Goal: Book appointment/travel/reservation

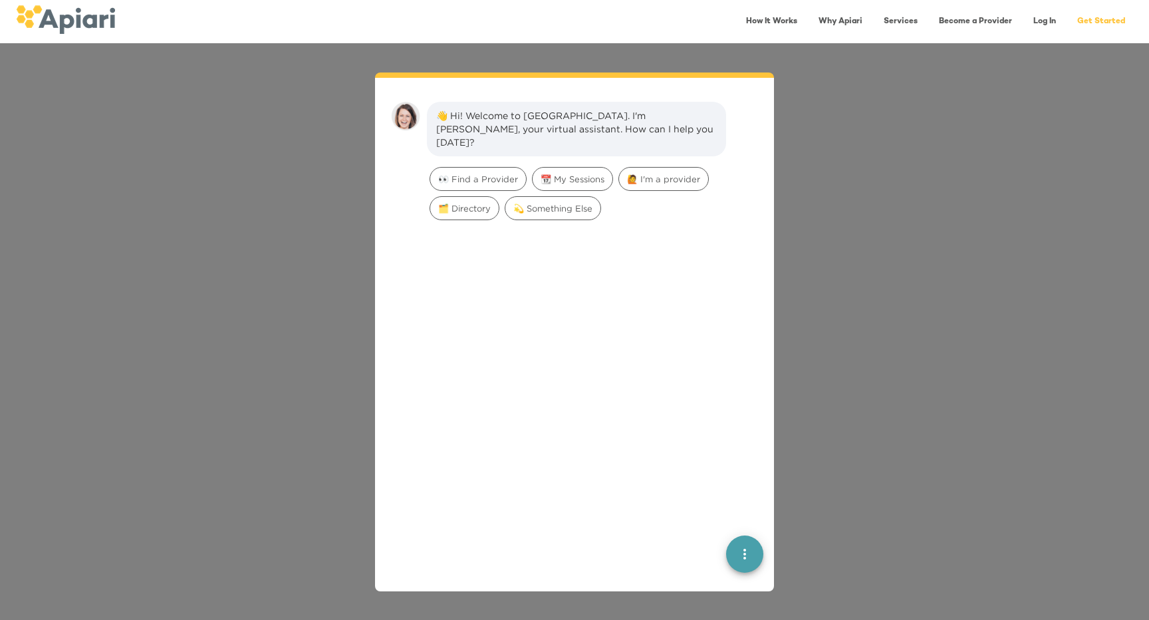
scroll to position [19, 0]
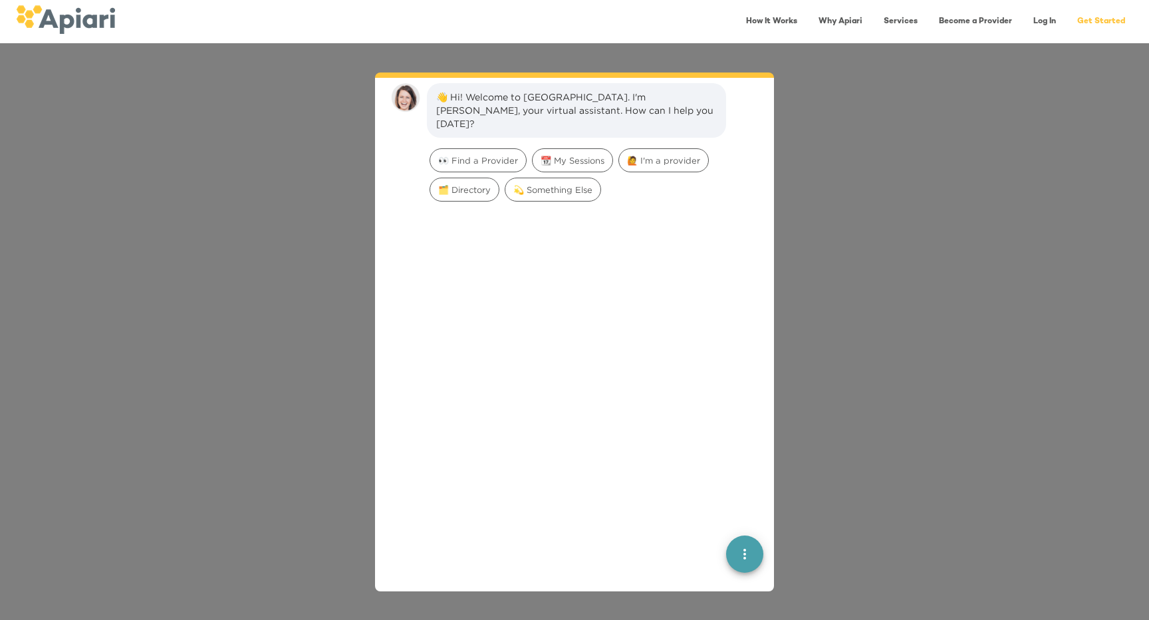
click at [98, 15] on img at bounding box center [65, 19] width 99 height 29
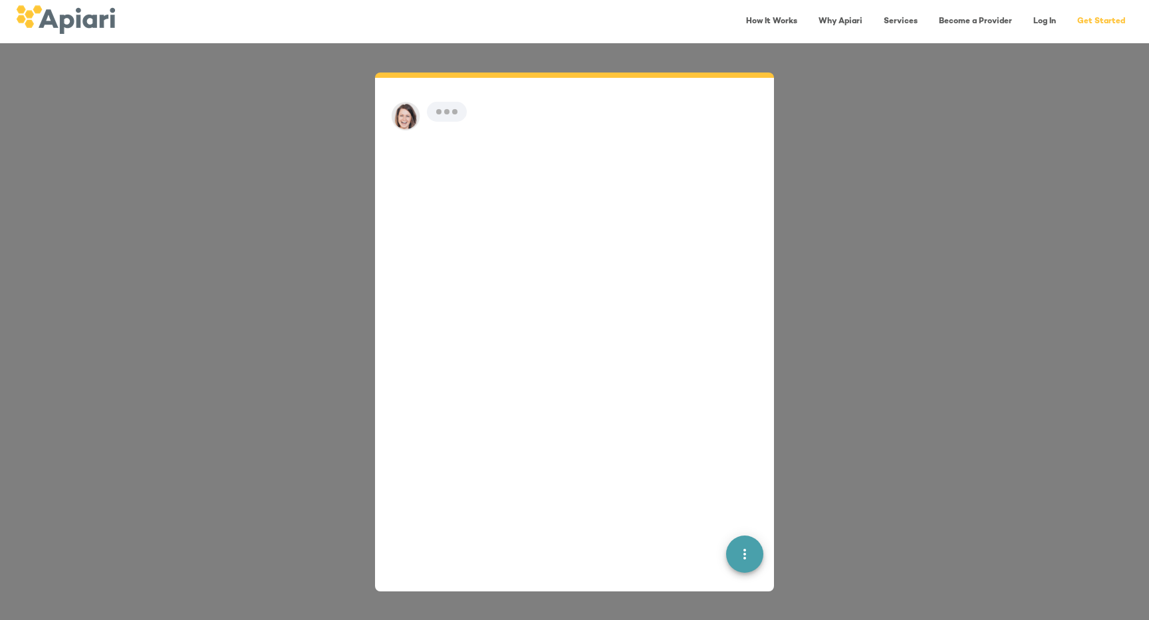
scroll to position [19, 0]
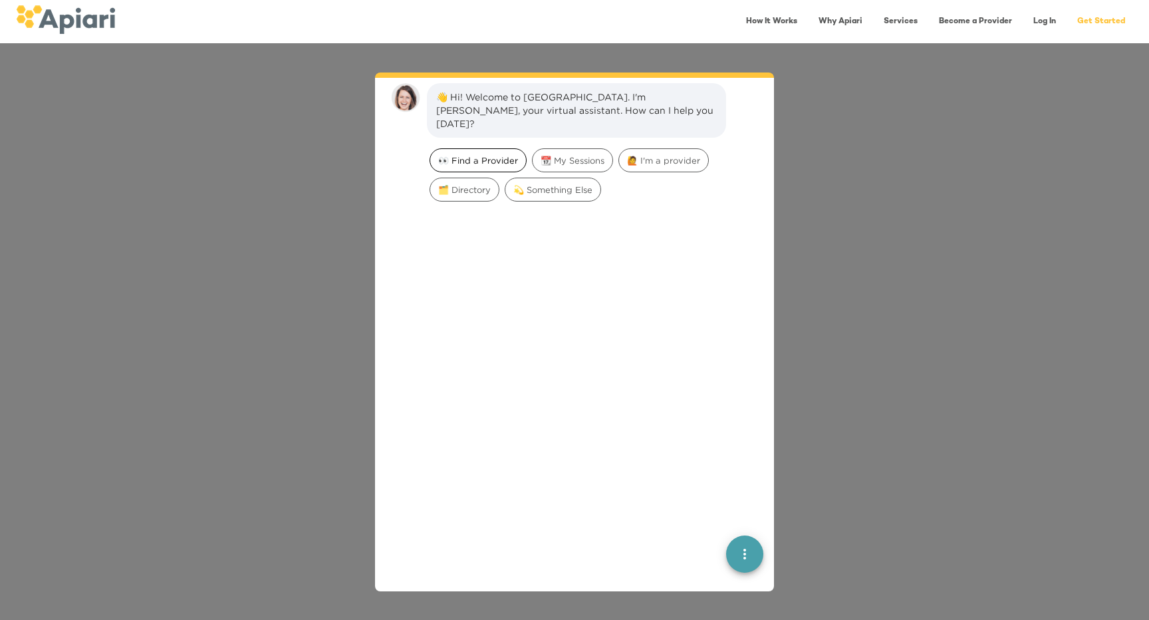
click at [479, 154] on span "👀 Find a Provider" at bounding box center [478, 160] width 96 height 13
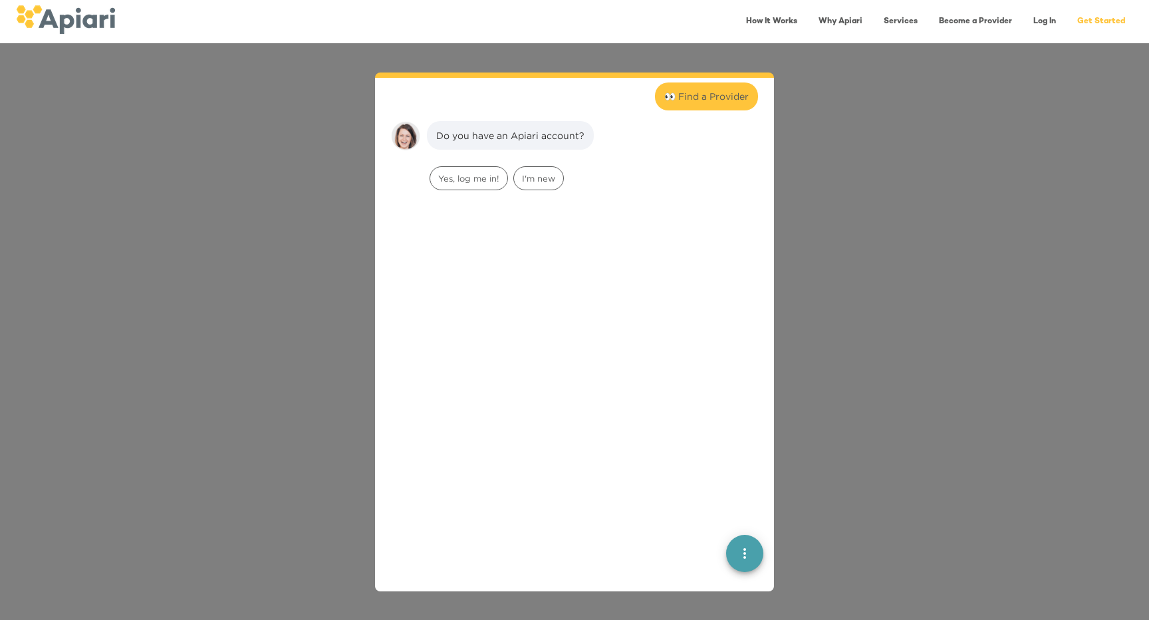
scroll to position [110, 0]
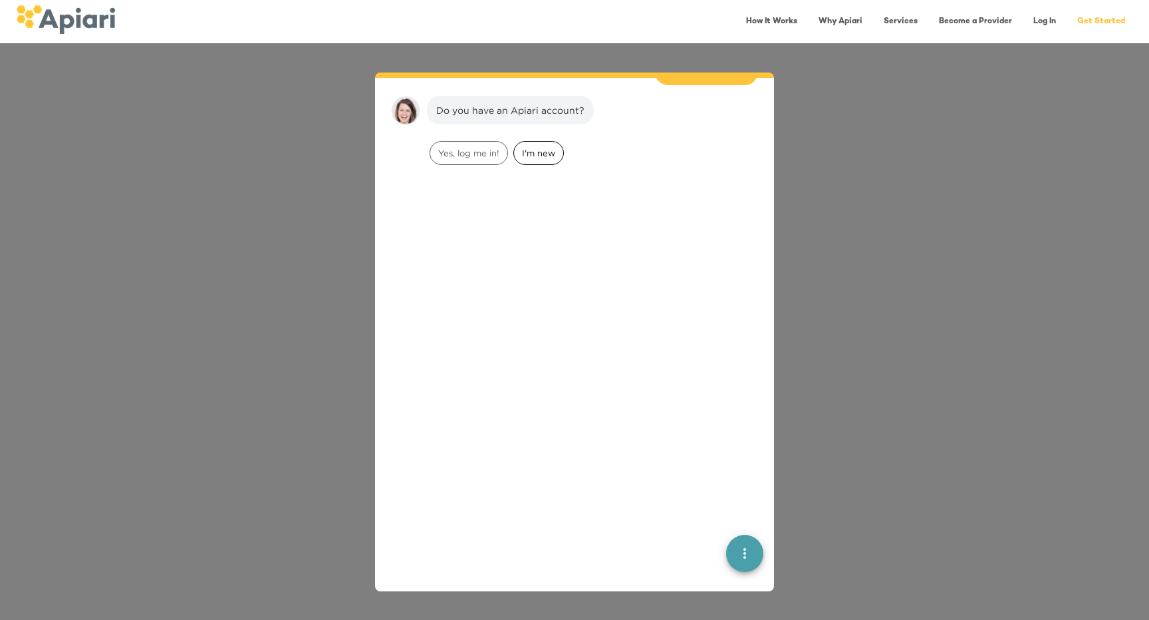
click at [531, 148] on div "I'm new" at bounding box center [538, 153] width 51 height 24
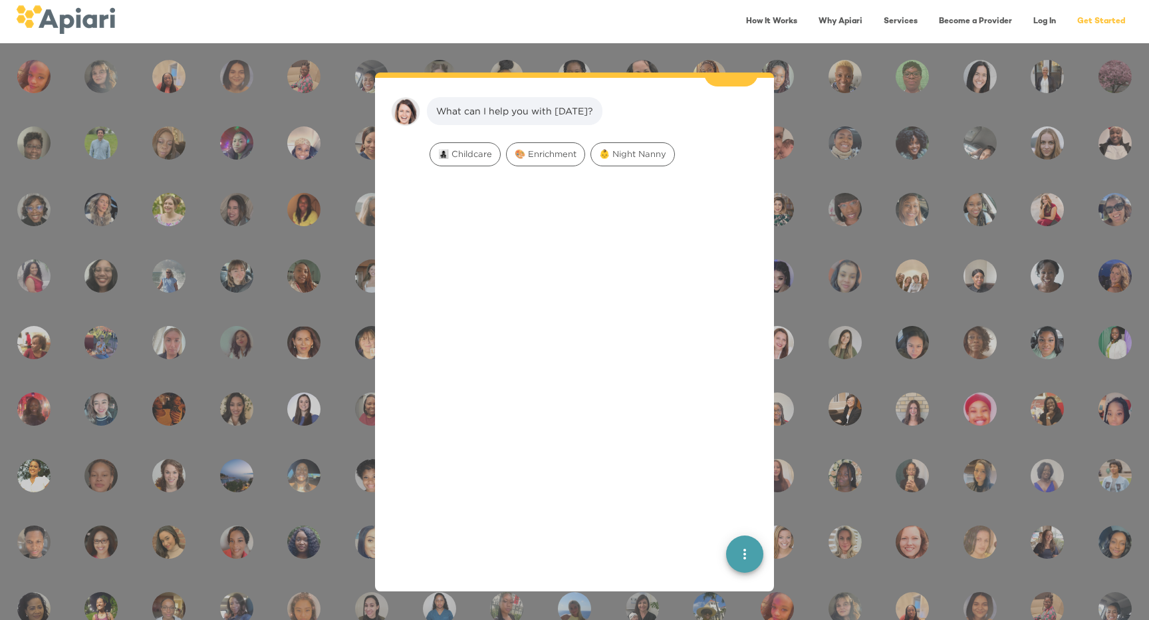
scroll to position [193, 0]
click at [639, 147] on span "👶 Night Nanny" at bounding box center [632, 153] width 83 height 13
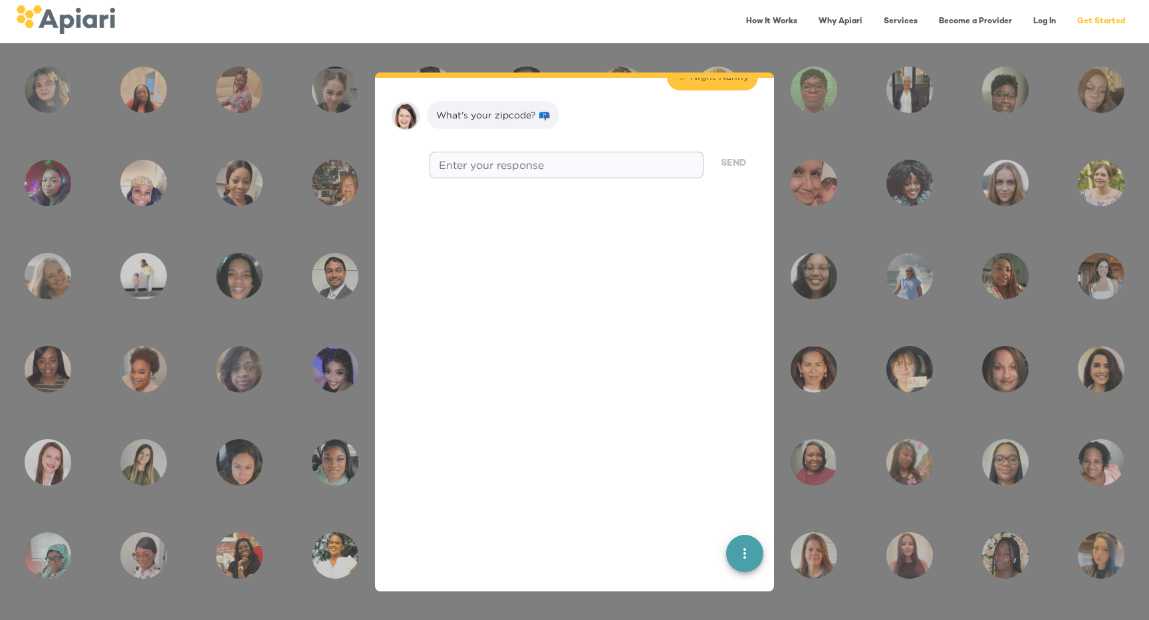
scroll to position [277, 0]
click at [588, 153] on div "* Enter your response" at bounding box center [566, 160] width 274 height 27
type textarea "*****"
click at [733, 151] on span "Send" at bounding box center [733, 159] width 25 height 17
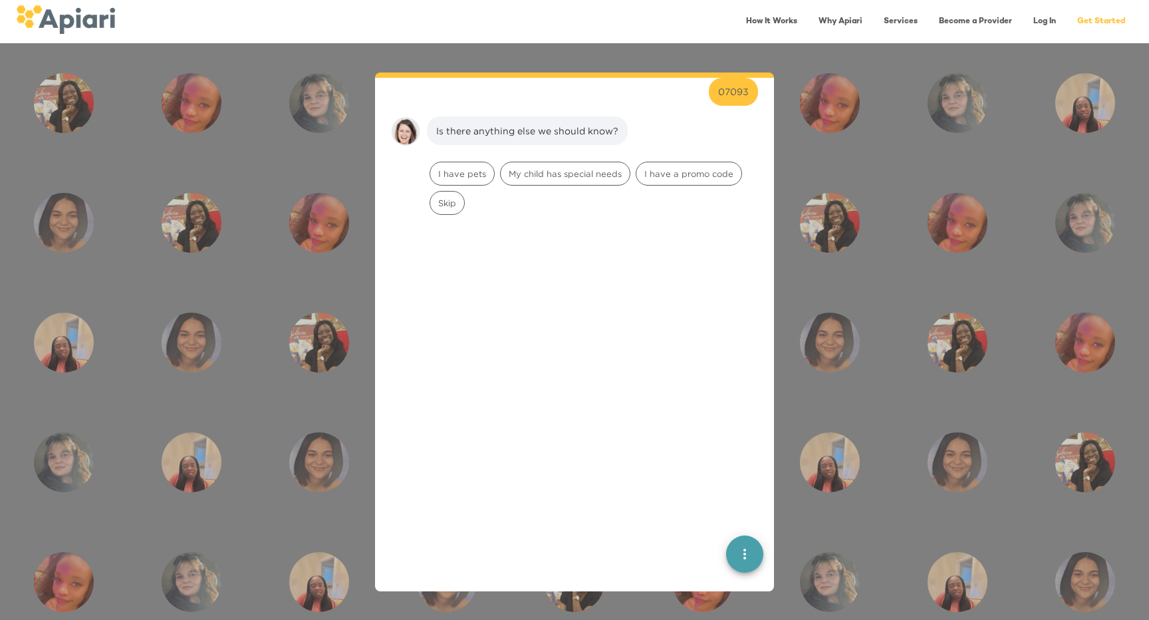
scroll to position [362, 0]
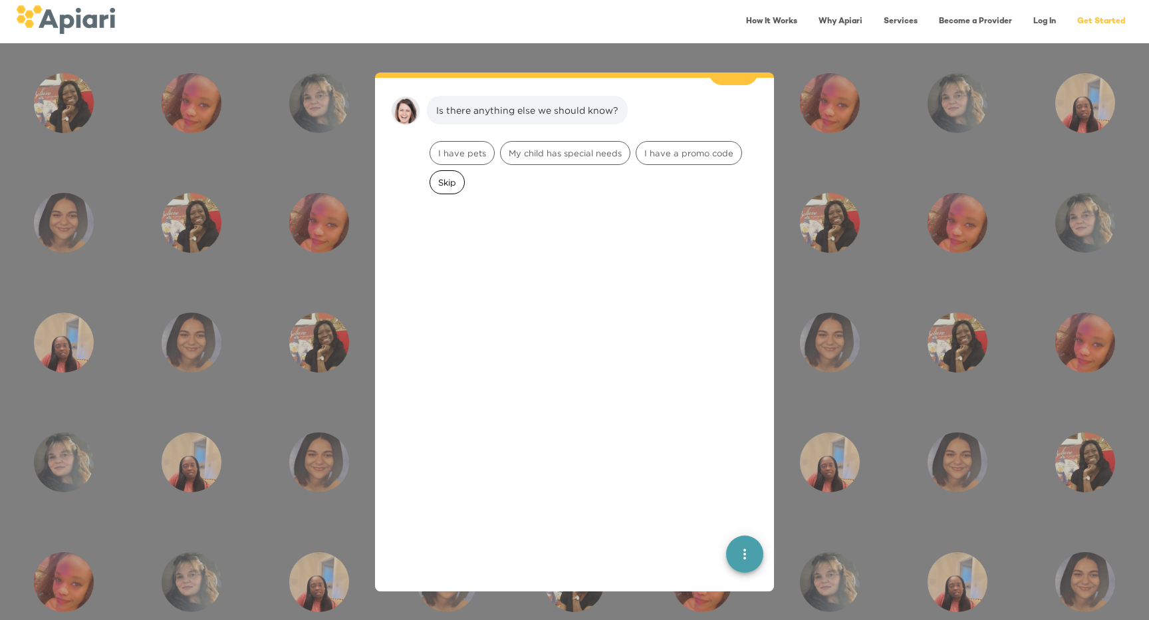
click at [458, 175] on div "Skip" at bounding box center [446, 182] width 35 height 24
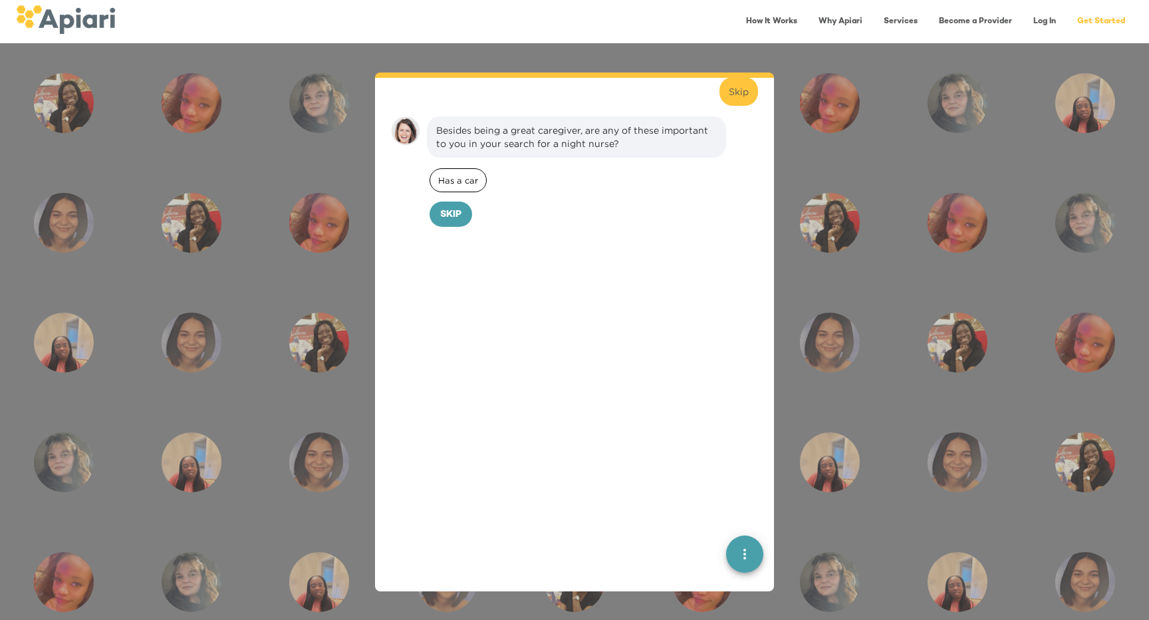
scroll to position [445, 0]
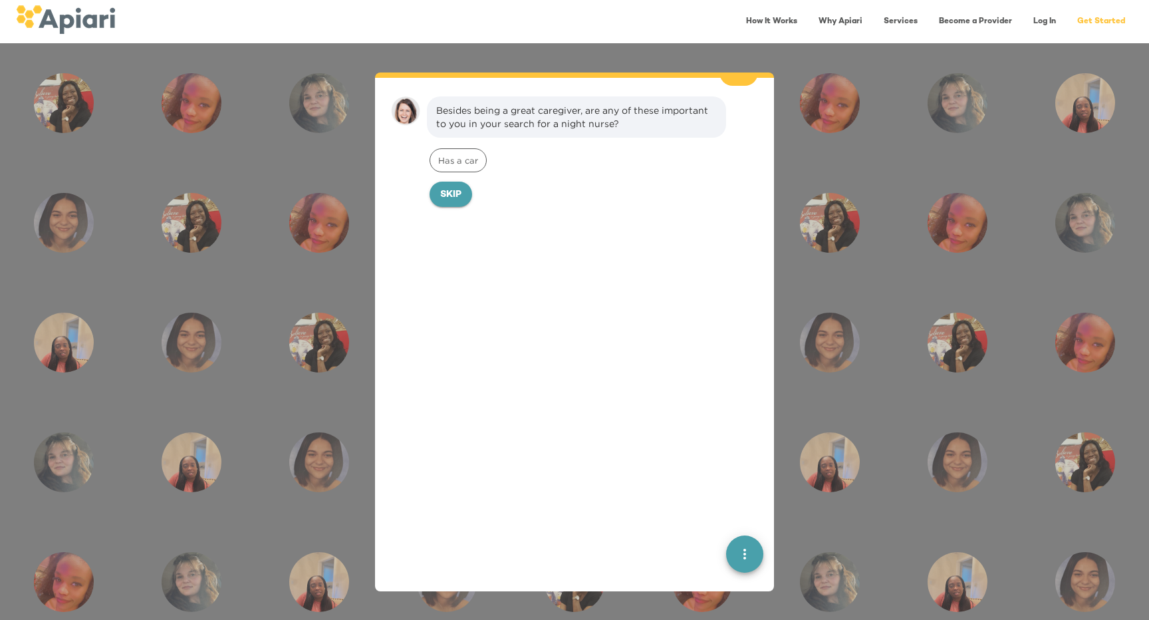
click at [461, 187] on span "Skip" at bounding box center [450, 195] width 21 height 17
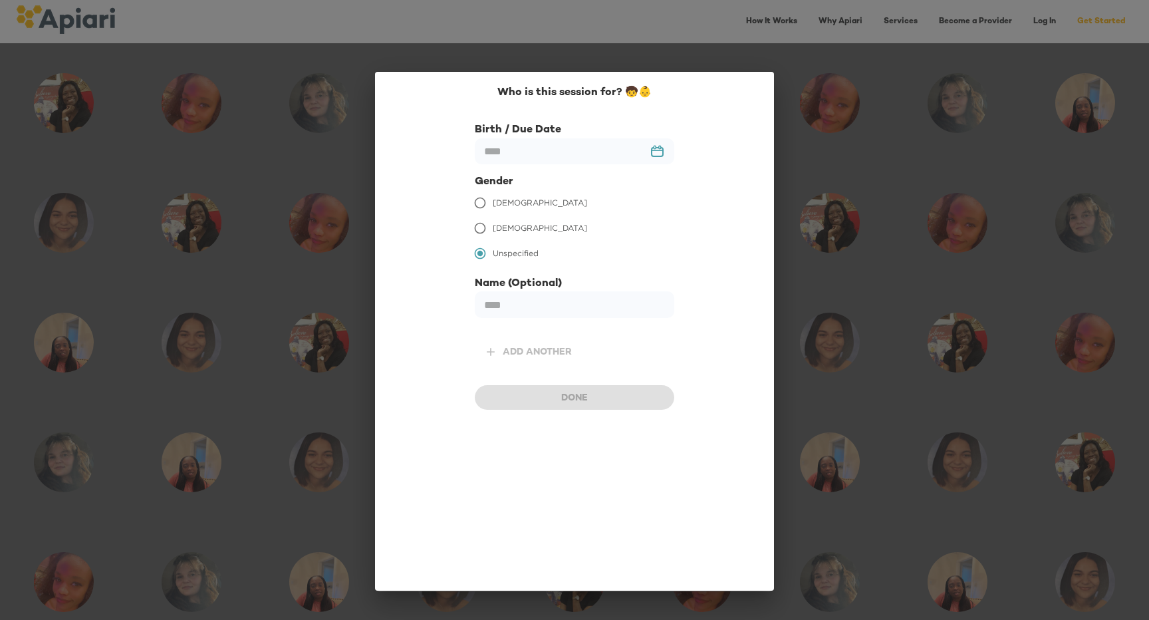
scroll to position [536, 0]
click at [495, 156] on input "text" at bounding box center [574, 151] width 199 height 26
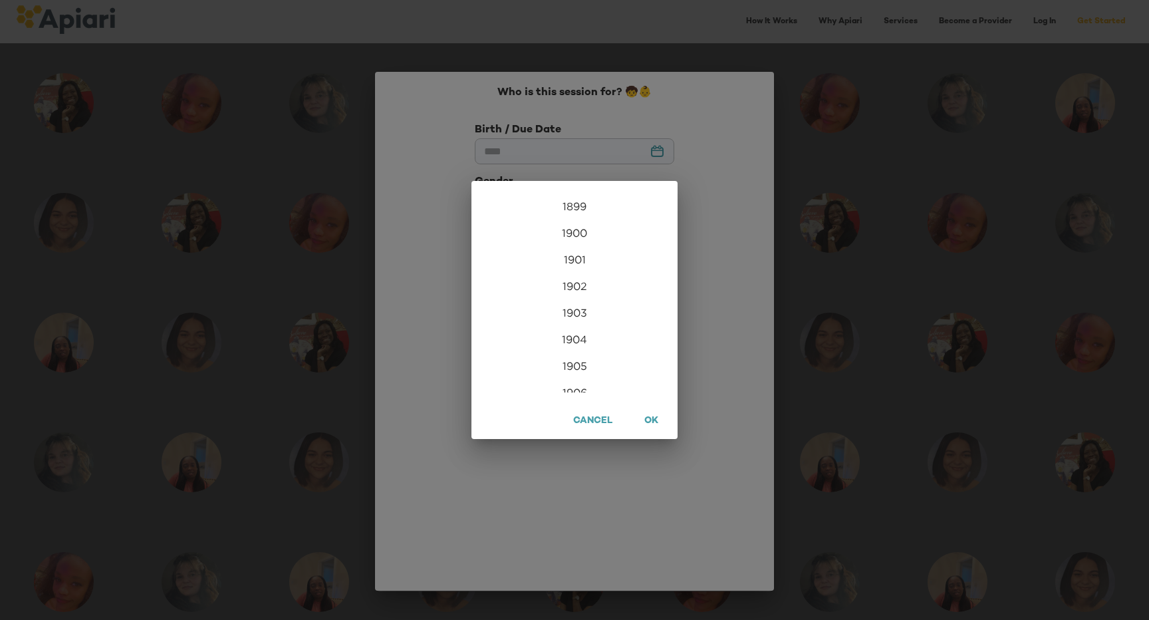
scroll to position [3218, 0]
click at [565, 346] on div "2025" at bounding box center [574, 345] width 206 height 27
click at [513, 315] on div "[DATE]" at bounding box center [505, 318] width 68 height 50
type input "*********"
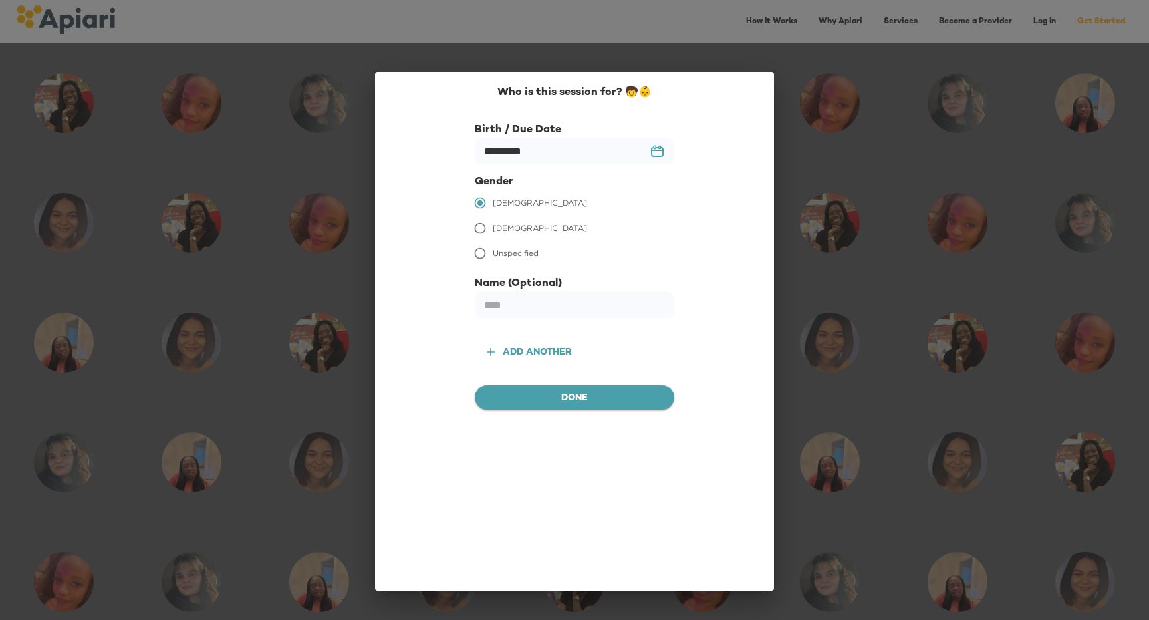
click at [543, 392] on span "Done" at bounding box center [574, 398] width 178 height 17
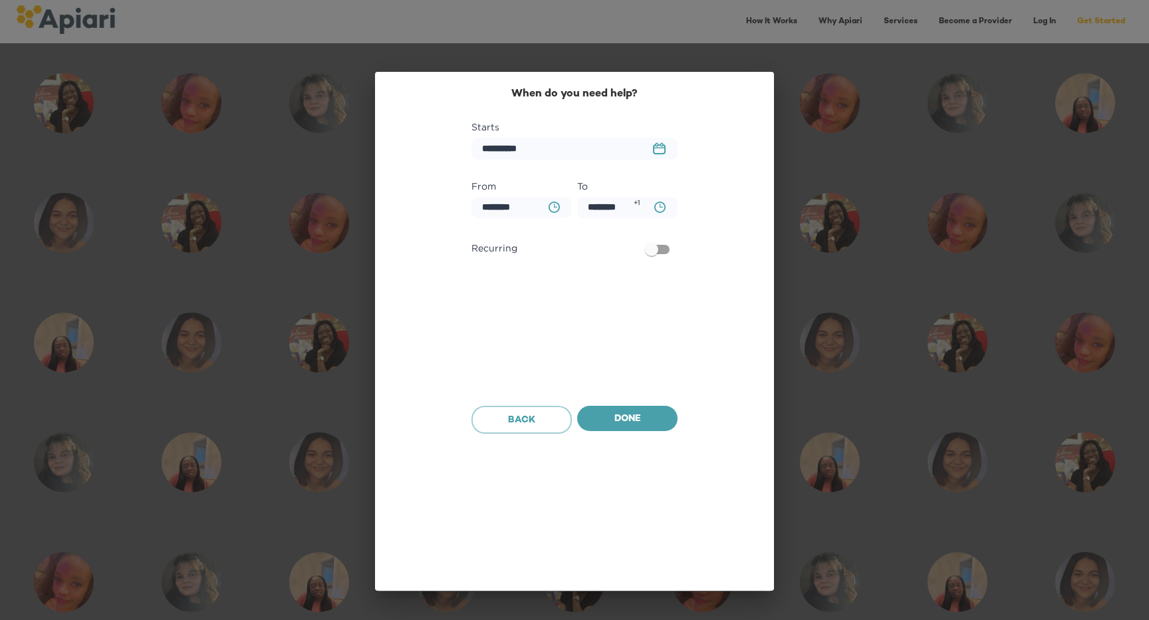
scroll to position [620, 0]
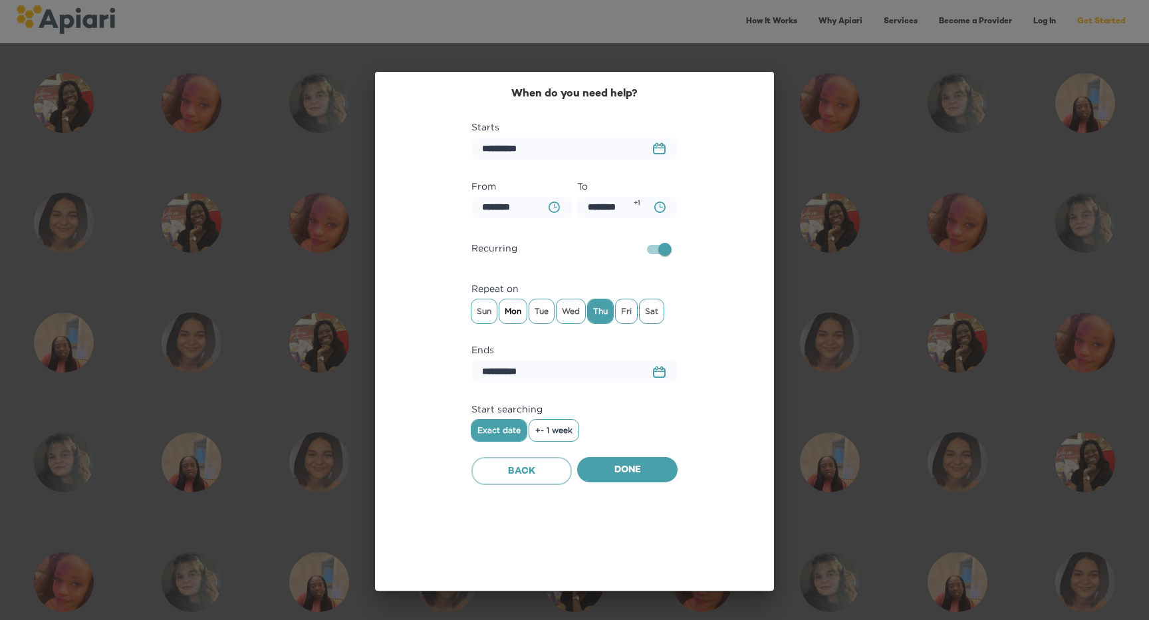
click at [519, 315] on span "Mon" at bounding box center [512, 311] width 27 height 20
click at [565, 315] on span "Wed" at bounding box center [570, 311] width 29 height 20
click at [602, 318] on span "Thu" at bounding box center [600, 311] width 25 height 20
click at [624, 316] on span "Fri" at bounding box center [626, 311] width 21 height 20
click at [584, 374] on input "**********" at bounding box center [574, 371] width 206 height 22
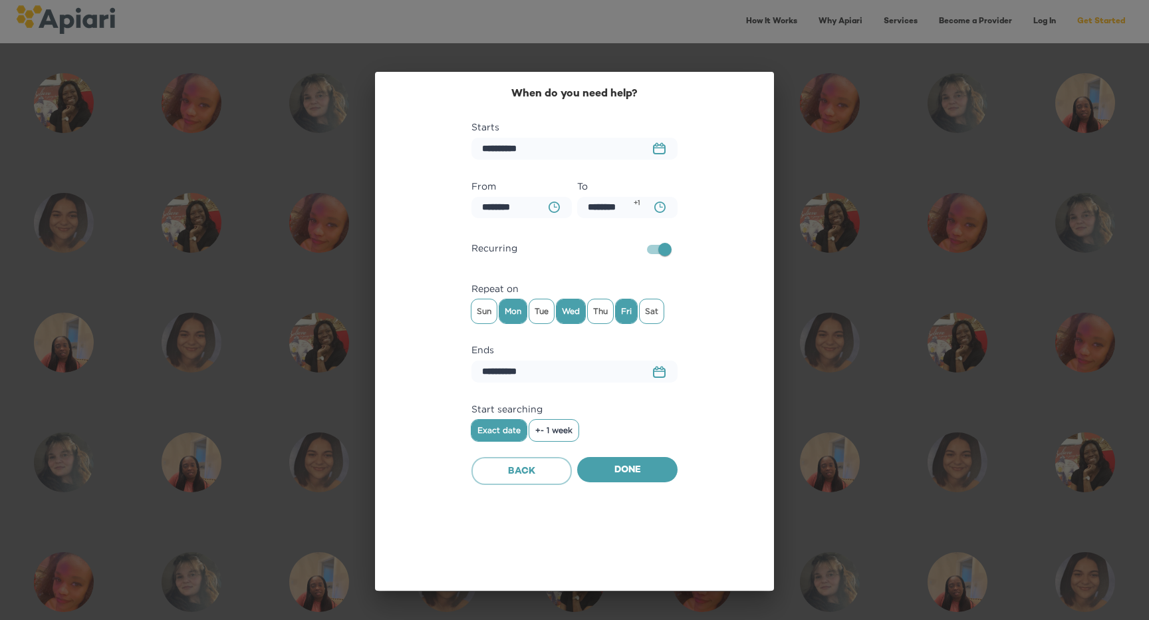
click at [660, 372] on icon "23979DC4-A7E4-489C-88E7-37869341D308 Created with sketchtool." at bounding box center [659, 372] width 13 height 12
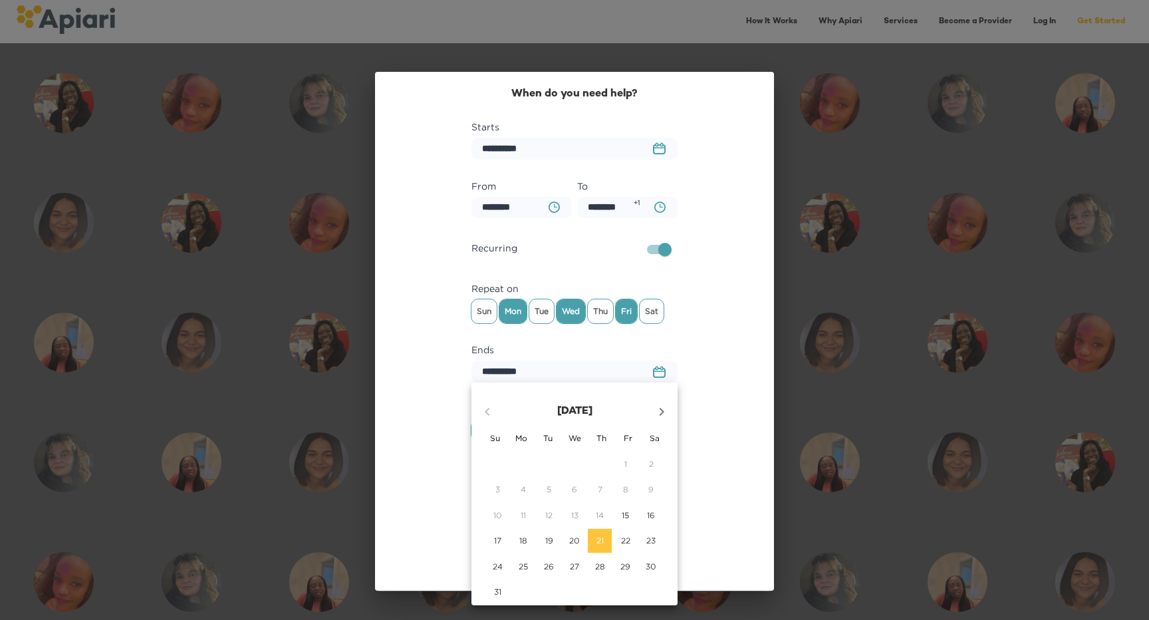
click at [660, 372] on div at bounding box center [574, 310] width 1149 height 620
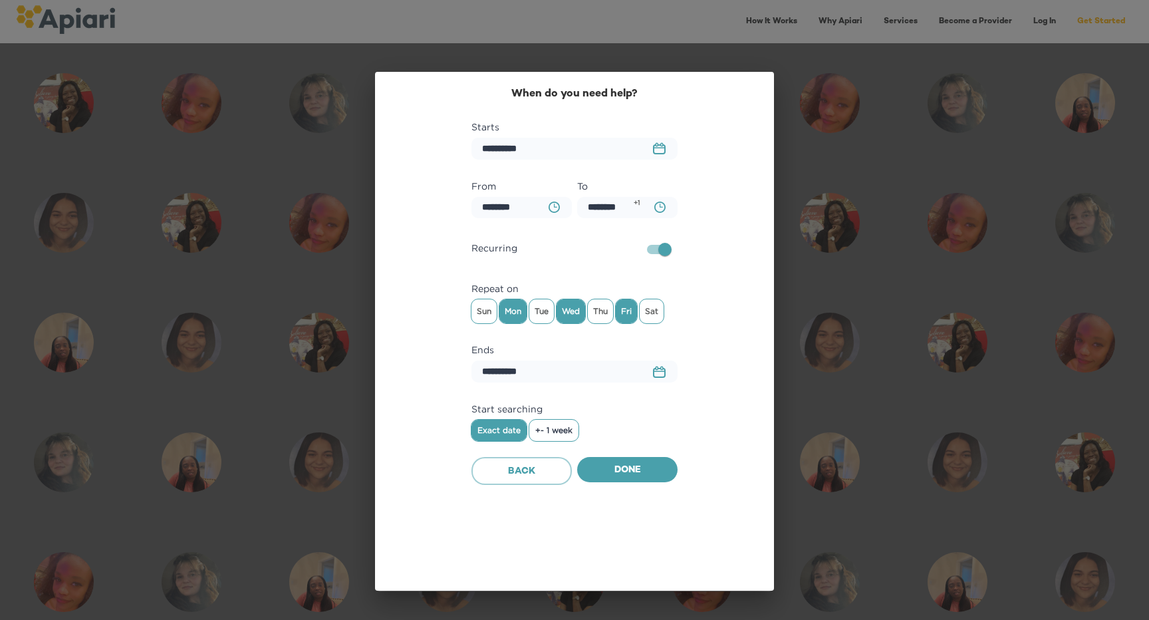
click at [551, 428] on span "+- 1 week" at bounding box center [553, 429] width 37 height 9
click at [655, 374] on icon "23979DC4-A7E4-489C-88E7-37869341D308 Created with sketchtool." at bounding box center [659, 372] width 13 height 12
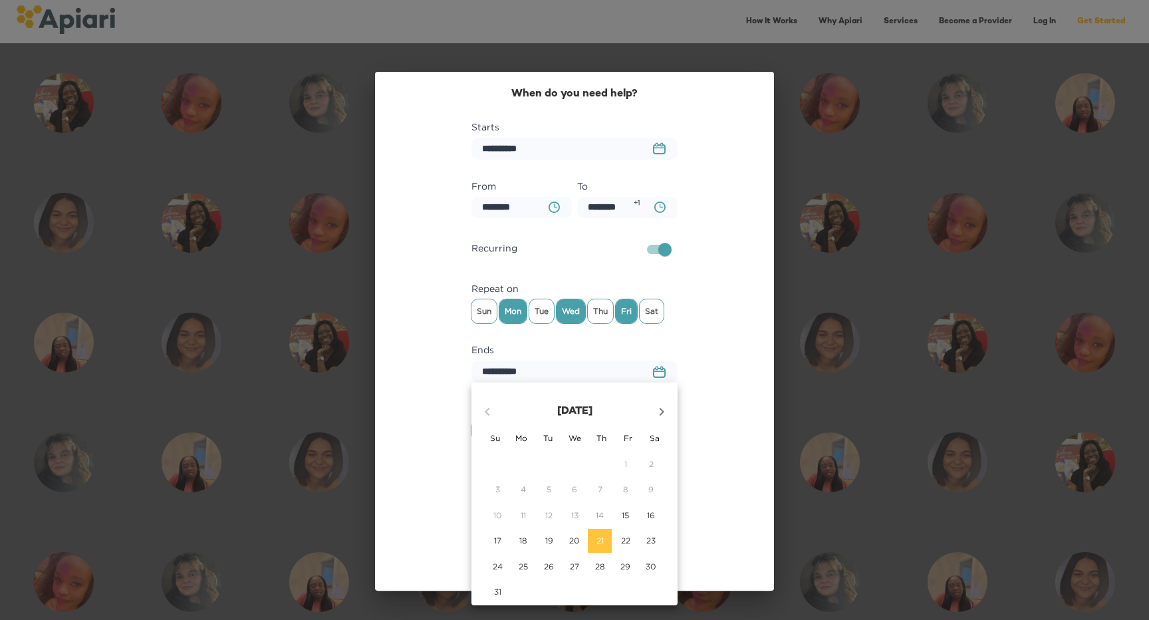
click at [663, 408] on icon "button" at bounding box center [662, 412] width 16 height 16
click at [498, 517] on p "14" at bounding box center [498, 514] width 8 height 11
type input "**********"
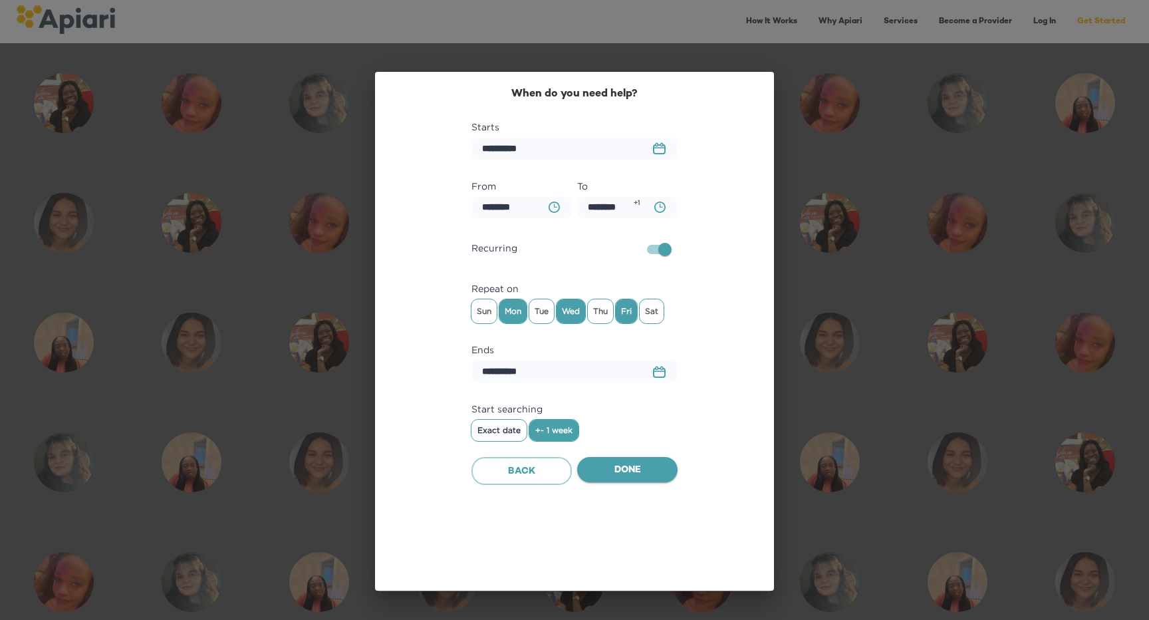
click at [616, 475] on span "Done" at bounding box center [627, 470] width 79 height 17
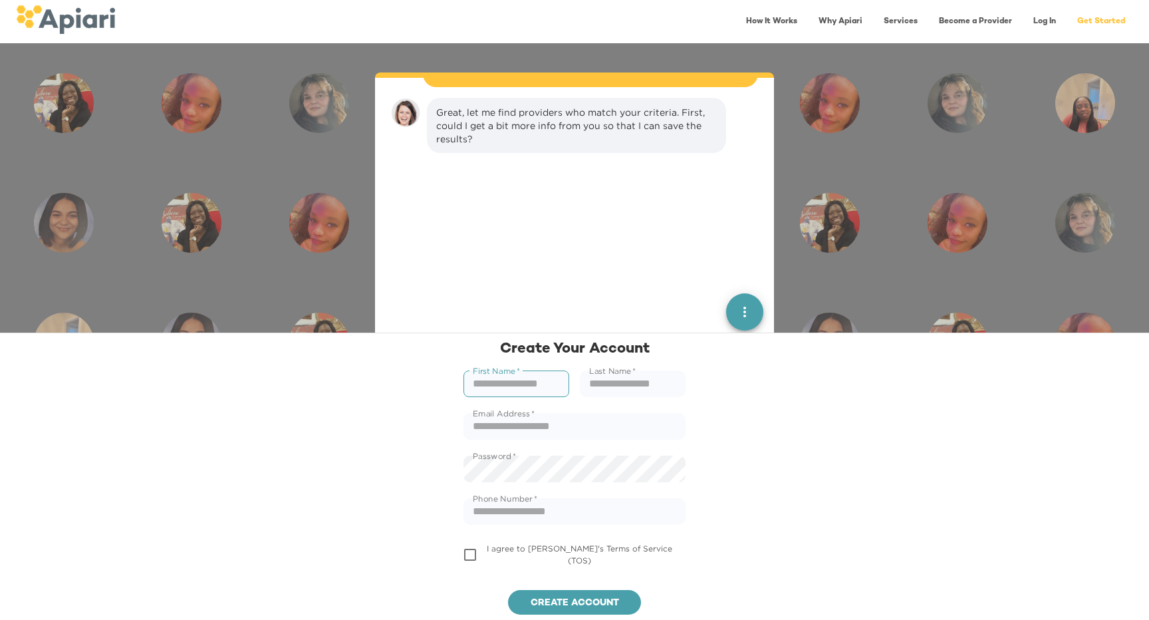
scroll to position [718, 0]
type input "******"
type input "*****"
type input "**********"
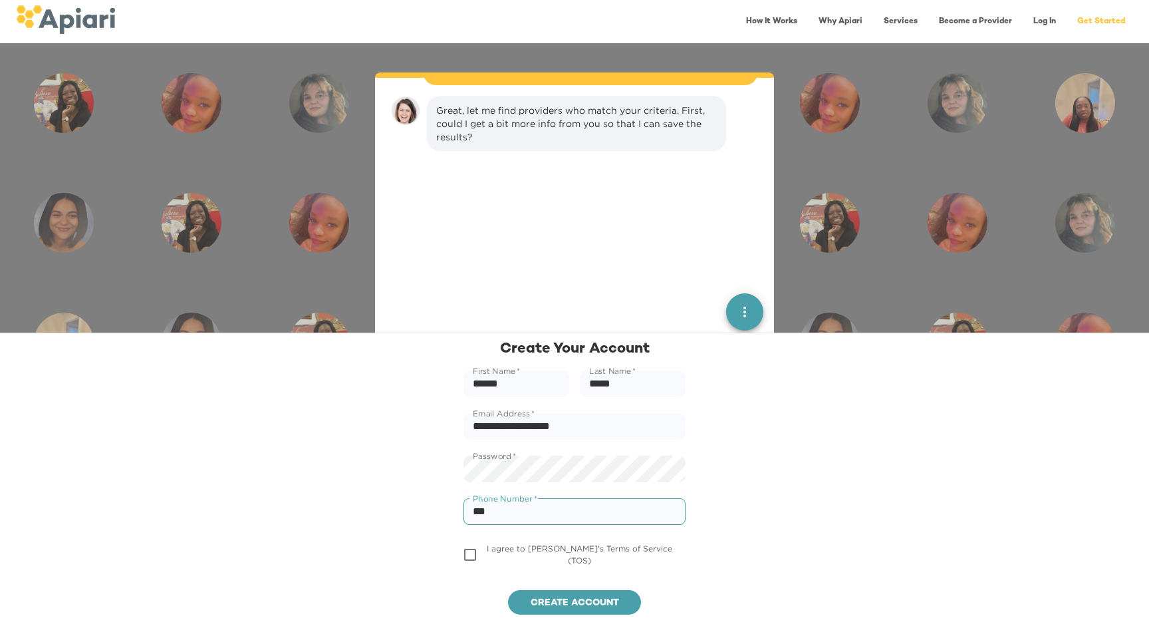
type input "**********"
click at [501, 546] on label "I agree to [PERSON_NAME]'s Terms of Service (TOS)" at bounding box center [565, 554] width 219 height 28
click at [540, 608] on span "Create account" at bounding box center [575, 603] width 112 height 17
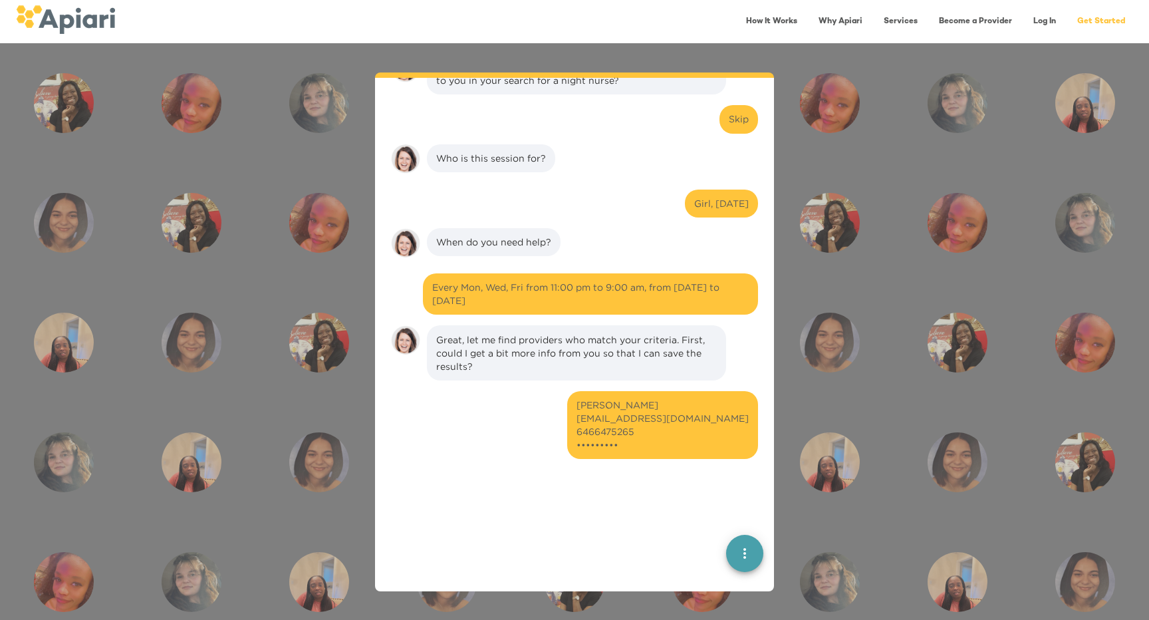
scroll to position [453, 0]
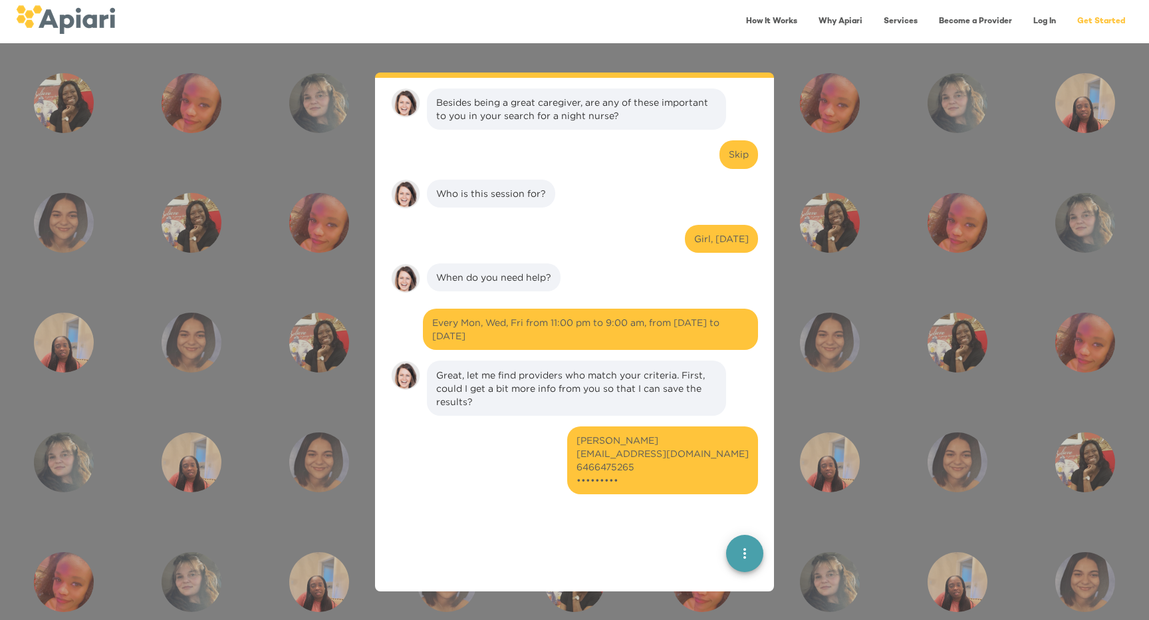
click at [743, 547] on icon "quick menu" at bounding box center [745, 554] width 16 height 16
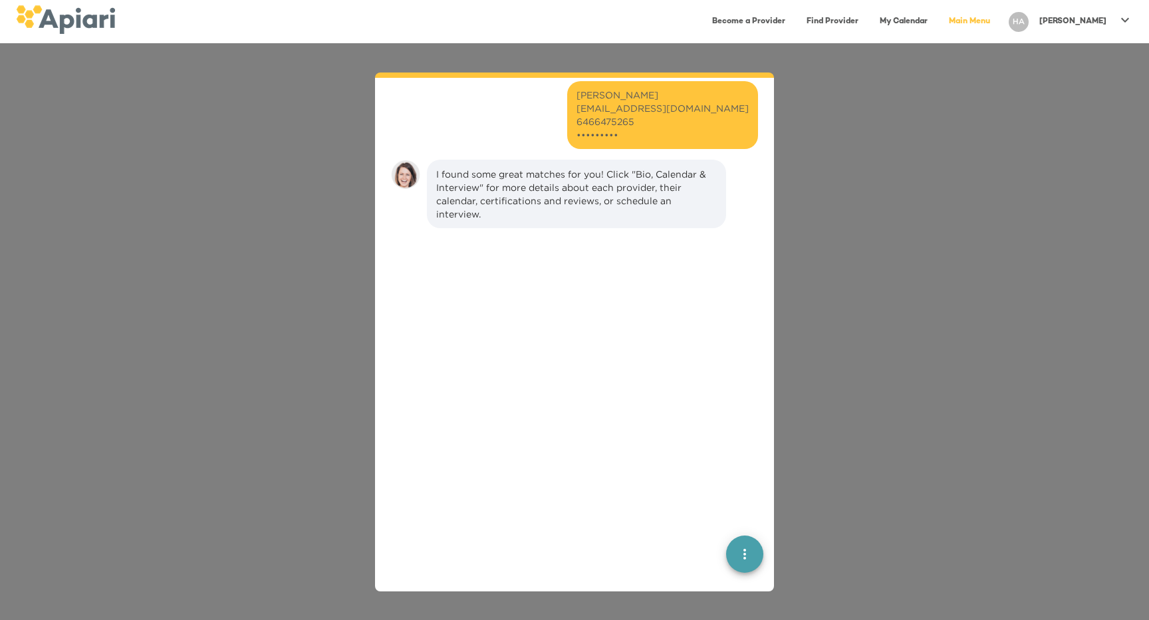
scroll to position [862, 0]
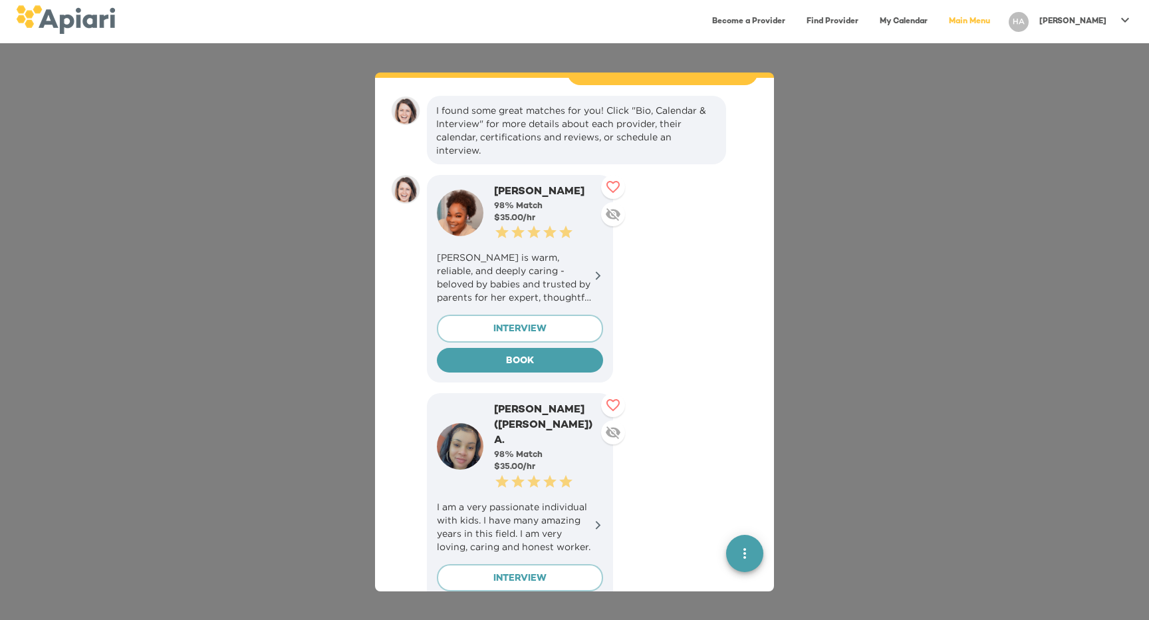
click at [598, 272] on icon at bounding box center [598, 276] width 5 height 9
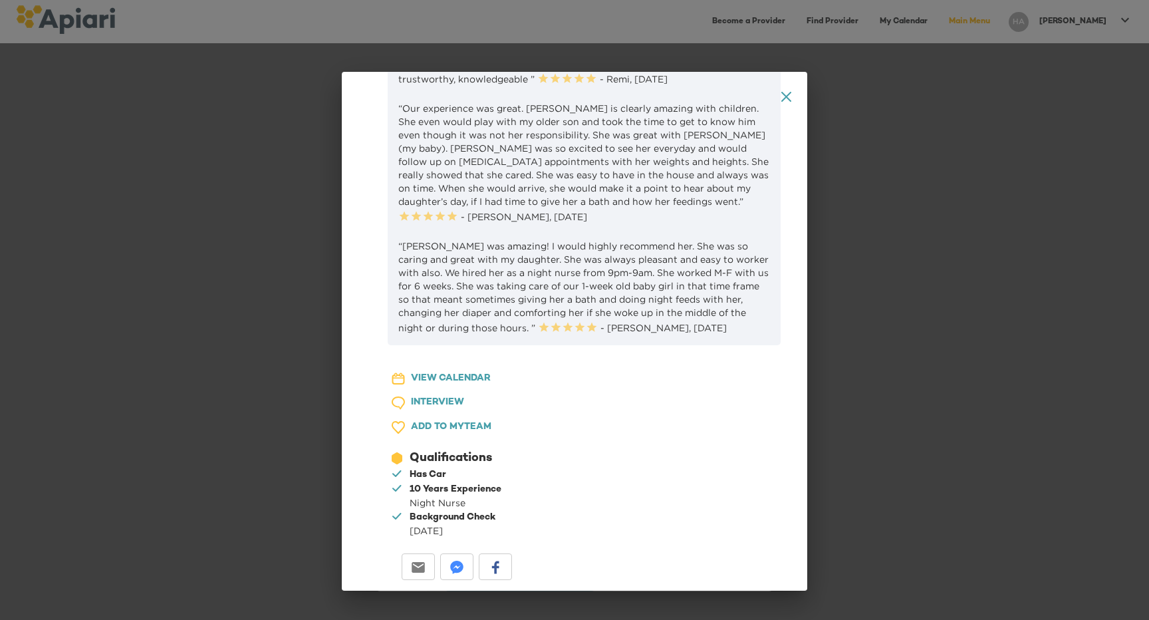
scroll to position [0, 0]
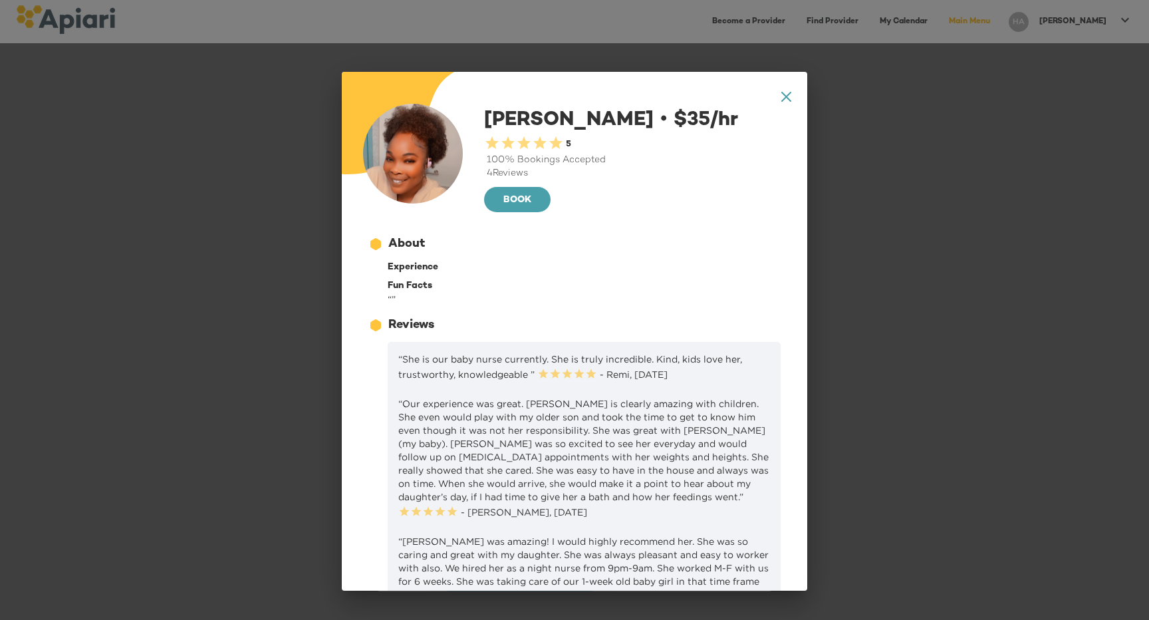
click at [790, 92] on icon "A1D20667-DBDC-461F-895E-AC602C3246CF Created with sketchtool." at bounding box center [786, 97] width 10 height 10
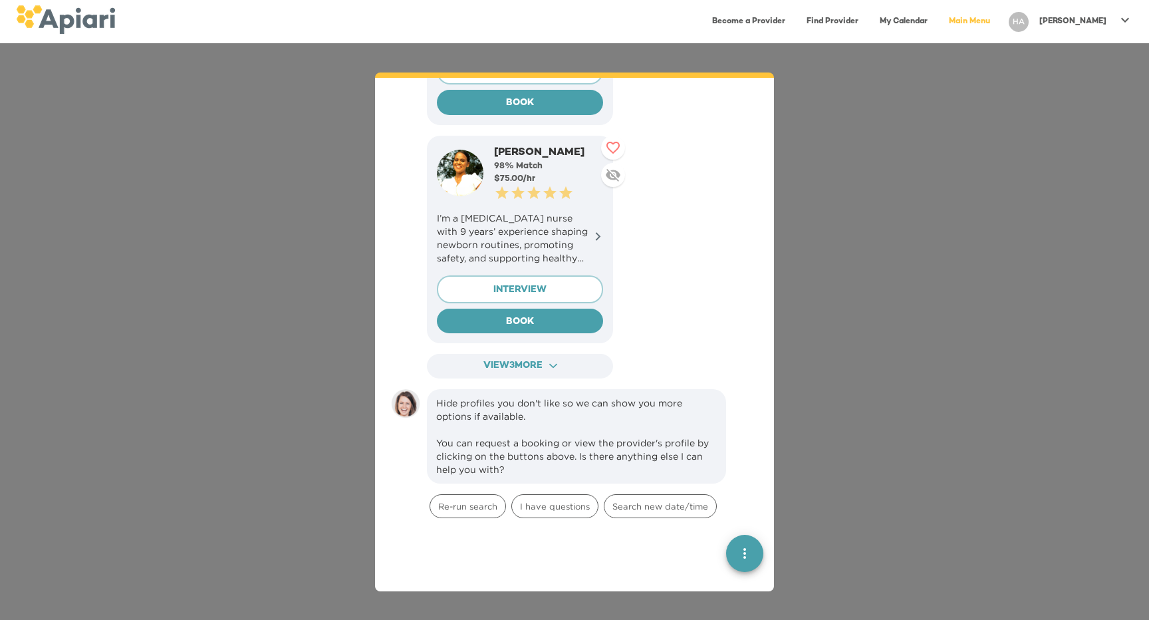
scroll to position [1378, 0]
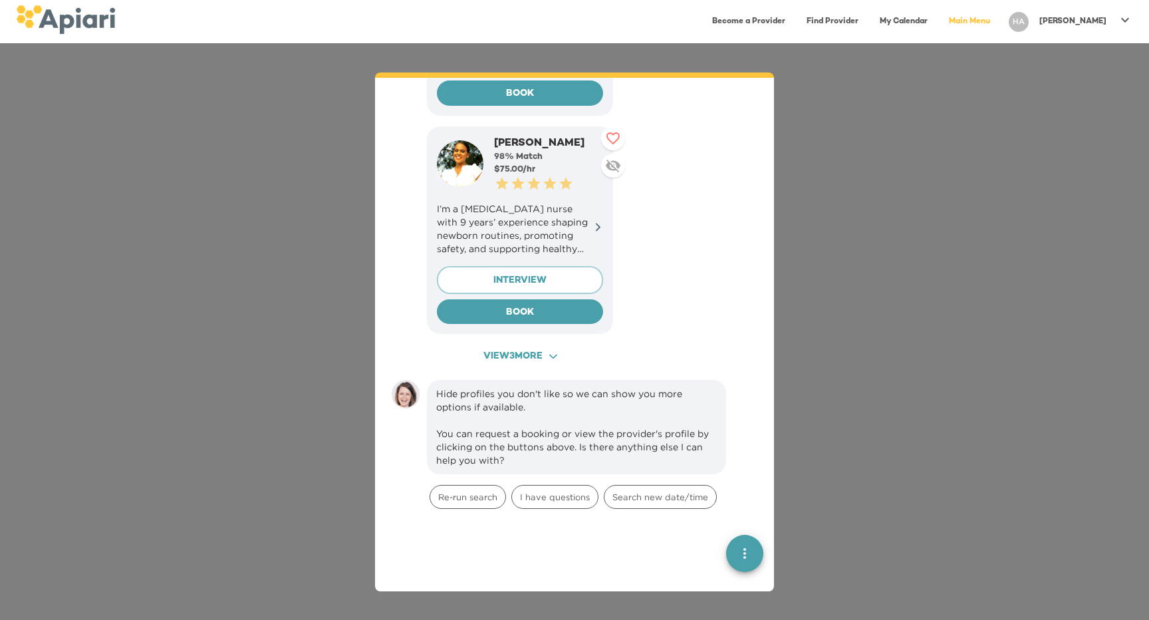
click at [547, 348] on span "View 3 more ACAF9A9D-F959-4453-8A96-698DF63F3F06 Created with sketchtool." at bounding box center [520, 356] width 162 height 17
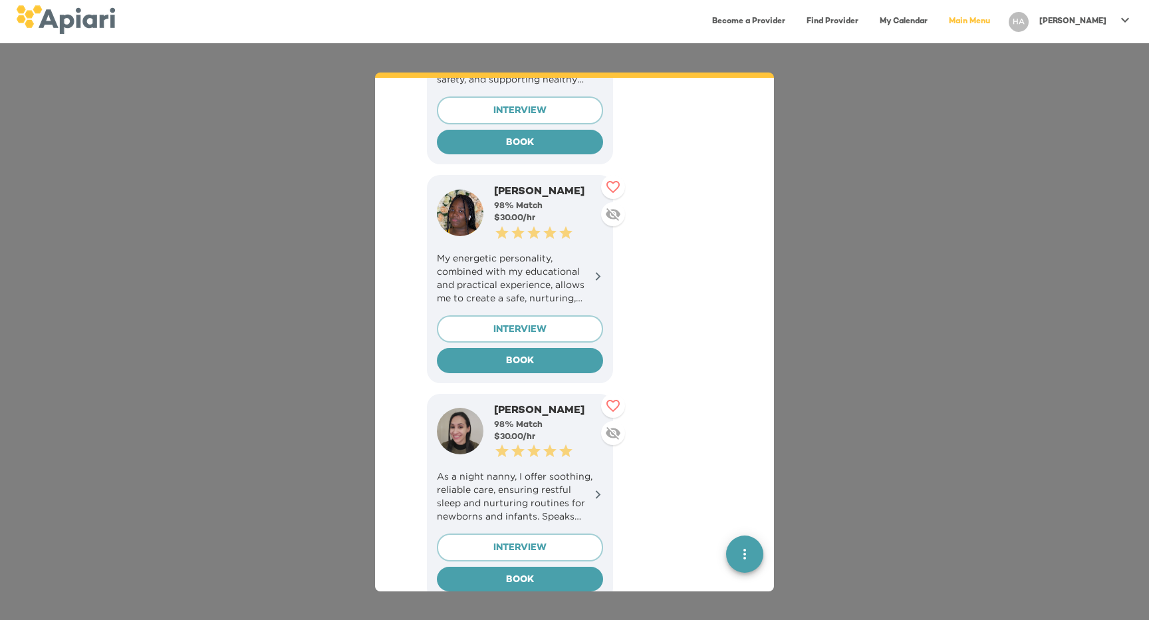
scroll to position [1532, 0]
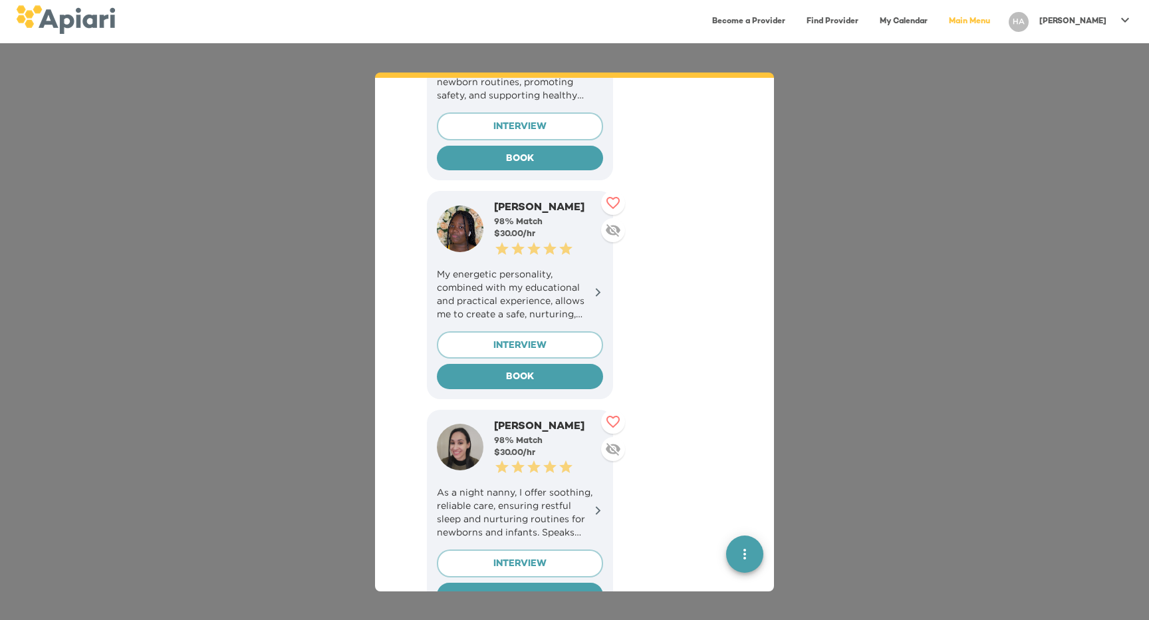
click at [599, 505] on icon at bounding box center [598, 510] width 10 height 10
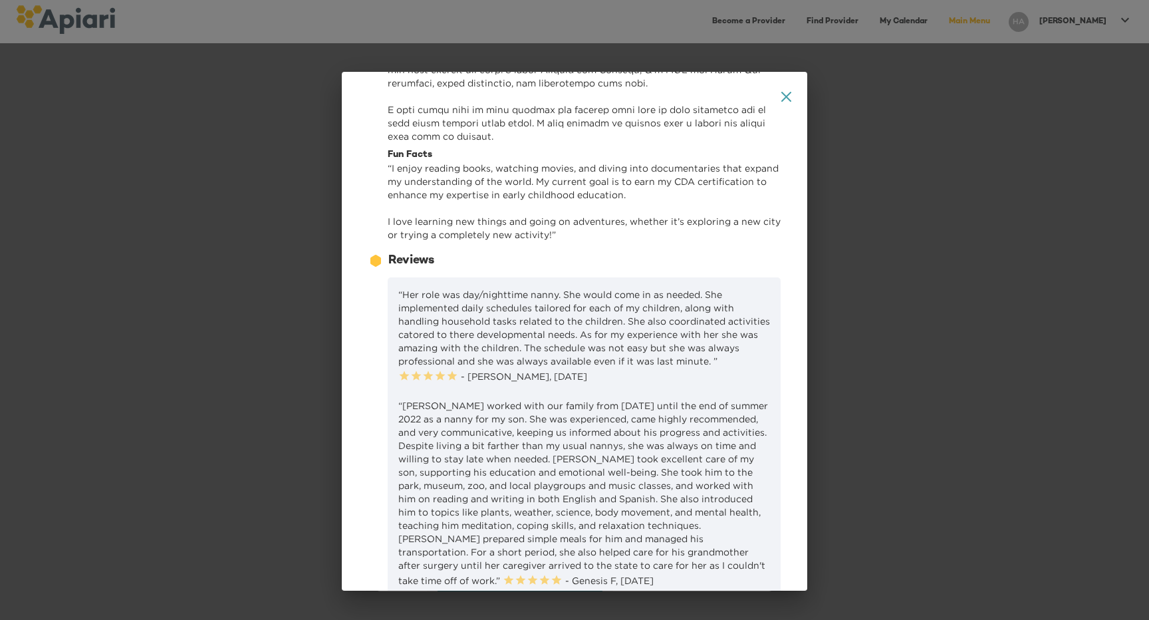
scroll to position [0, 0]
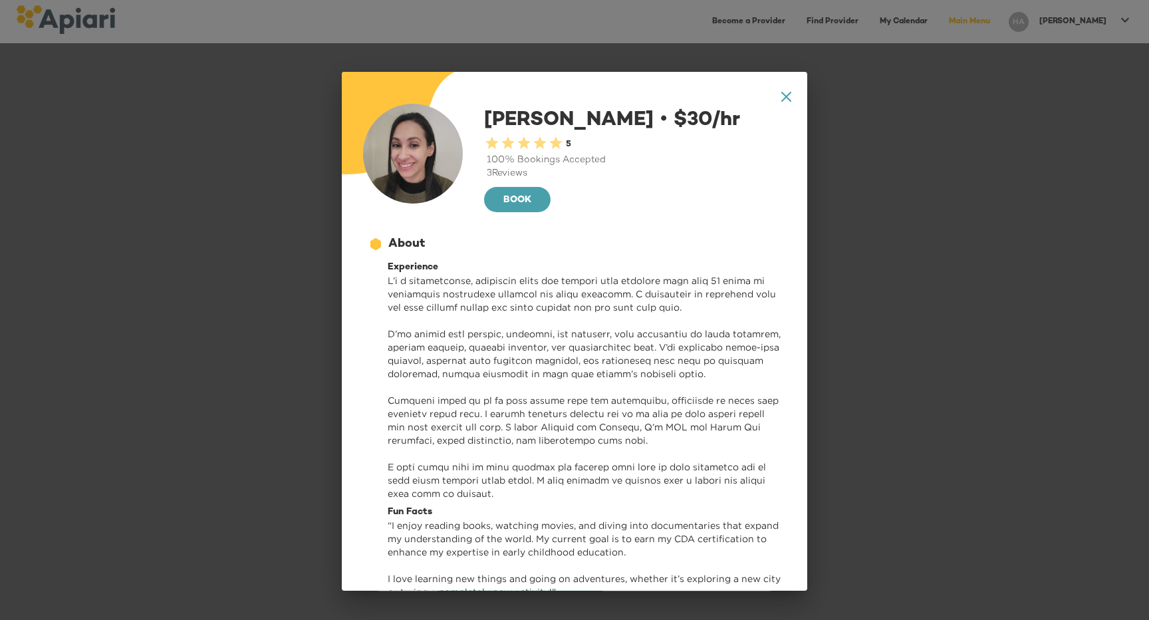
click at [776, 90] on div "A1D20667-DBDC-461F-895E-AC602C3246CF Created with sketchtool. A4A3651C-AC5F-40B…" at bounding box center [574, 331] width 465 height 519
click at [782, 91] on div "A1D20667-DBDC-461F-895E-AC602C3246CF Created with sketchtool. A4A3651C-AC5F-40B…" at bounding box center [574, 331] width 465 height 519
click at [790, 97] on icon "A1D20667-DBDC-461F-895E-AC602C3246CF Created with sketchtool." at bounding box center [786, 97] width 10 height 10
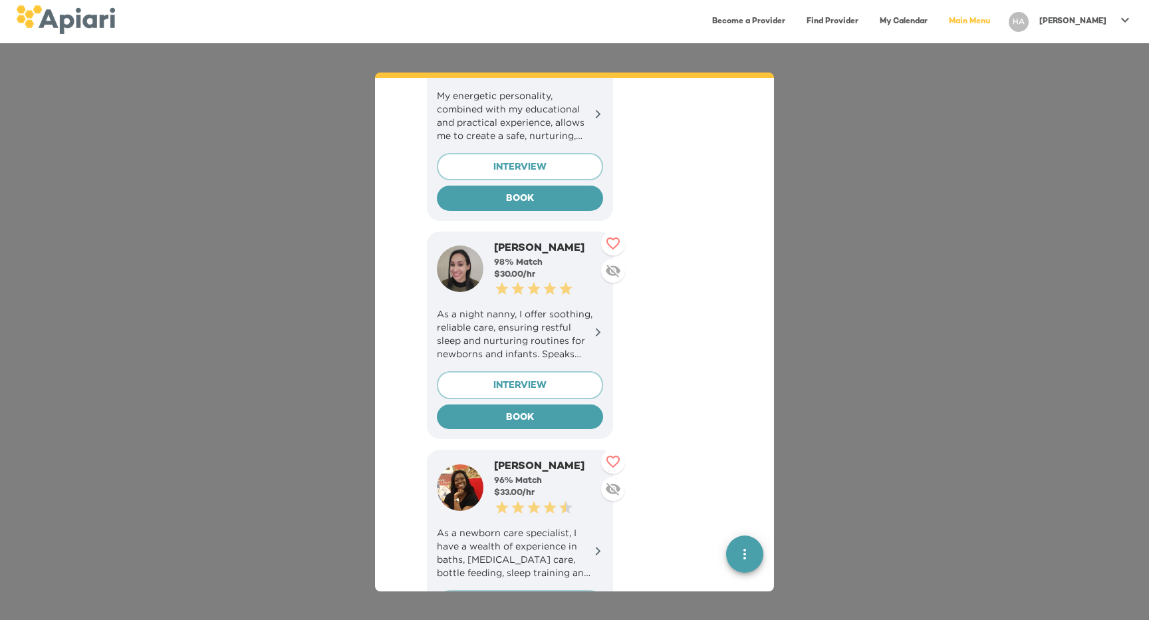
scroll to position [1781, 0]
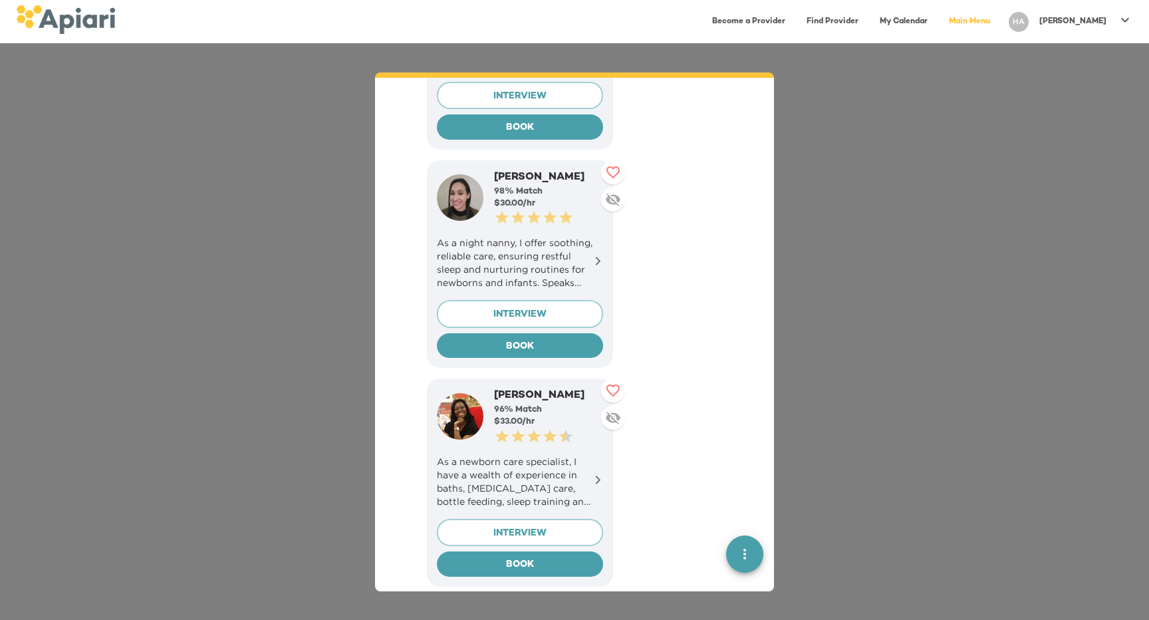
click at [535, 601] on span "View 2 more ACAF9A9D-F959-4453-8A96-698DF63F3F06 Created with sketchtool." at bounding box center [520, 609] width 162 height 17
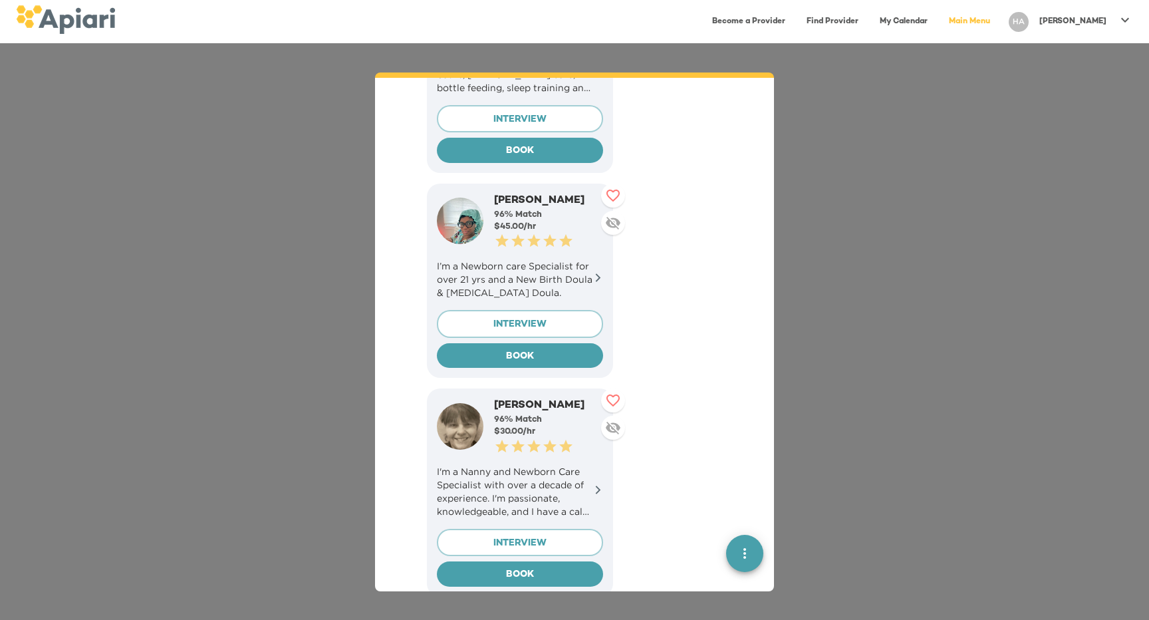
scroll to position [2315, 0]
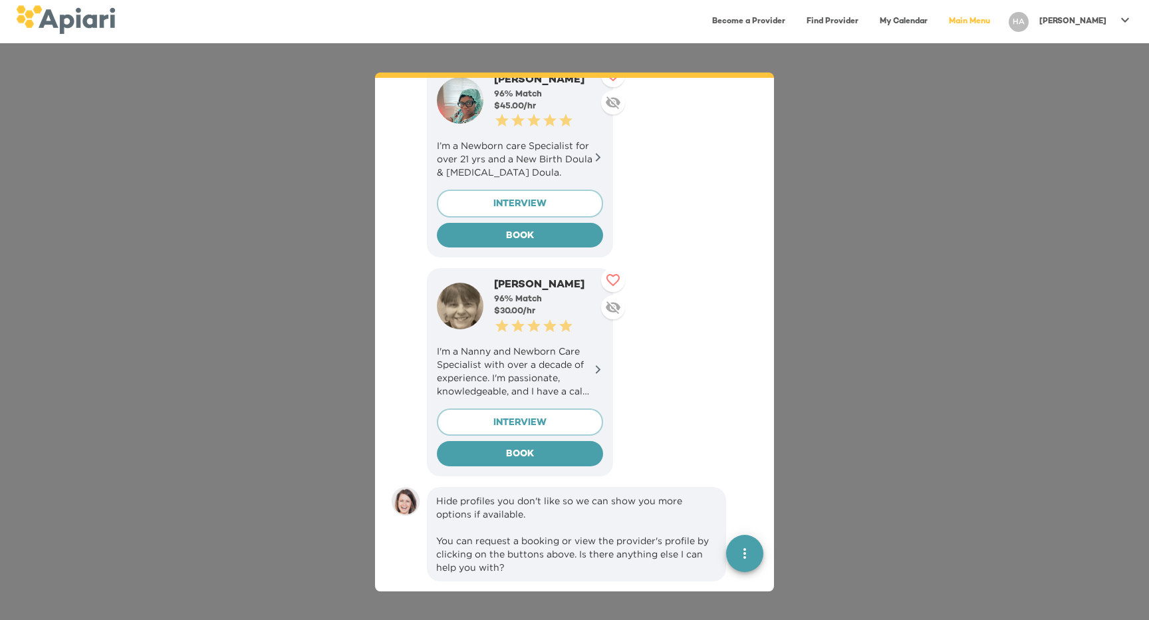
click at [598, 364] on icon at bounding box center [598, 369] width 10 height 10
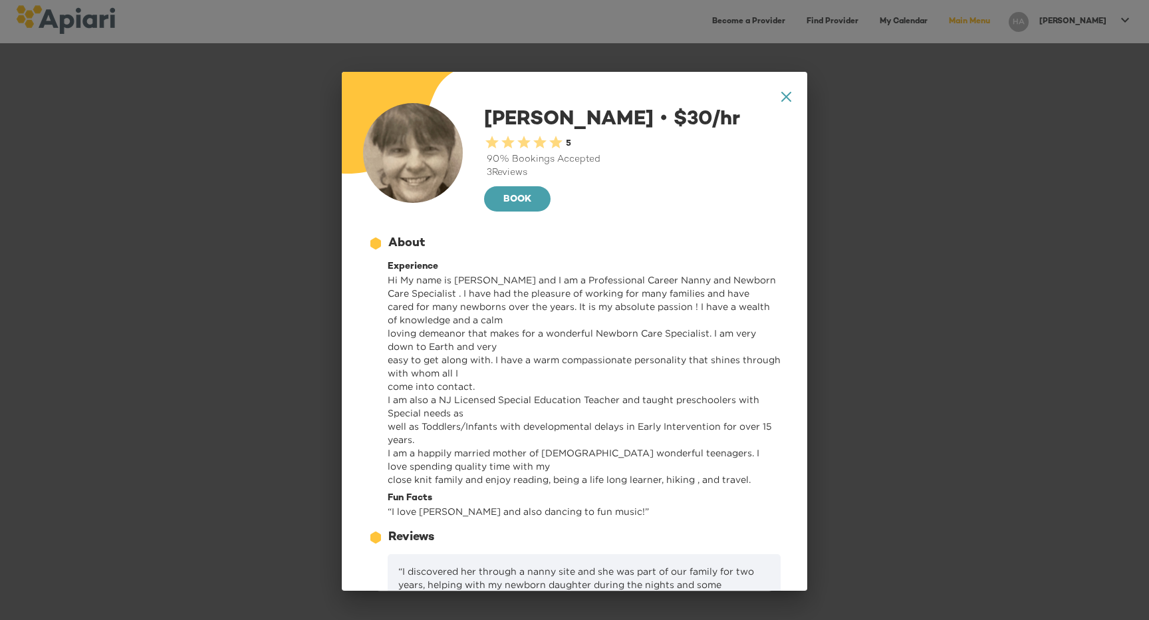
scroll to position [0, 0]
drag, startPoint x: 653, startPoint y: 325, endPoint x: 745, endPoint y: 334, distance: 92.9
drag, startPoint x: 650, startPoint y: 308, endPoint x: 739, endPoint y: 332, distance: 92.2
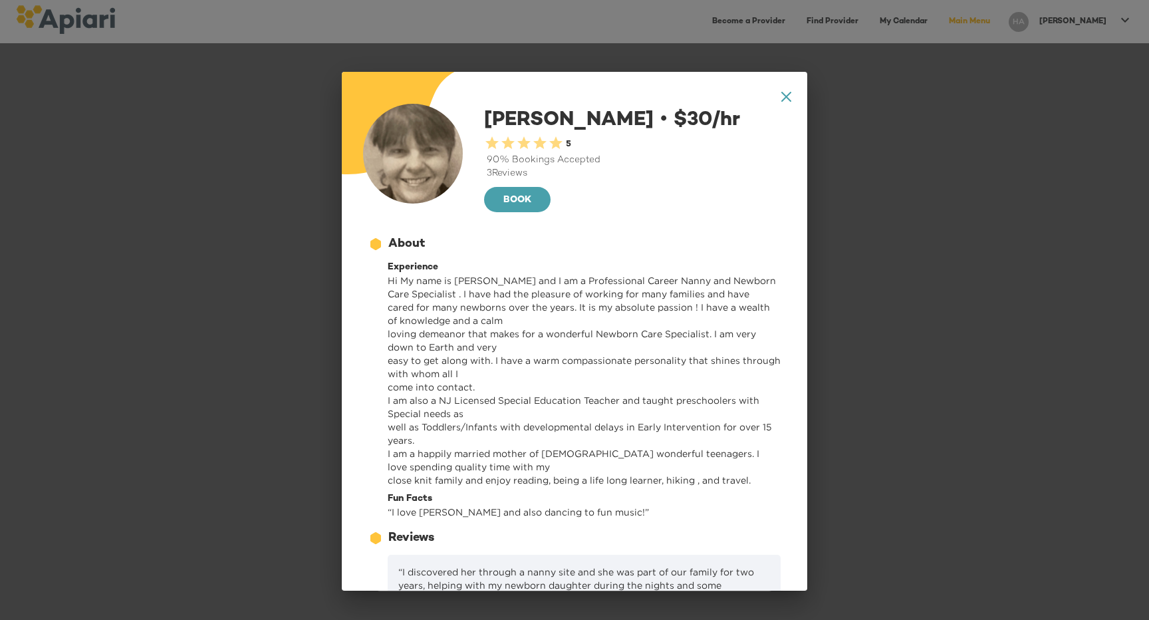
click at [782, 99] on icon at bounding box center [786, 97] width 10 height 10
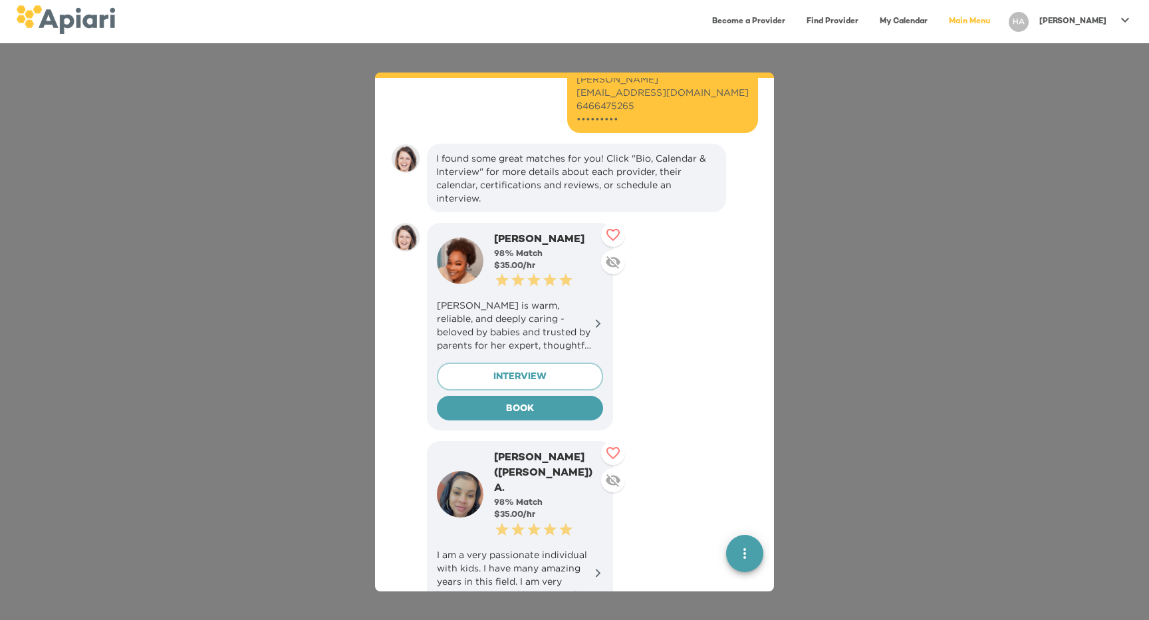
scroll to position [807, 0]
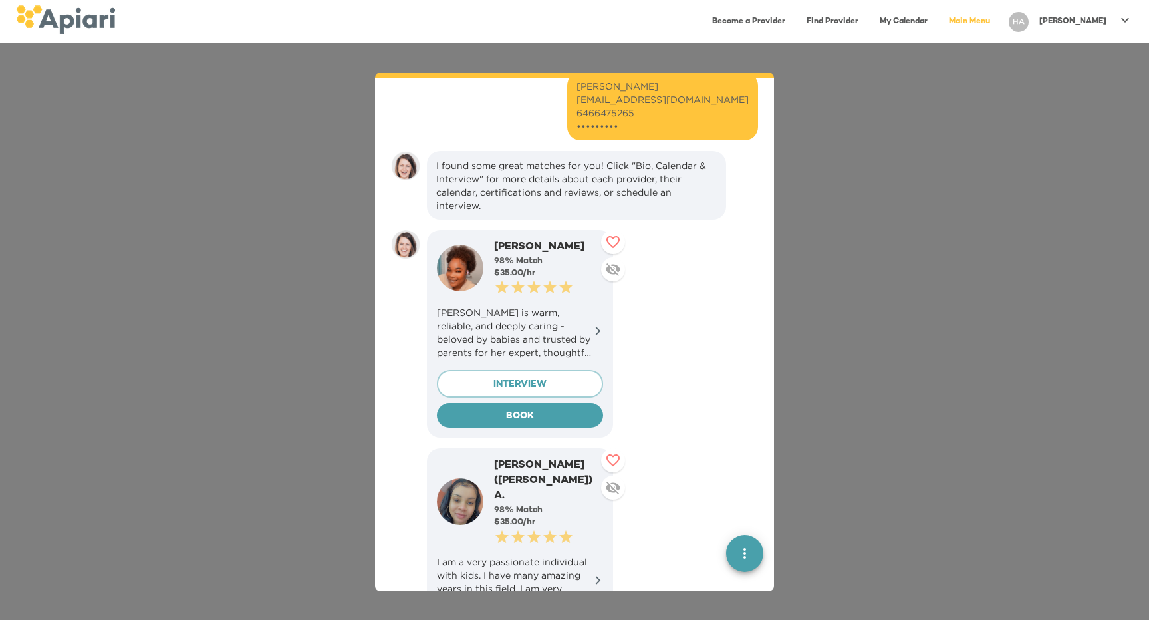
click at [538, 516] on div "$ 35.00 /hr" at bounding box center [548, 522] width 109 height 12
click at [538, 458] on div "[PERSON_NAME] ([PERSON_NAME]) A." at bounding box center [548, 481] width 109 height 46
click at [586, 555] on p "I am a very passionate individual with kids. I have many amazing years in this …" at bounding box center [520, 581] width 166 height 53
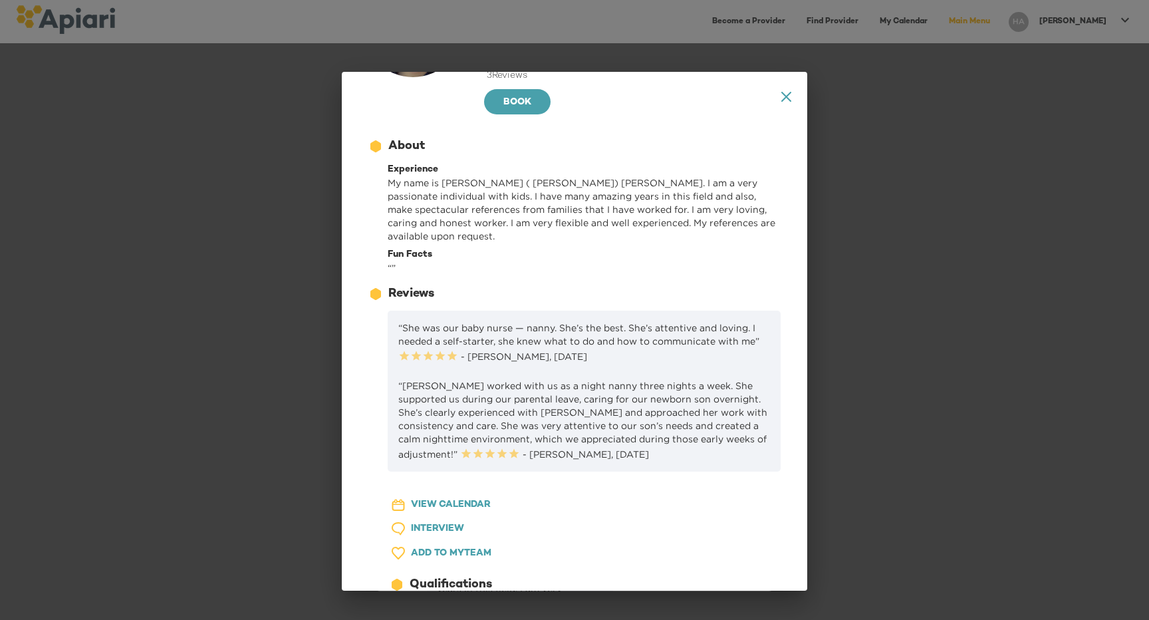
scroll to position [0, 0]
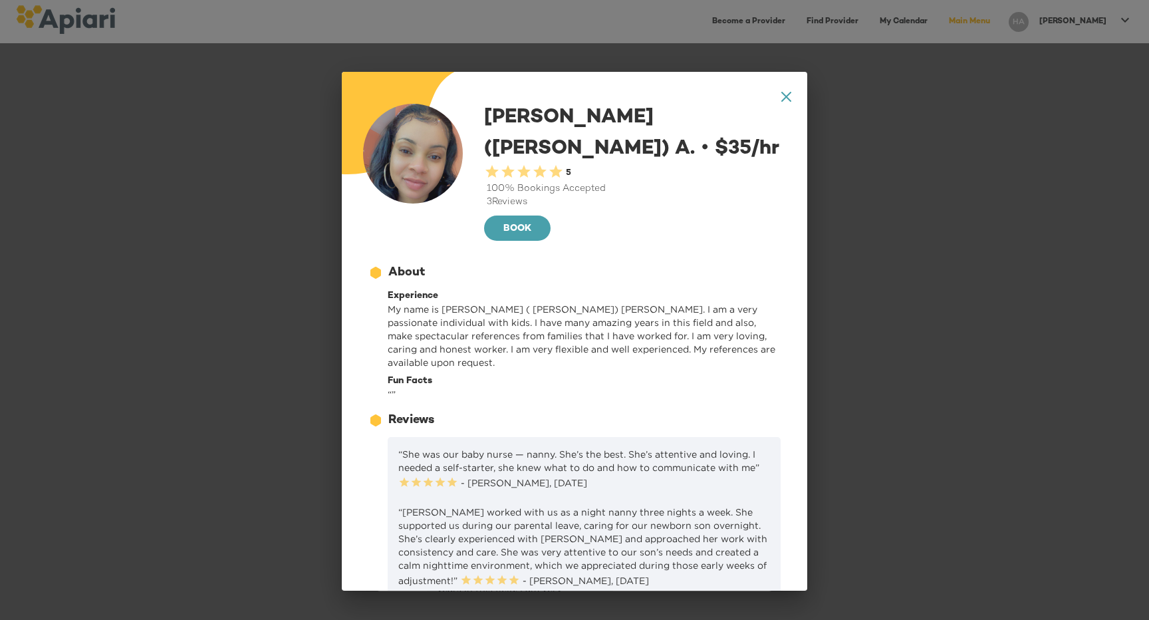
click at [781, 94] on icon "A1D20667-DBDC-461F-895E-AC602C3246CF Created with sketchtool." at bounding box center [786, 97] width 10 height 10
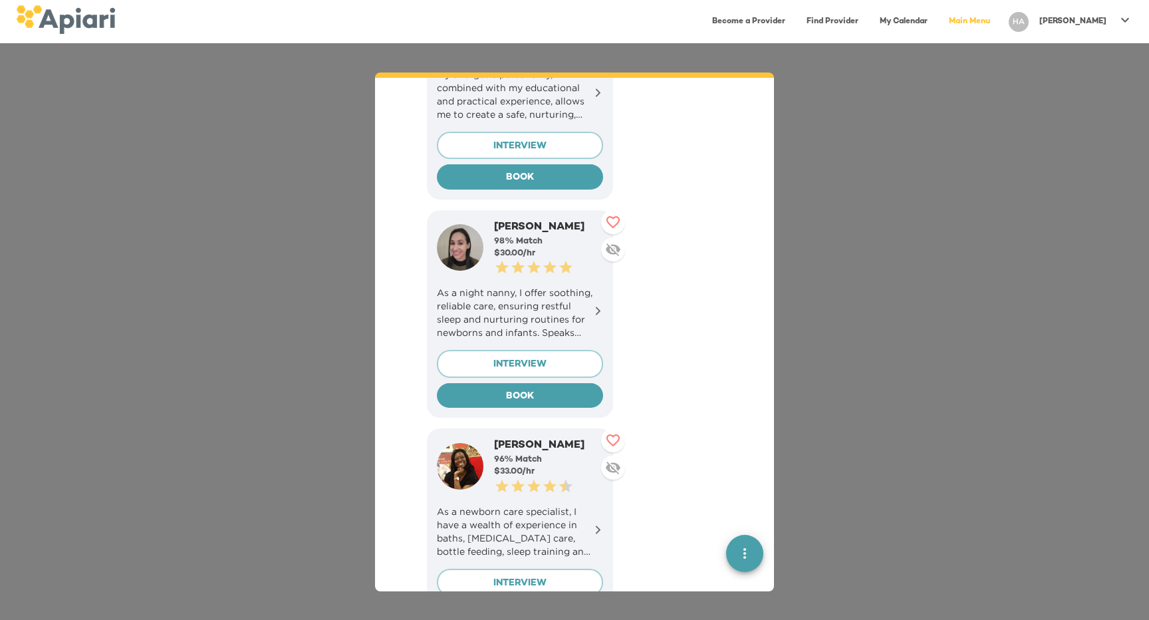
scroll to position [1740, 0]
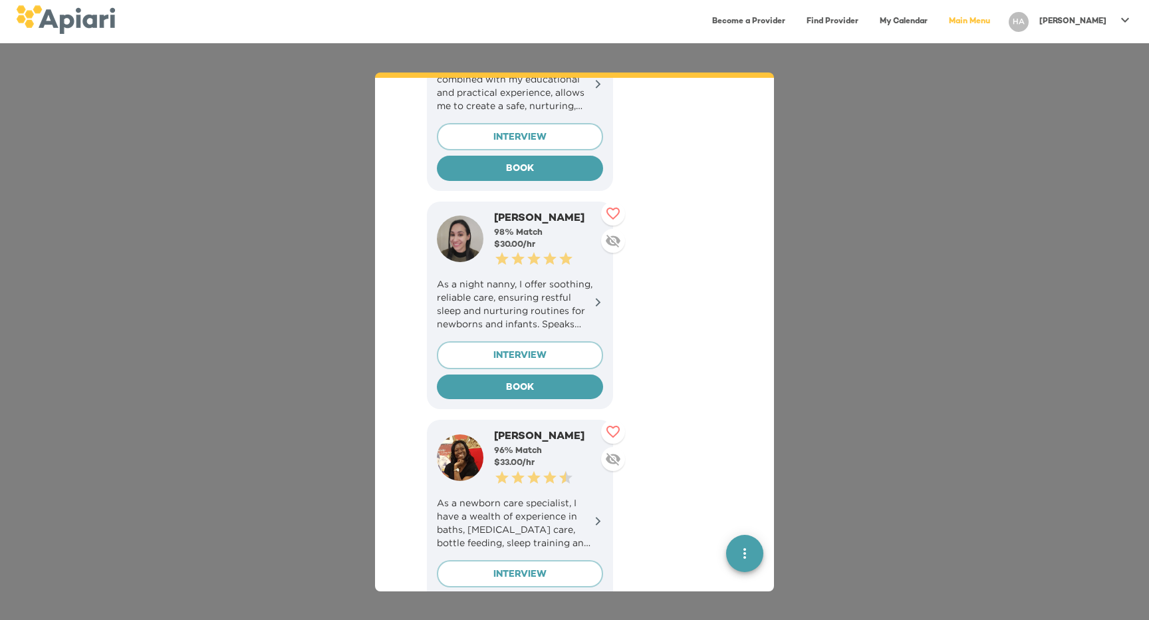
click at [583, 496] on p "As a newborn care specialist, I have a wealth of experience in baths, [MEDICAL_…" at bounding box center [520, 522] width 166 height 53
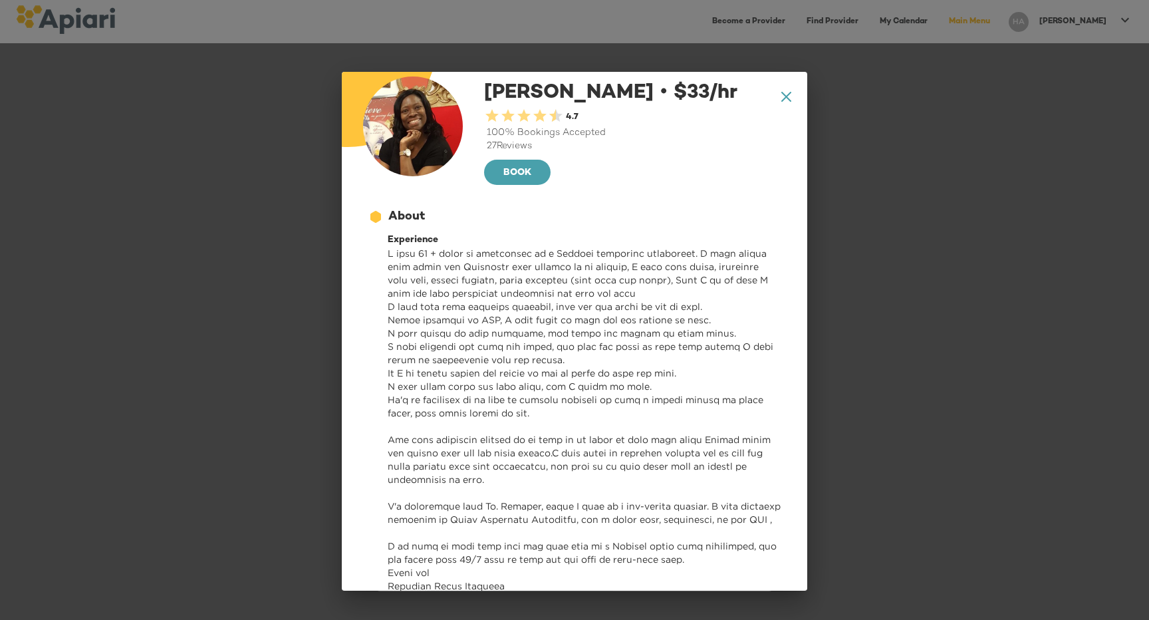
scroll to position [0, 0]
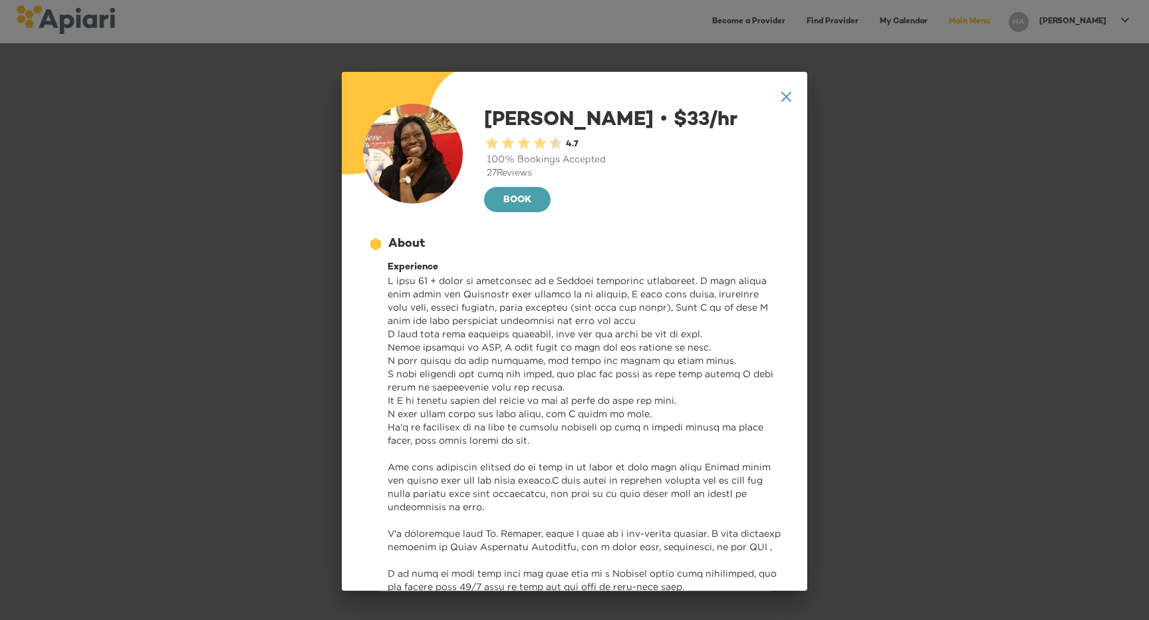
click at [557, 154] on div "0.5 Stars 1 Star 1.5 Stars 2 Stars 2.5 Stars 3 Stars 3.5 Stars 4 Stars 4.5 Star…" at bounding box center [524, 144] width 80 height 19
click at [562, 154] on div "0.5 Stars 1 Star 1.5 Stars 2 Stars 2.5 Stars 3 Stars 3.5 Stars 4 Stars 4.5 Star…" at bounding box center [524, 144] width 80 height 19
click at [785, 94] on icon "A1D20667-DBDC-461F-895E-AC602C3246CF Created with sketchtool." at bounding box center [786, 97] width 10 height 10
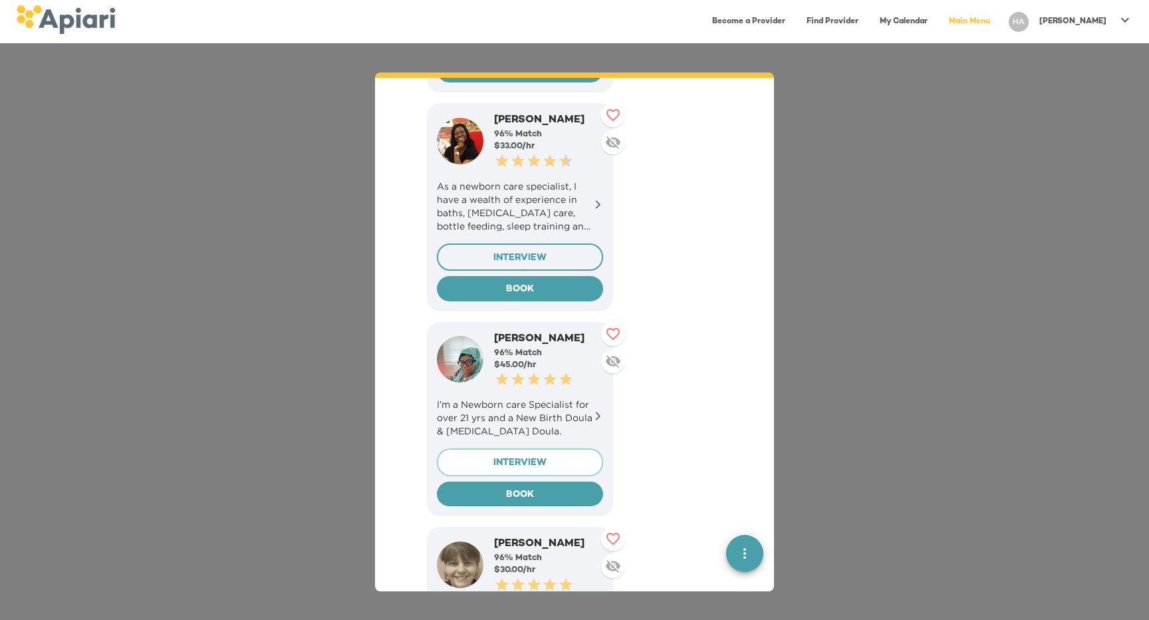
scroll to position [1824, 0]
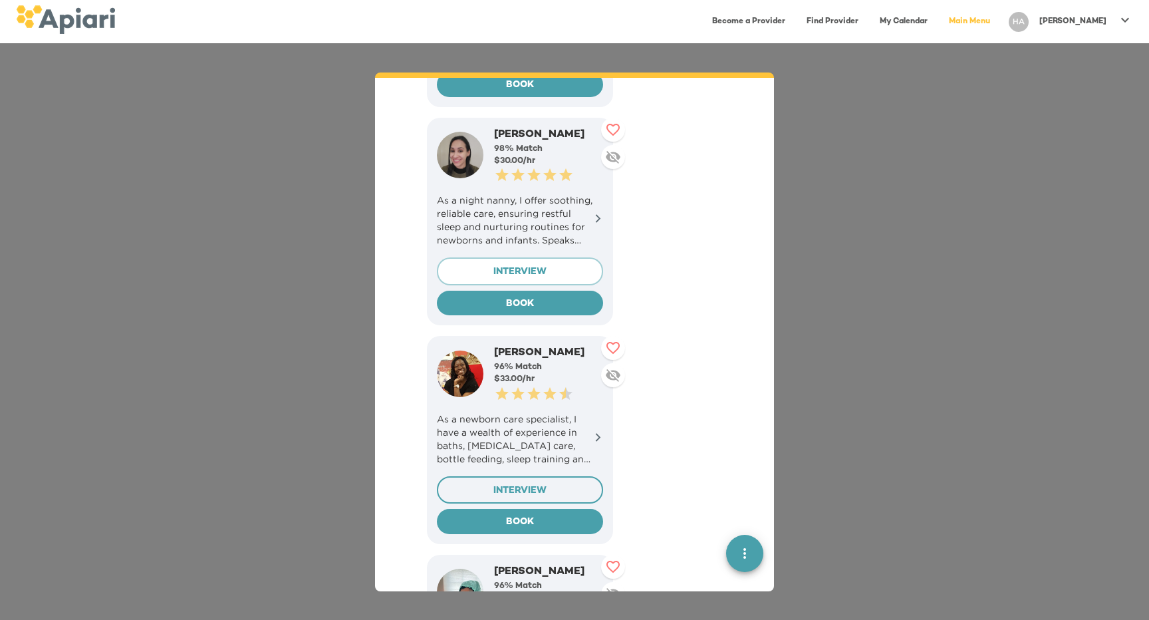
click at [501, 483] on span "INTERVIEW" at bounding box center [520, 491] width 144 height 17
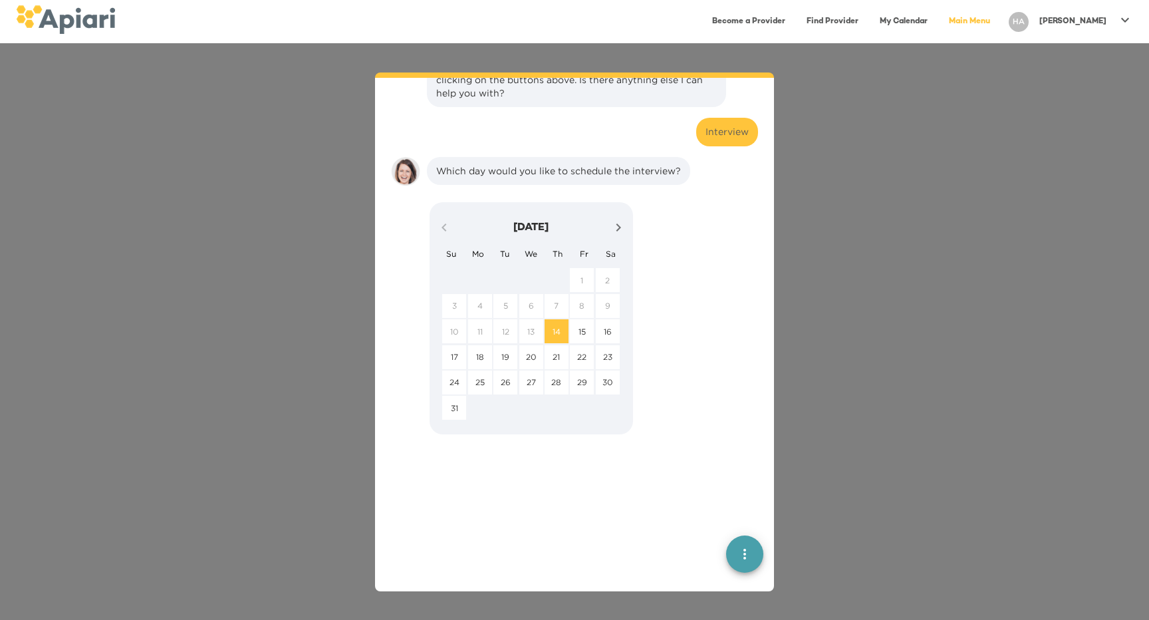
scroll to position [2773, 0]
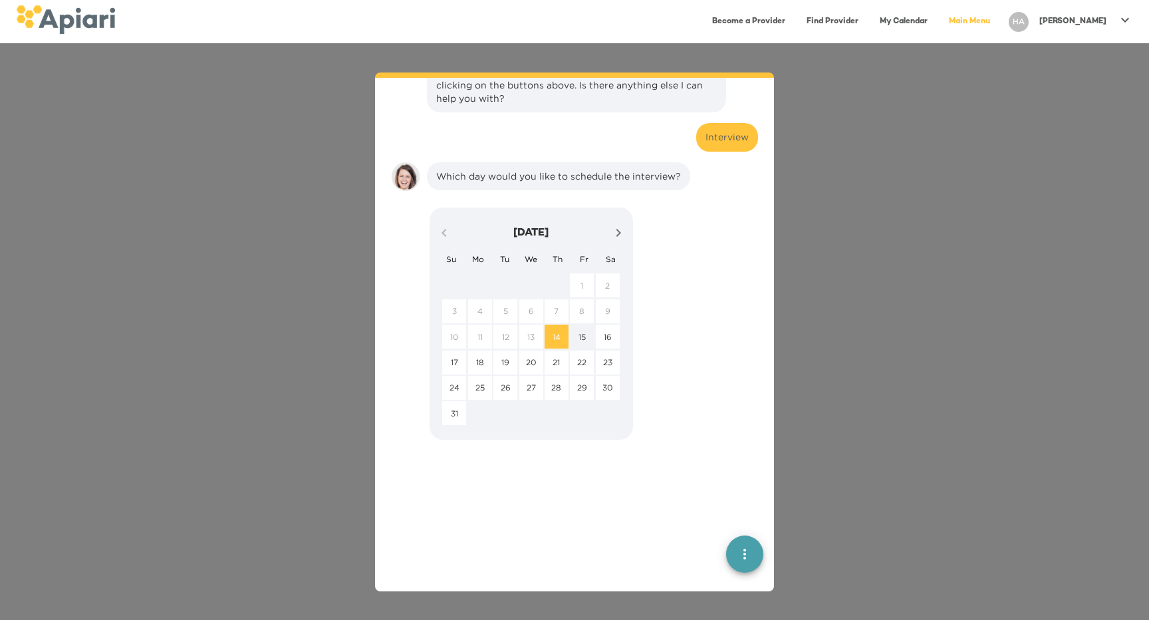
click at [582, 331] on p "15" at bounding box center [581, 336] width 7 height 11
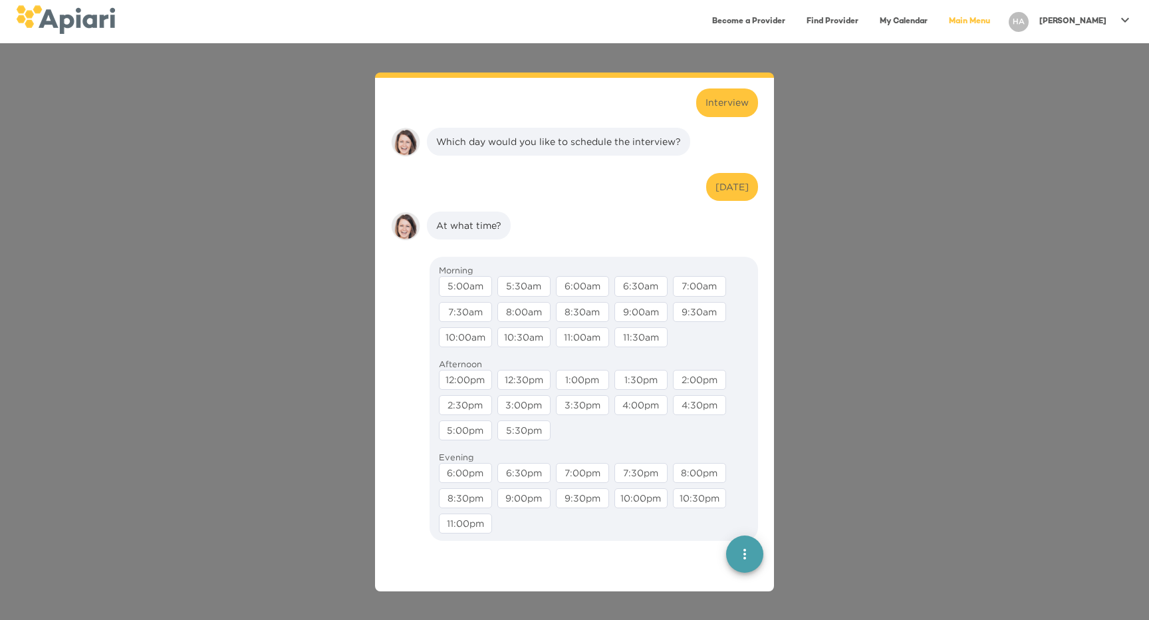
scroll to position [2780, 0]
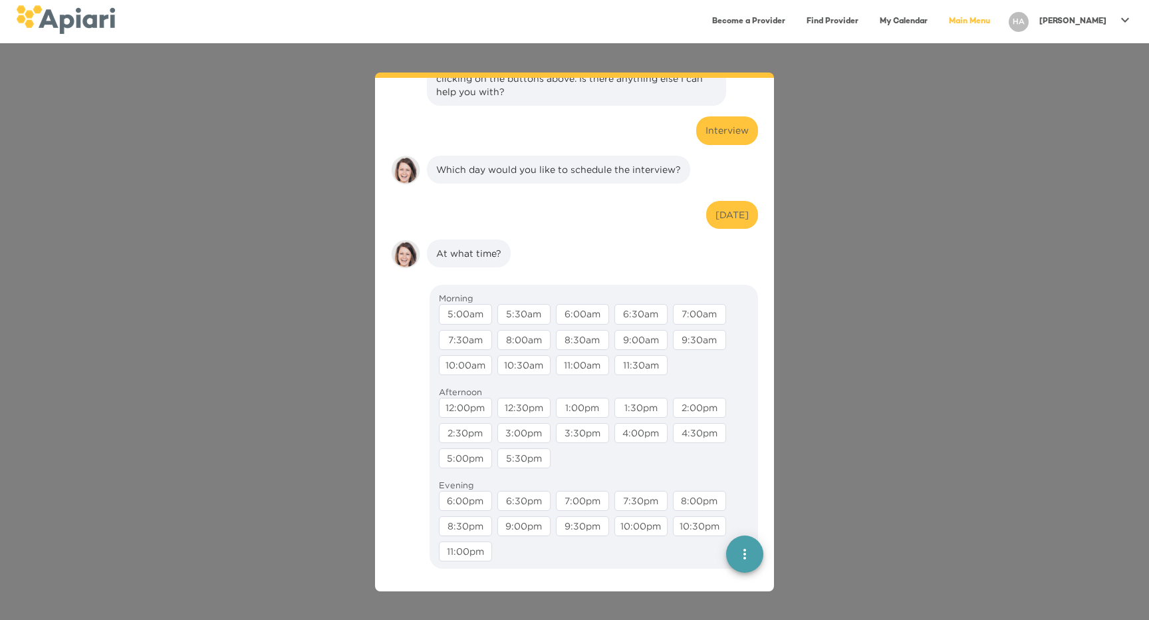
click at [622, 423] on div "4:00pm" at bounding box center [640, 433] width 53 height 20
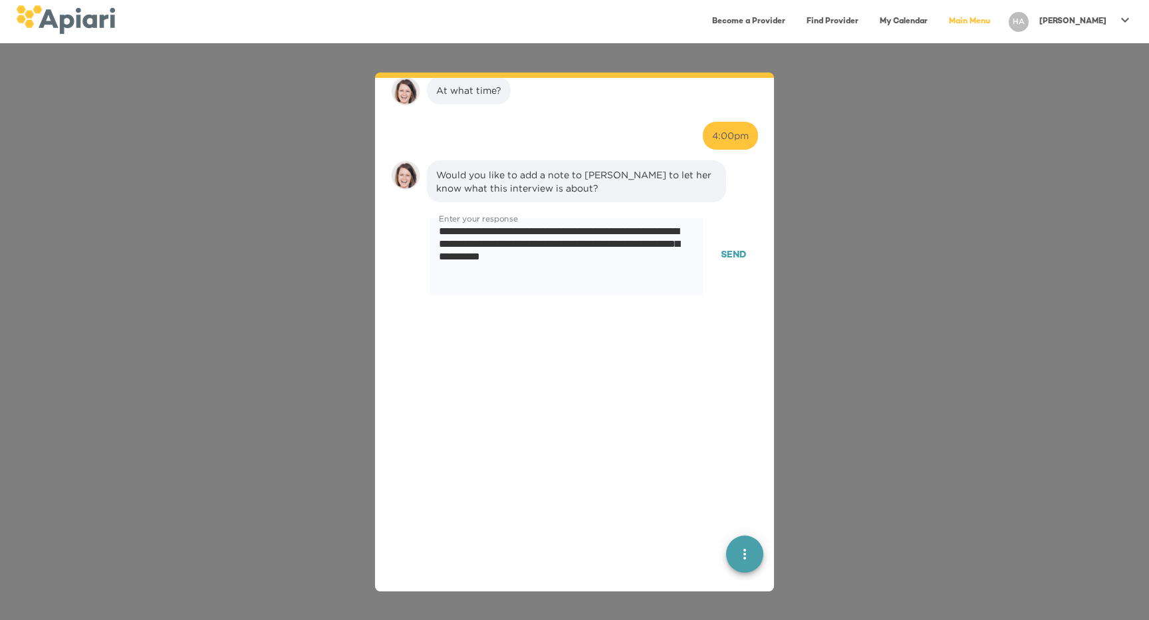
scroll to position [2931, 0]
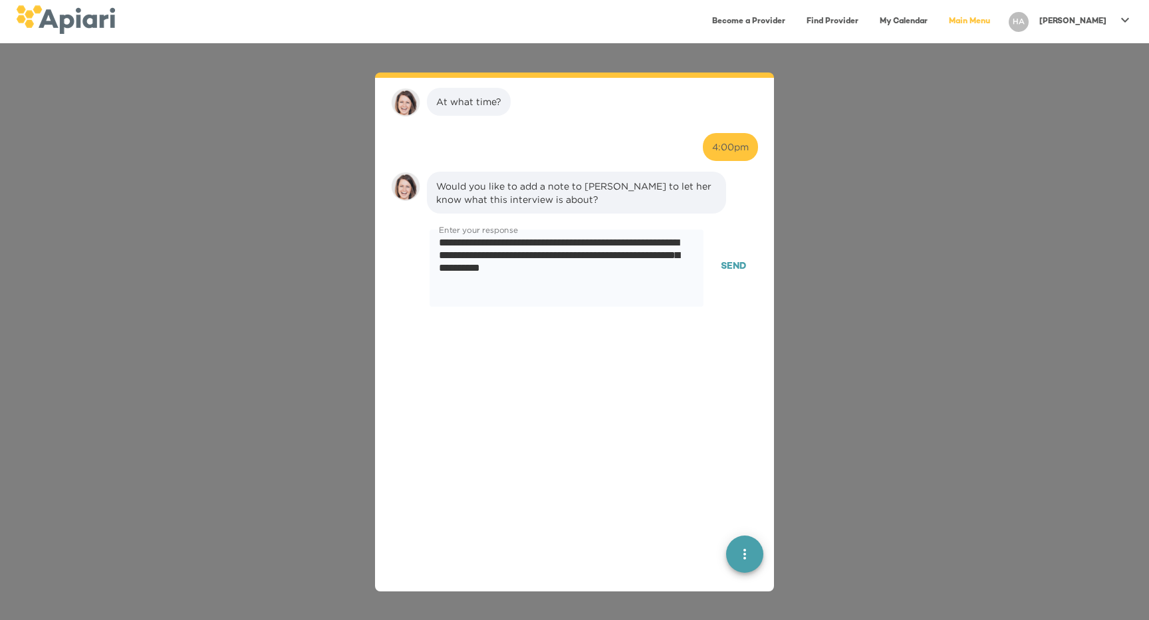
click at [729, 259] on span "Send" at bounding box center [733, 267] width 25 height 17
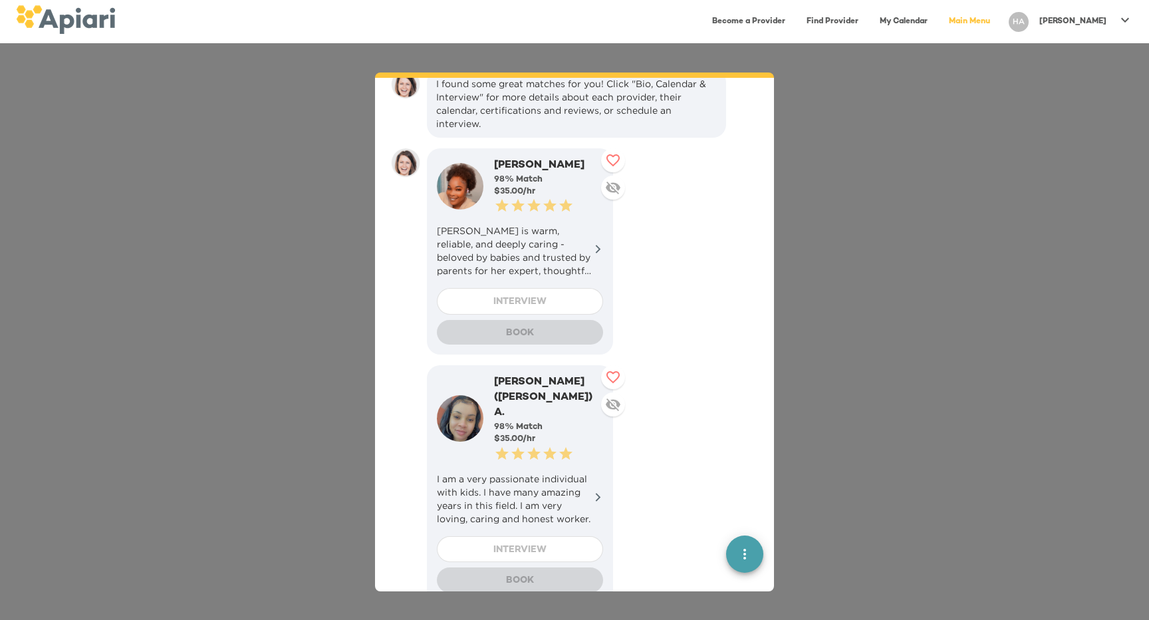
scroll to position [884, 0]
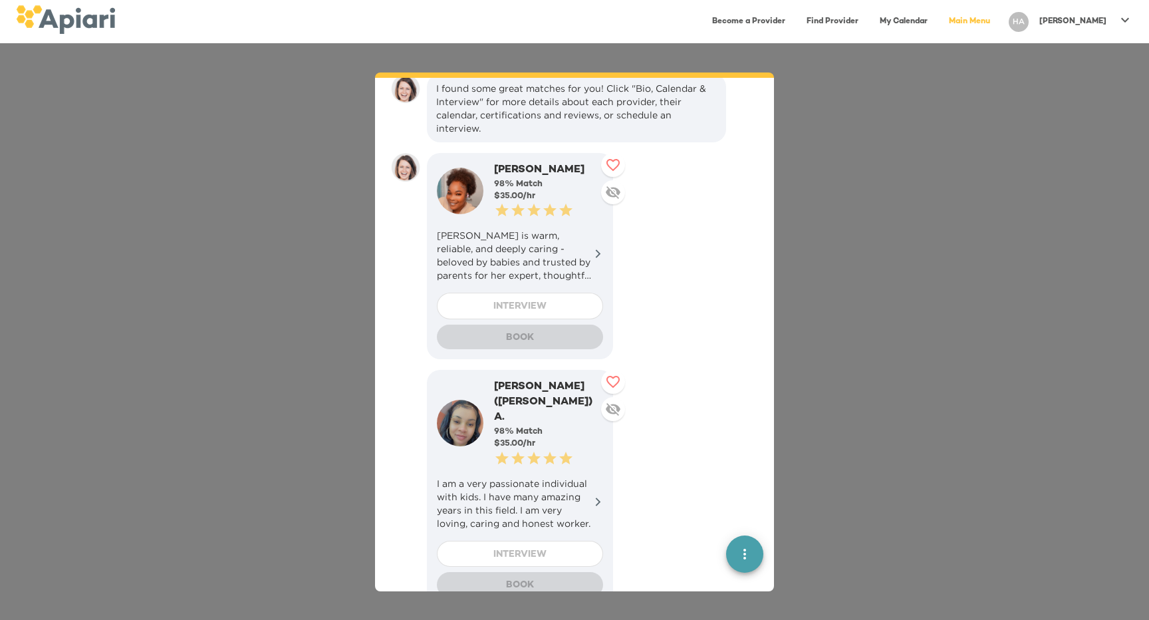
click at [552, 229] on p "[PERSON_NAME] is warm, reliable, and deeply caring - beloved by babies and trus…" at bounding box center [520, 255] width 166 height 53
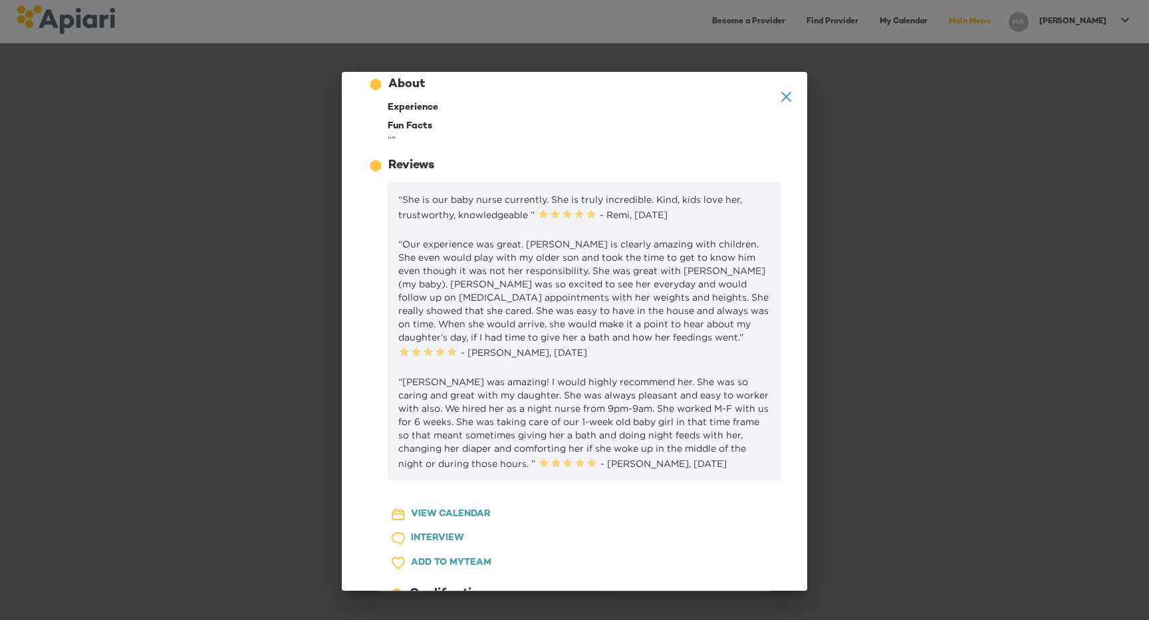
scroll to position [0, 0]
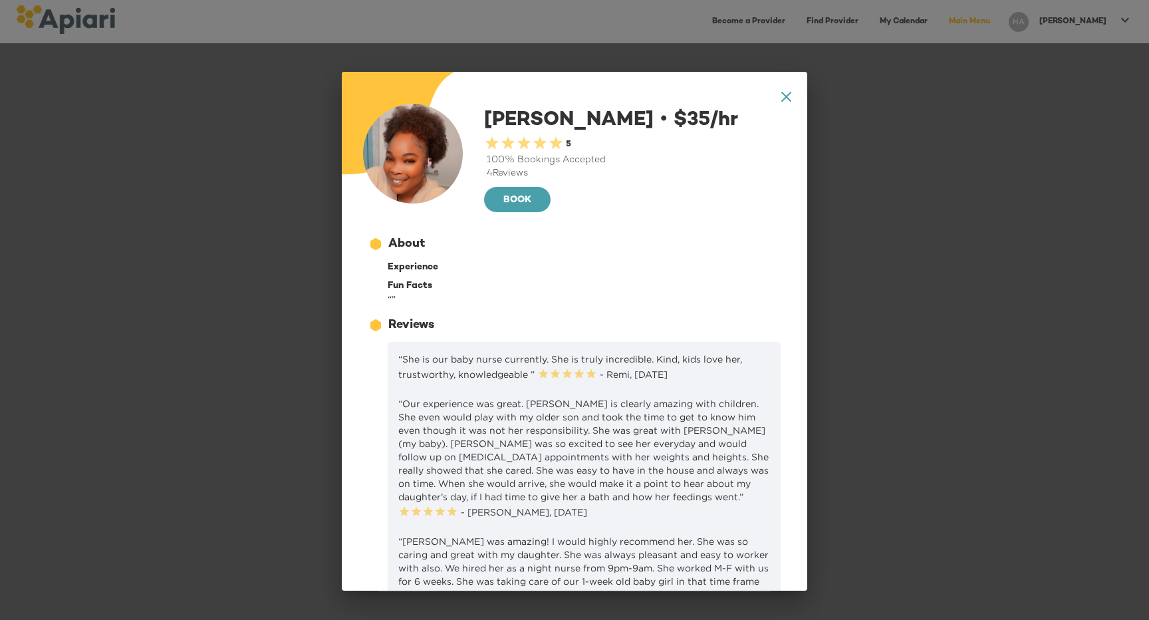
click at [788, 92] on icon "A1D20667-DBDC-461F-895E-AC602C3246CF Created with sketchtool." at bounding box center [786, 97] width 10 height 10
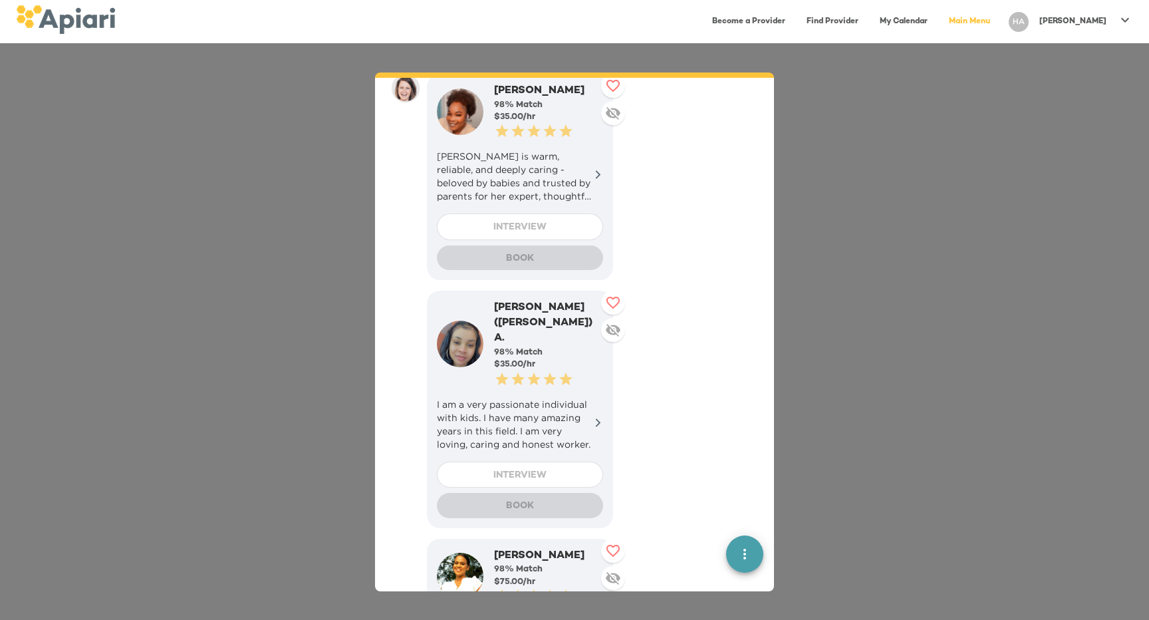
scroll to position [1040, 0]
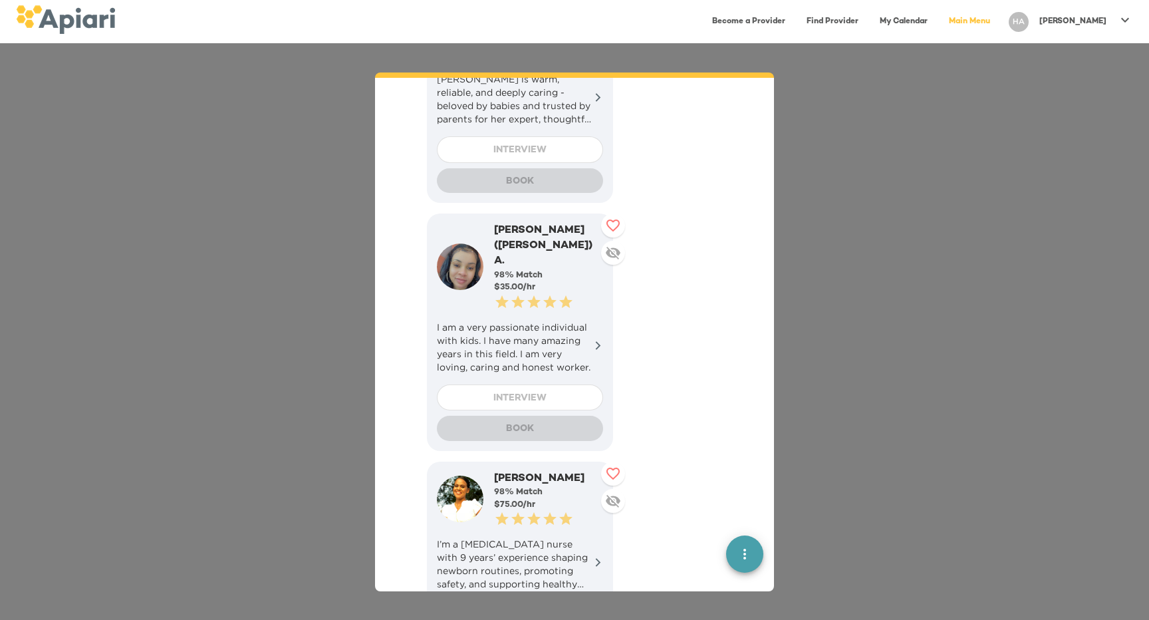
click at [582, 320] on p "I am a very passionate individual with kids. I have many amazing years in this …" at bounding box center [520, 346] width 166 height 53
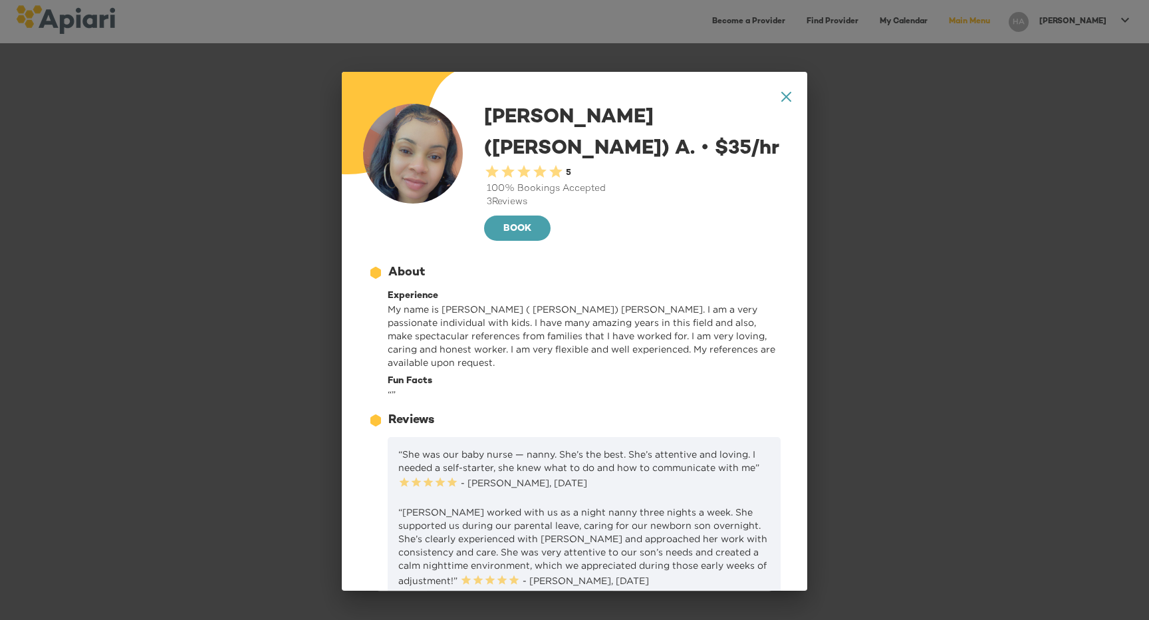
scroll to position [224, 0]
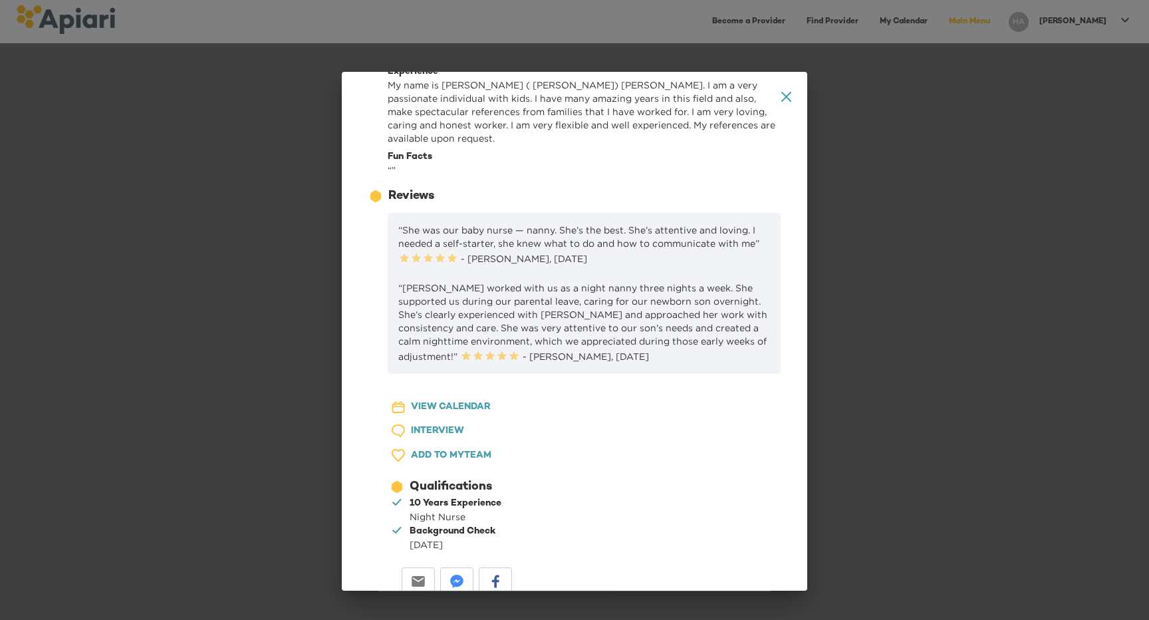
click at [795, 83] on div "A1D20667-DBDC-461F-895E-AC602C3246CF Created with sketchtool. A4A3651C-AC5F-40B…" at bounding box center [574, 331] width 465 height 519
click at [786, 94] on icon "A1D20667-DBDC-461F-895E-AC602C3246CF Created with sketchtool." at bounding box center [786, 97] width 10 height 10
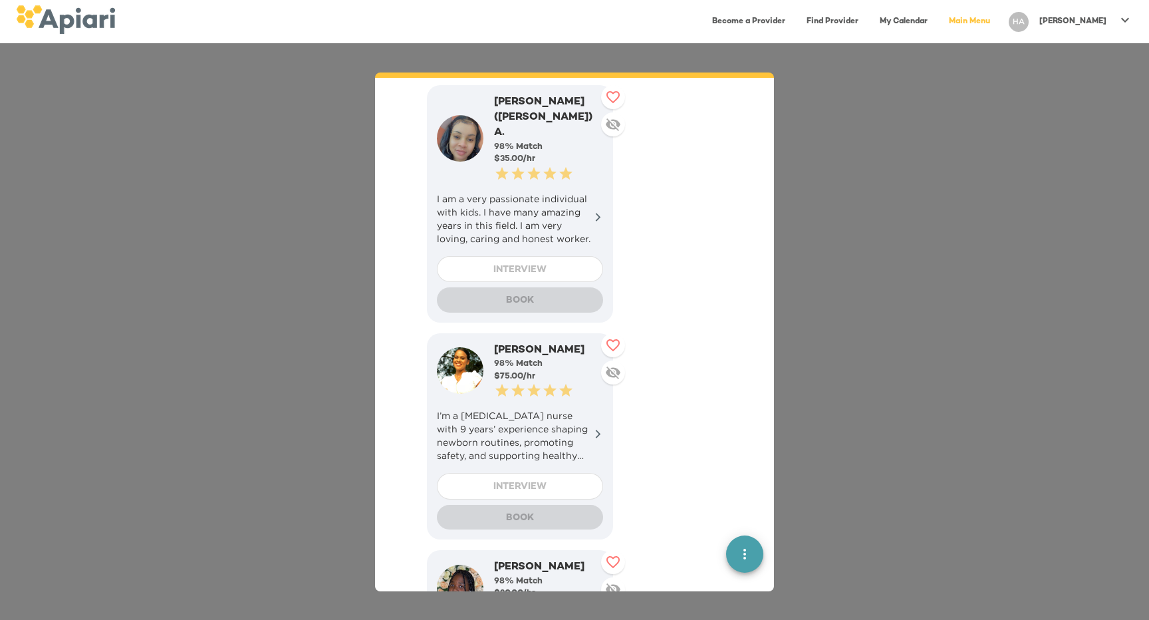
scroll to position [1249, 0]
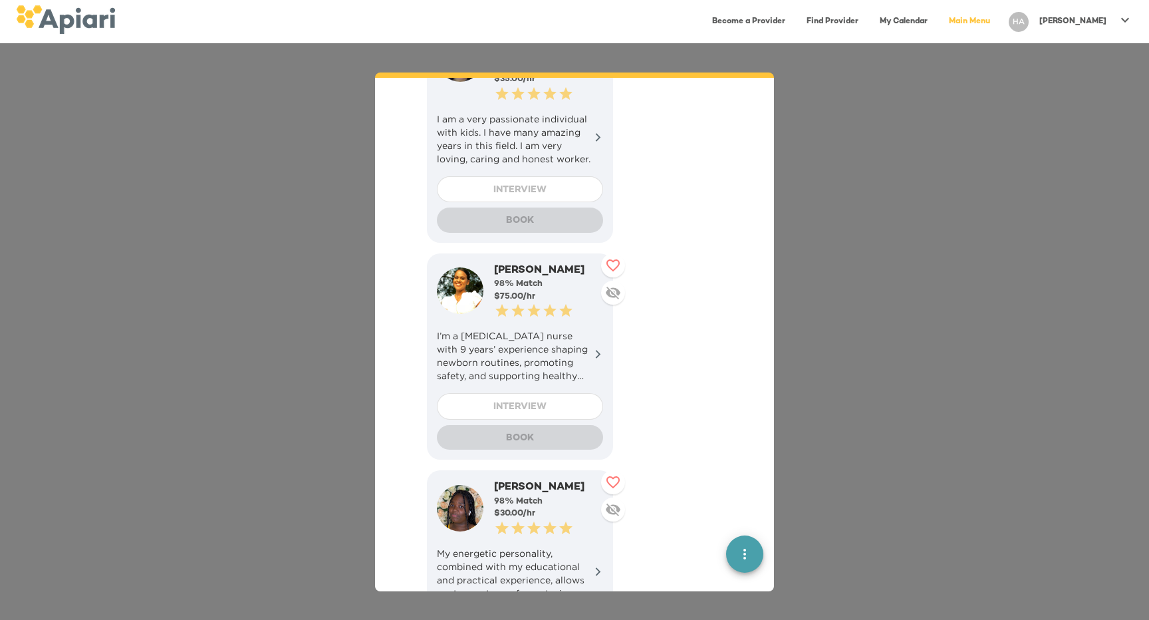
click at [515, 329] on p "I’m a [MEDICAL_DATA] nurse with 9 years’ experience shaping newborn routines, p…" at bounding box center [520, 355] width 166 height 53
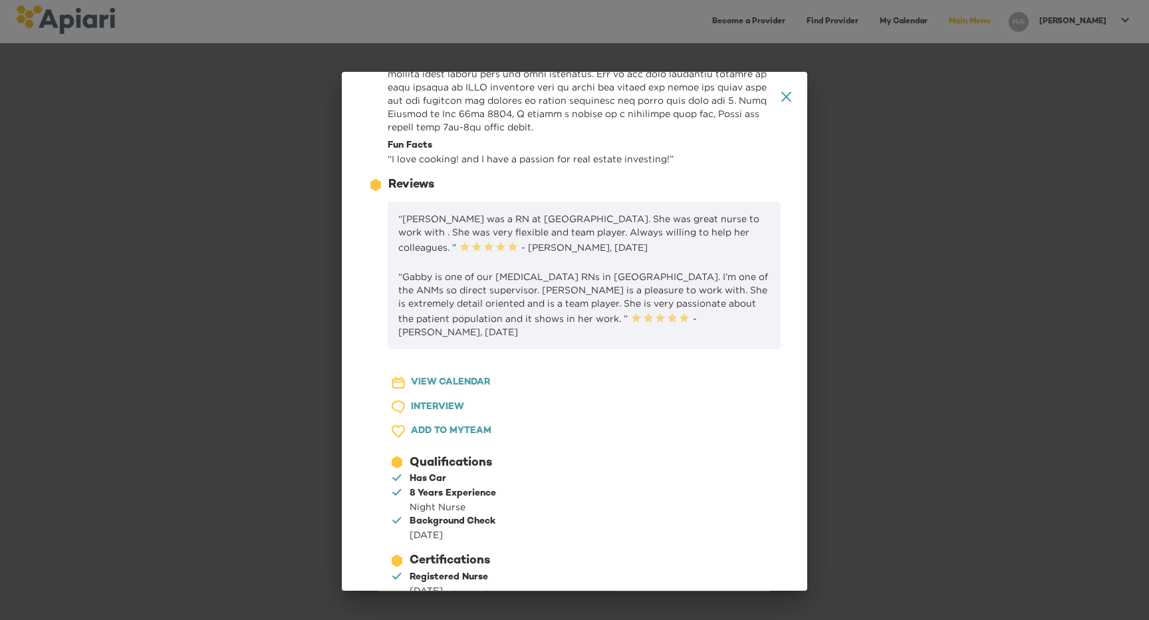
scroll to position [608, 0]
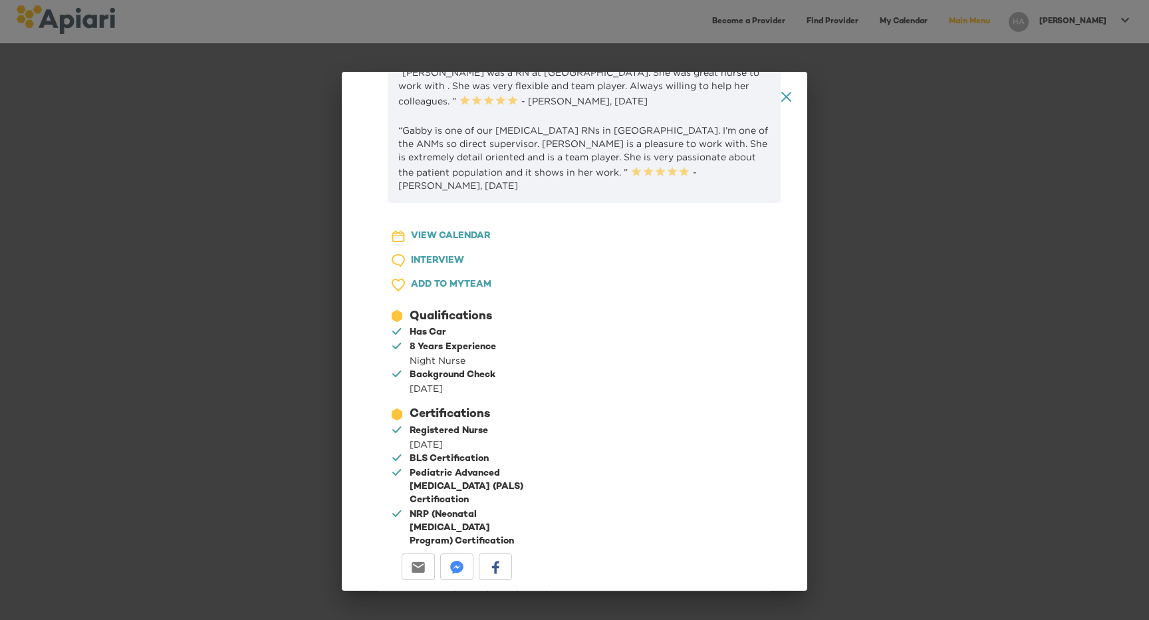
click at [788, 93] on icon at bounding box center [786, 97] width 10 height 10
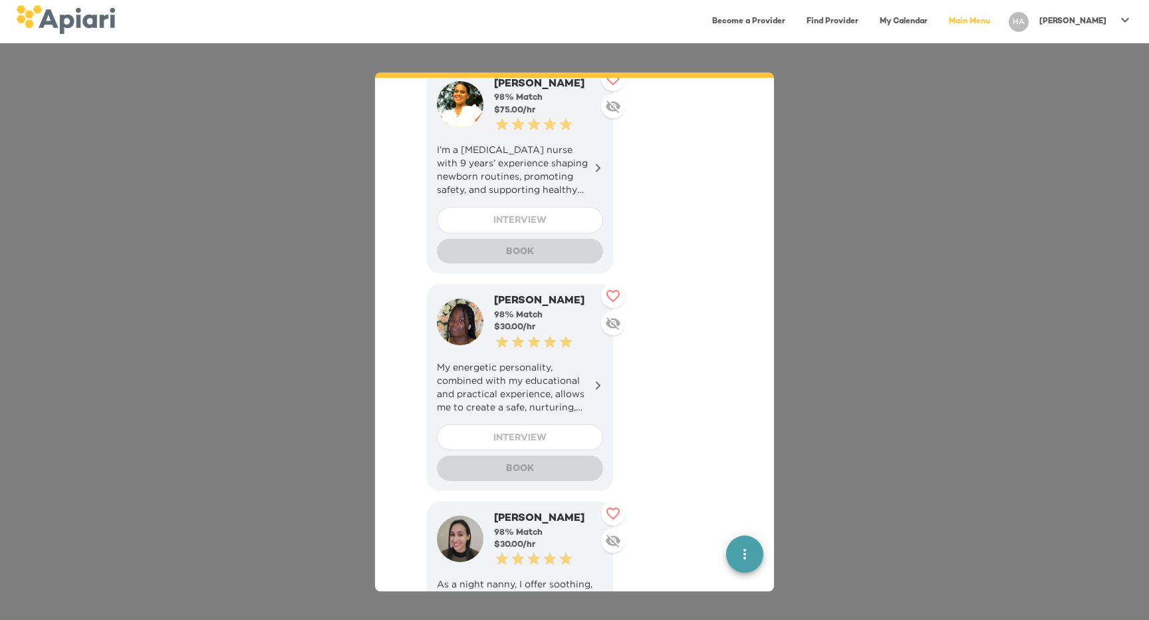
scroll to position [1445, 0]
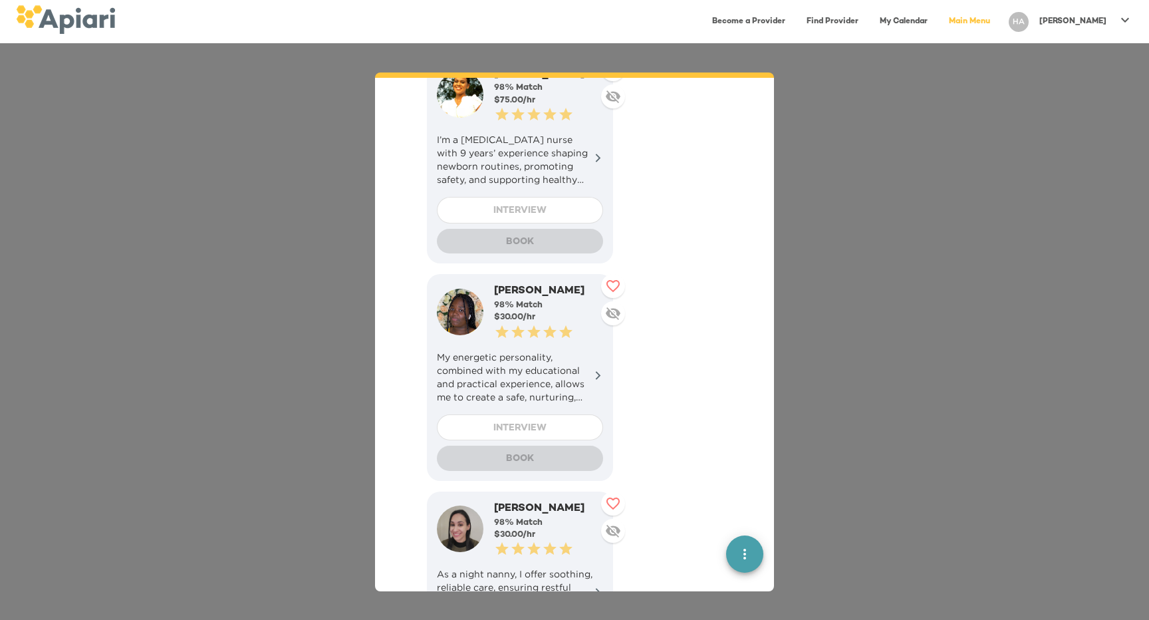
click at [536, 350] on p "My energetic personality, combined with my educational and practical experience…" at bounding box center [520, 376] width 166 height 53
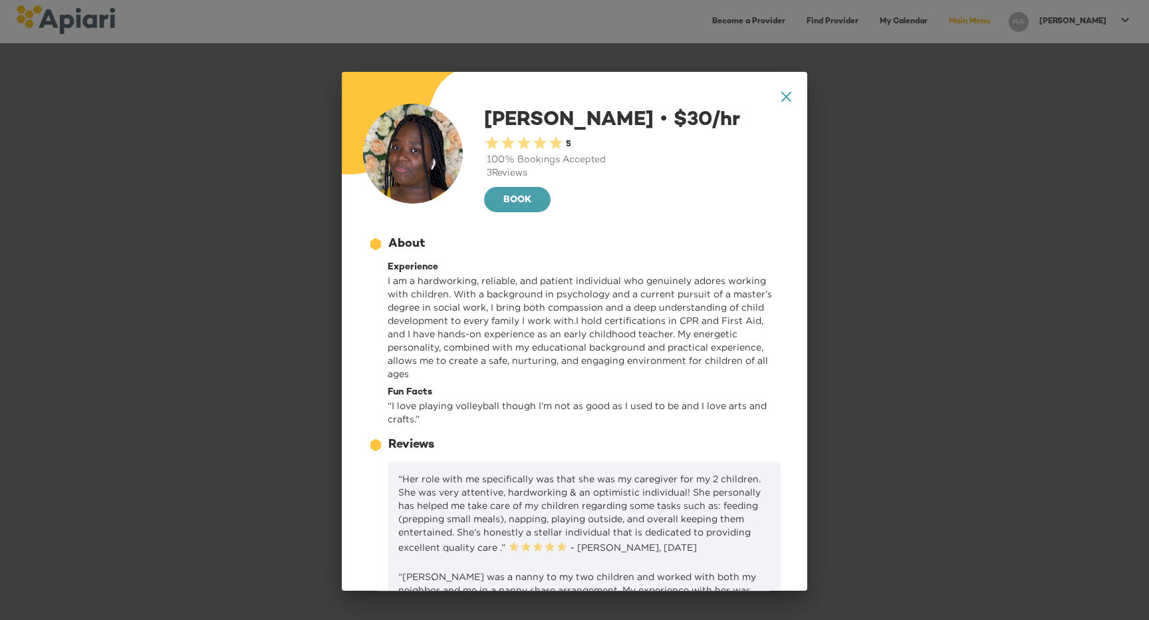
scroll to position [409, 0]
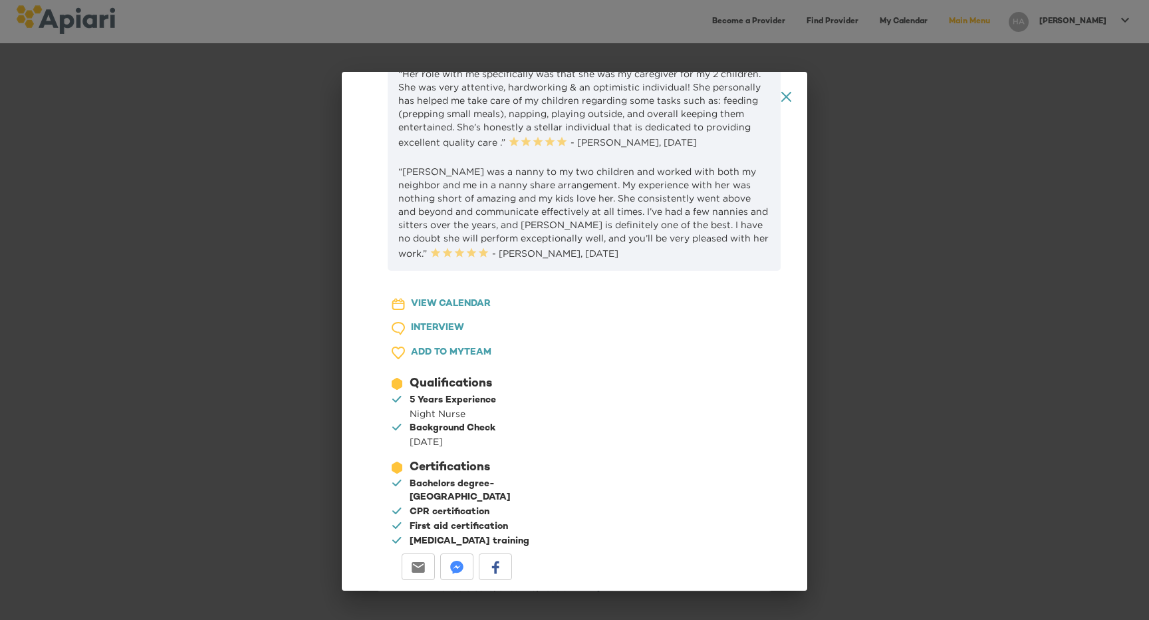
click at [545, 281] on div "23979DC4-A7E4-489C-88E7-37869341D308 Created with sketchtool. VIEW CALENDAR 1D7…" at bounding box center [451, 433] width 187 height 304
click at [783, 96] on icon "A1D20667-DBDC-461F-895E-AC602C3246CF Created with sketchtool." at bounding box center [786, 97] width 10 height 10
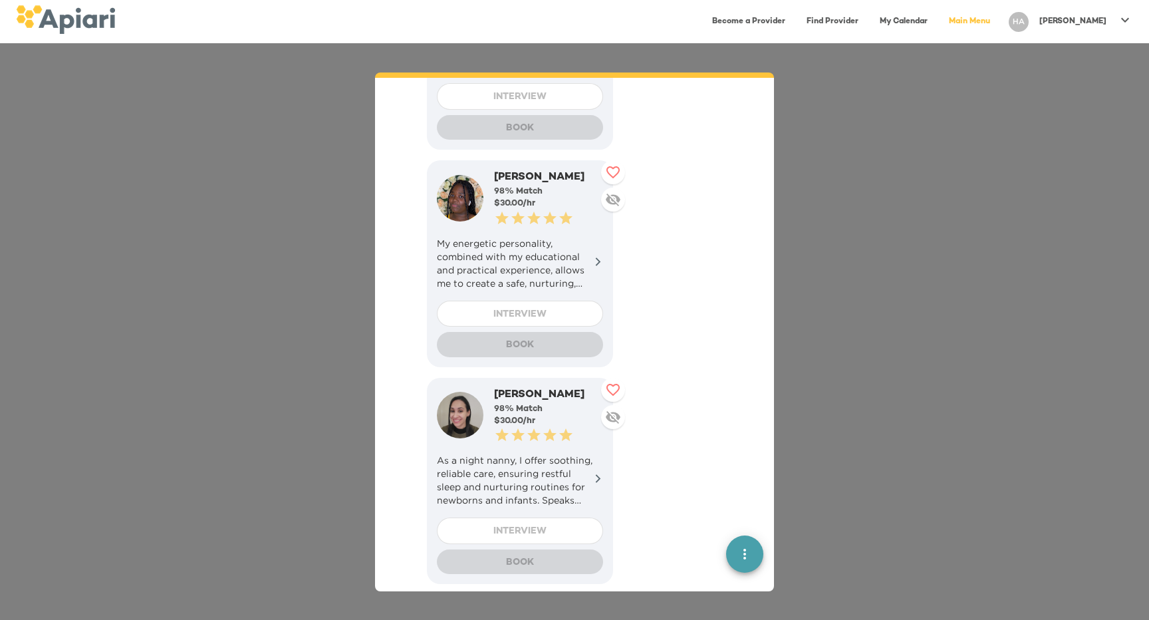
scroll to position [1592, 0]
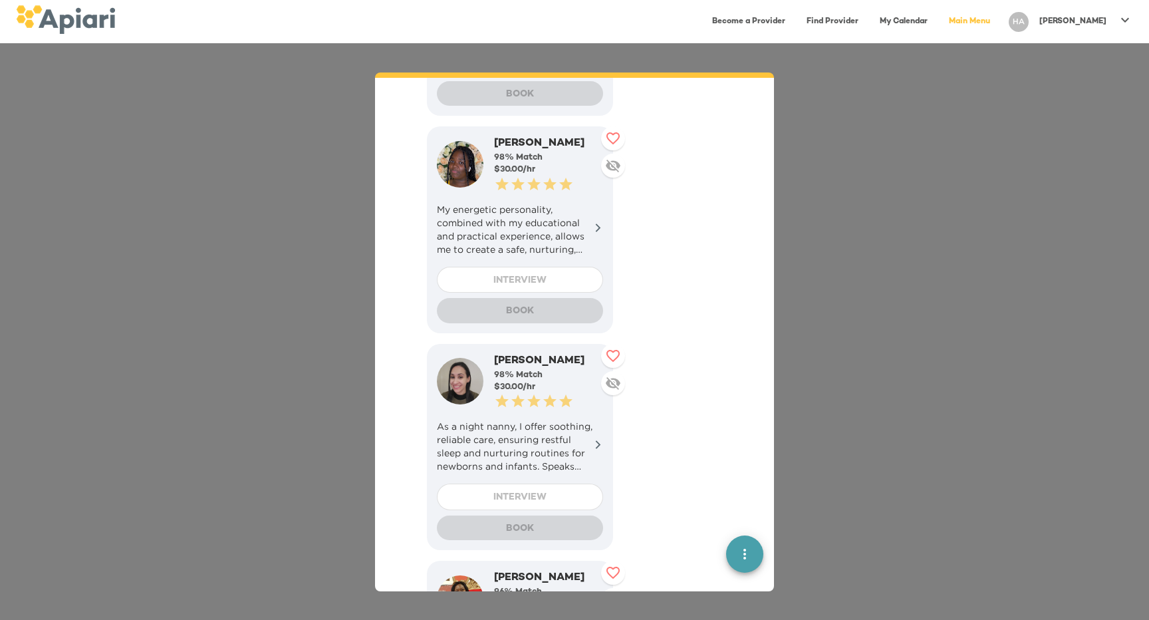
click at [522, 419] on p "As a night nanny, I offer soothing, reliable care, ensuring restful sleep and n…" at bounding box center [520, 445] width 166 height 53
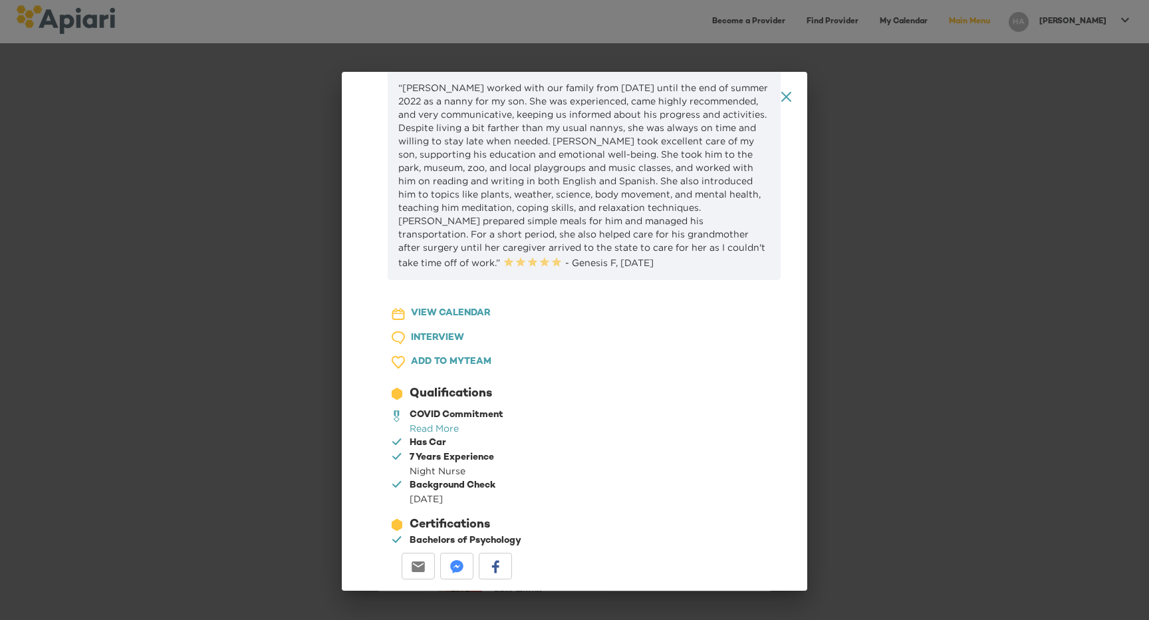
scroll to position [757, 0]
click at [786, 96] on icon at bounding box center [786, 97] width 10 height 10
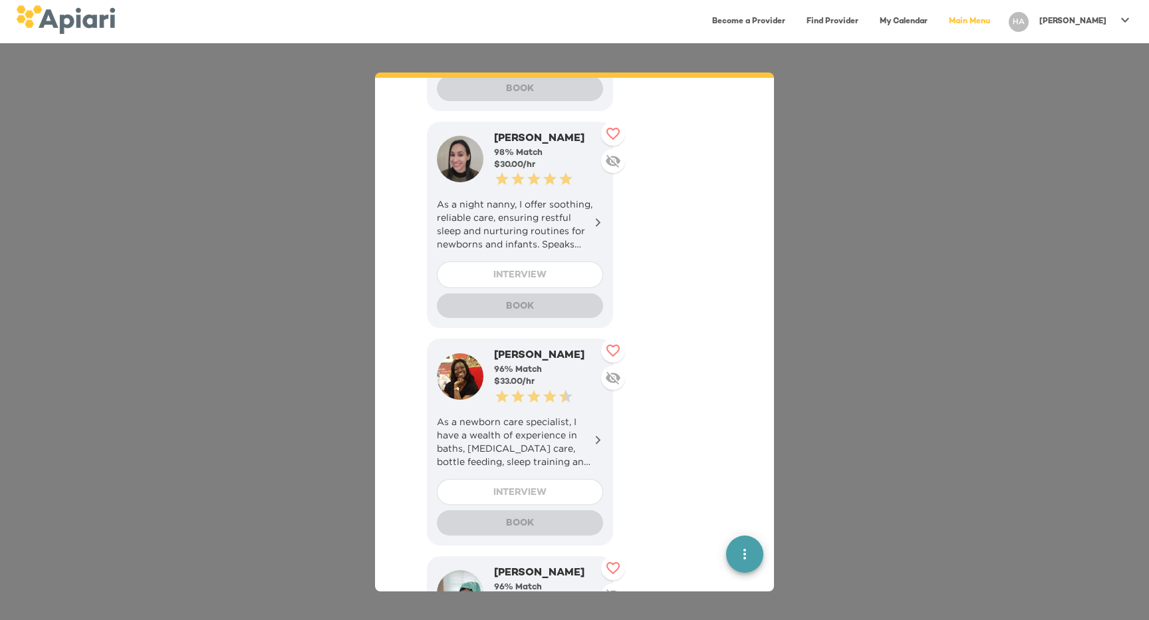
scroll to position [2006, 0]
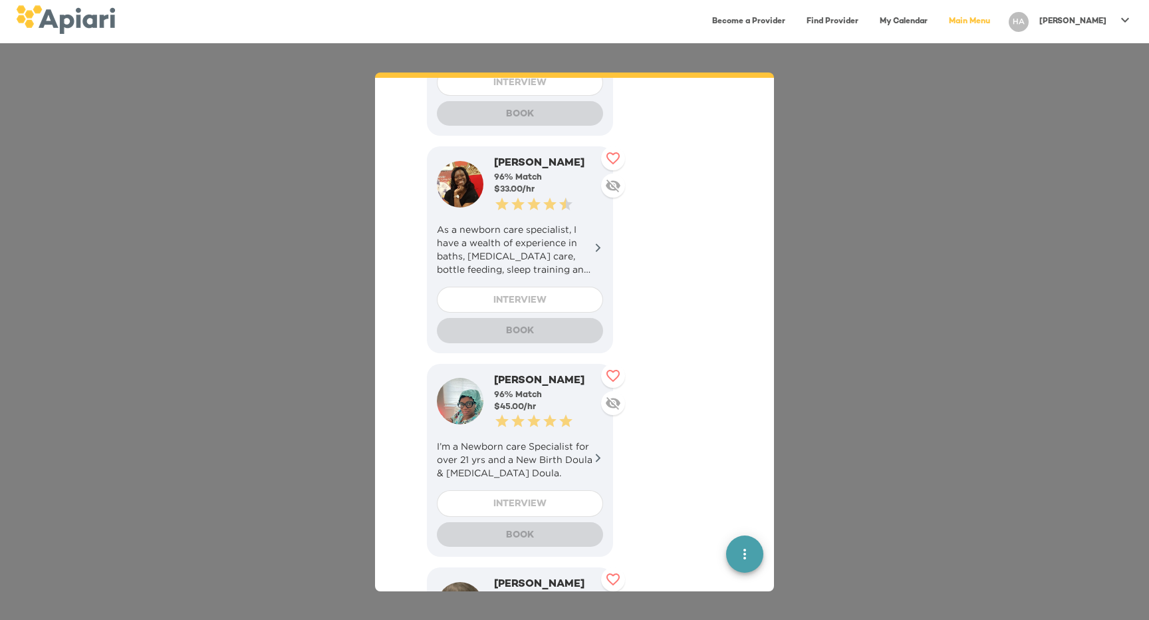
click at [525, 223] on p "As a newborn care specialist, I have a wealth of experience in baths, [MEDICAL_…" at bounding box center [520, 249] width 166 height 53
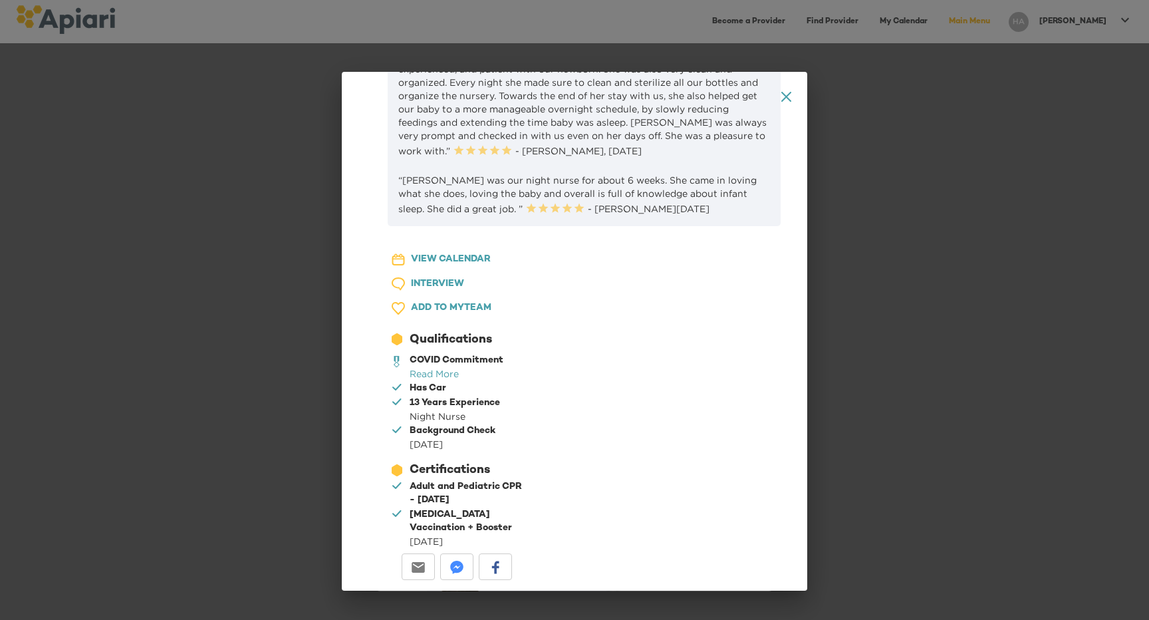
scroll to position [2199, 0]
click at [545, 237] on div "23979DC4-A7E4-489C-88E7-37869341D308 Created with sketchtool. VIEW CALENDAR 1D7…" at bounding box center [451, 411] width 187 height 348
click at [784, 99] on icon "A1D20667-DBDC-461F-895E-AC602C3246CF Created with sketchtool." at bounding box center [786, 97] width 10 height 10
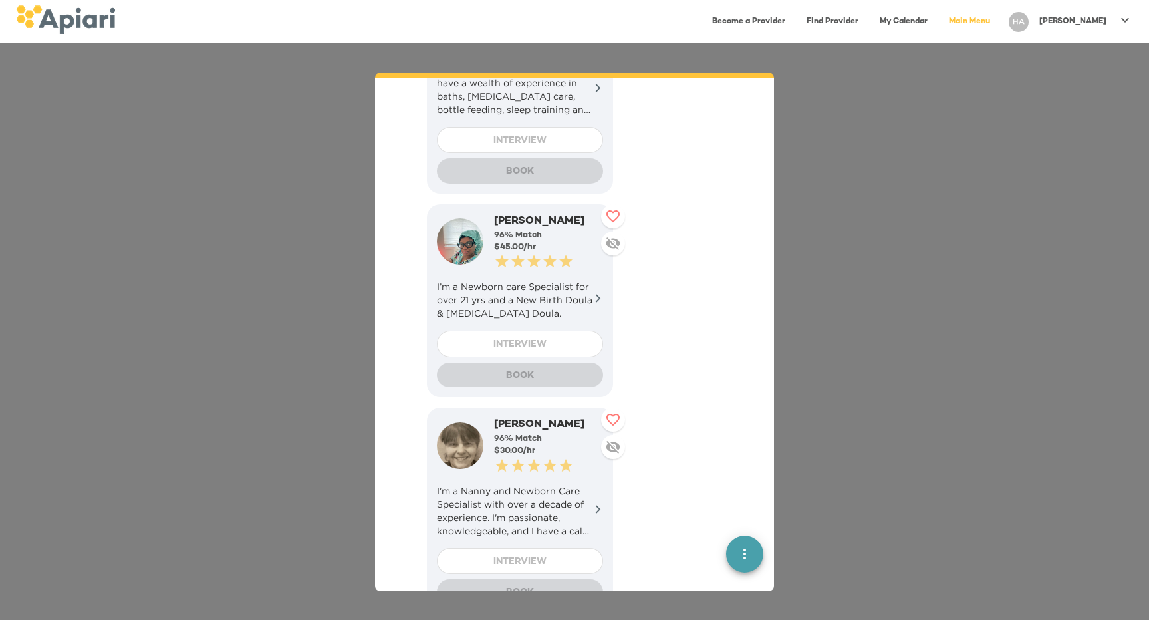
scroll to position [2170, 0]
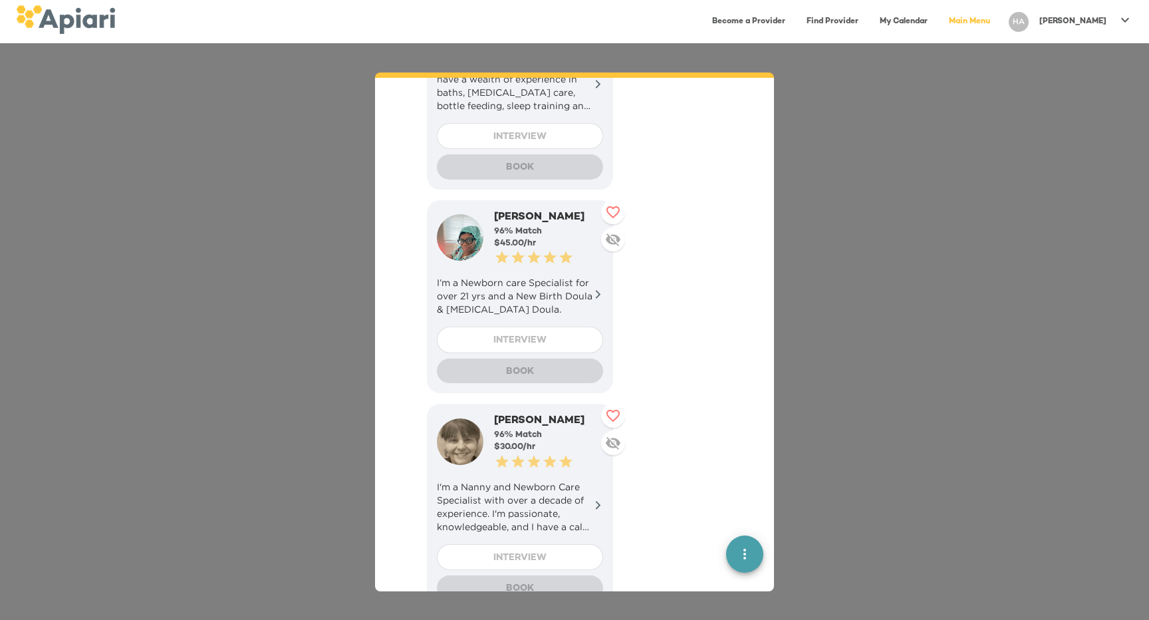
click at [539, 276] on p "I’m a Newborn care Specialist for over 21 yrs and a New Birth Doula & [MEDICAL_…" at bounding box center [520, 296] width 166 height 40
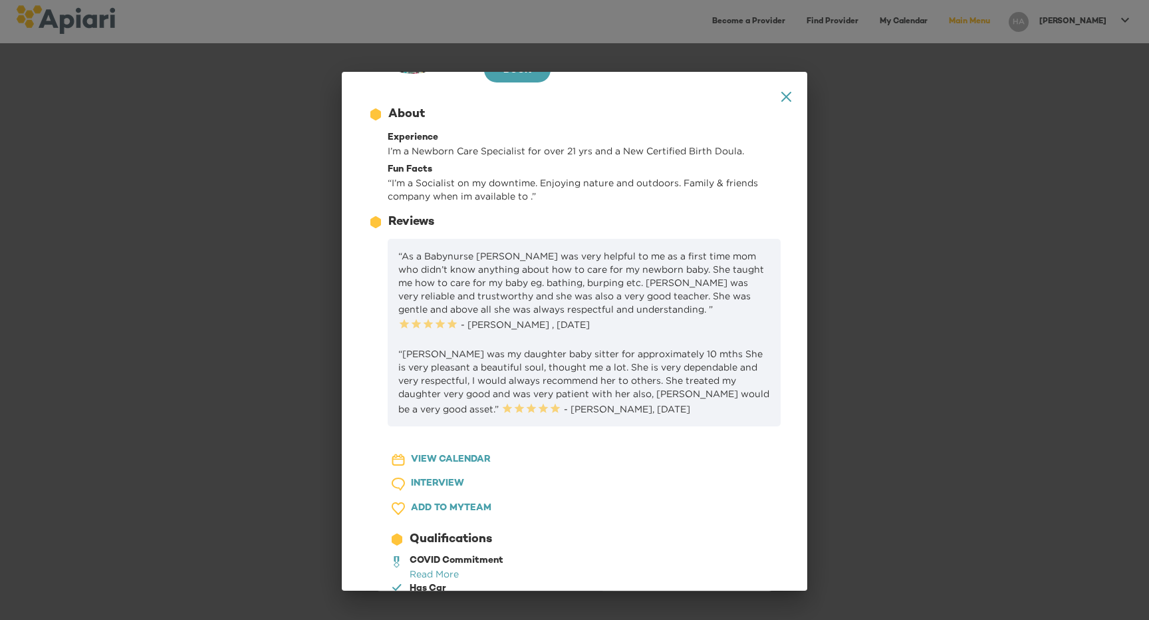
scroll to position [195, 0]
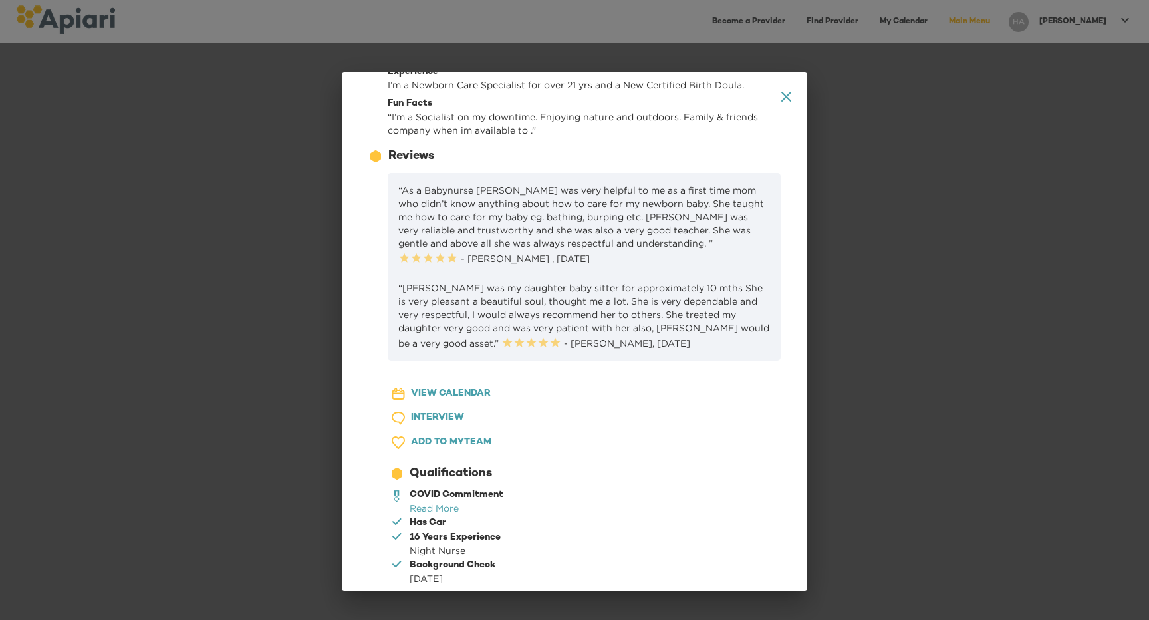
click at [788, 95] on icon "A1D20667-DBDC-461F-895E-AC602C3246CF Created with sketchtool." at bounding box center [786, 97] width 10 height 10
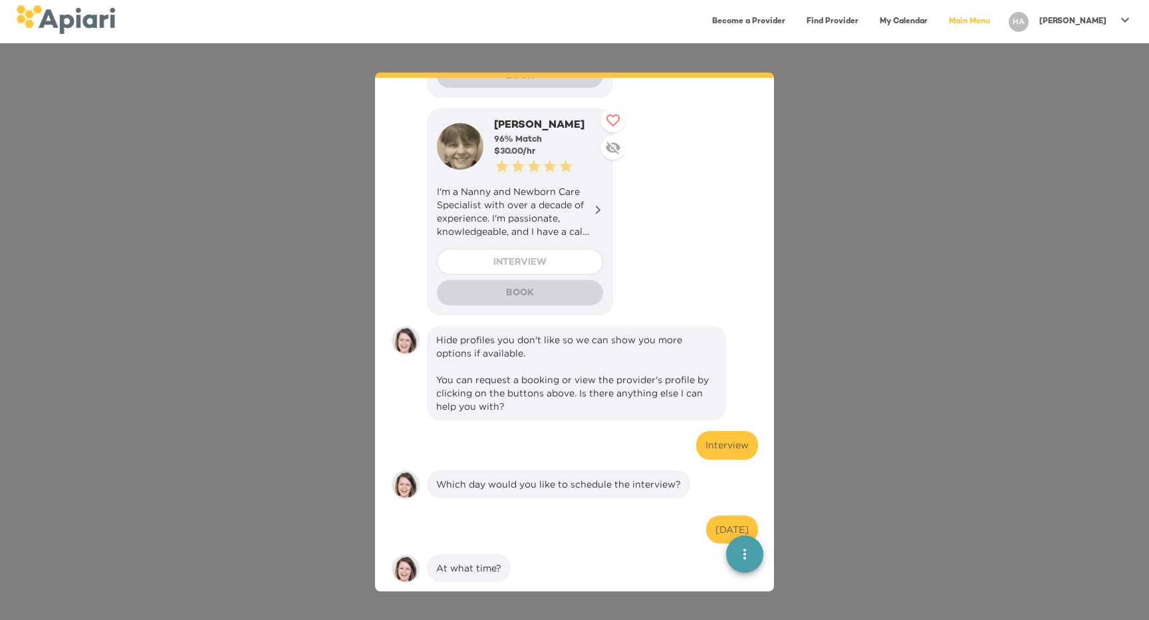
scroll to position [2429, 0]
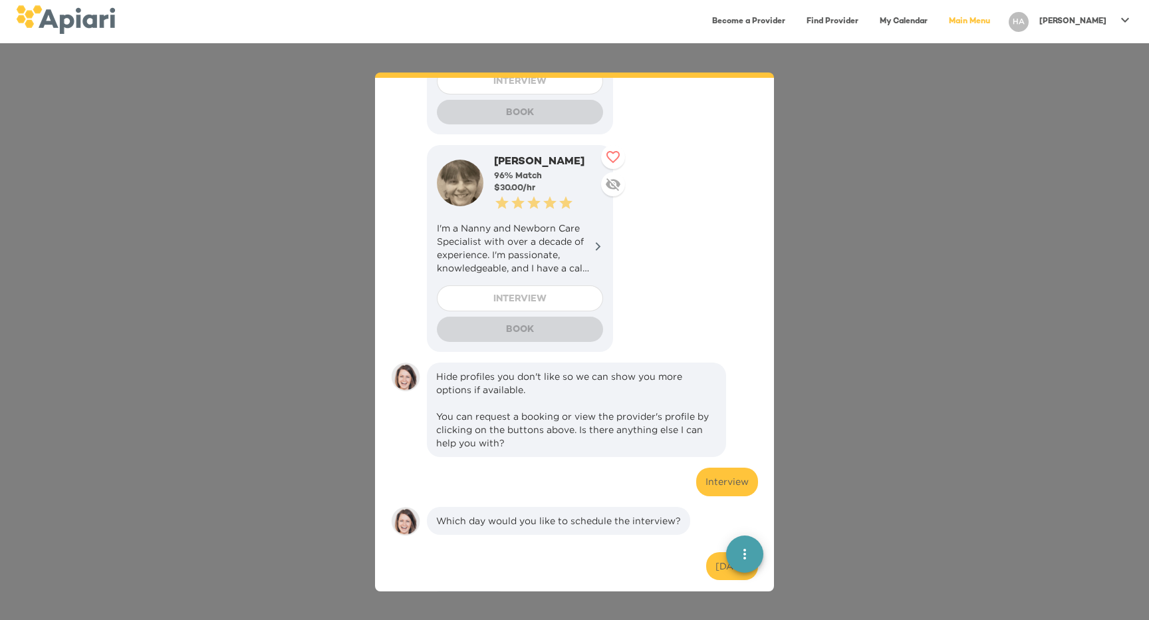
click at [511, 221] on p "I'm a Nanny and Newborn Care Specialist with over a decade of experience. I'm p…" at bounding box center [520, 247] width 166 height 53
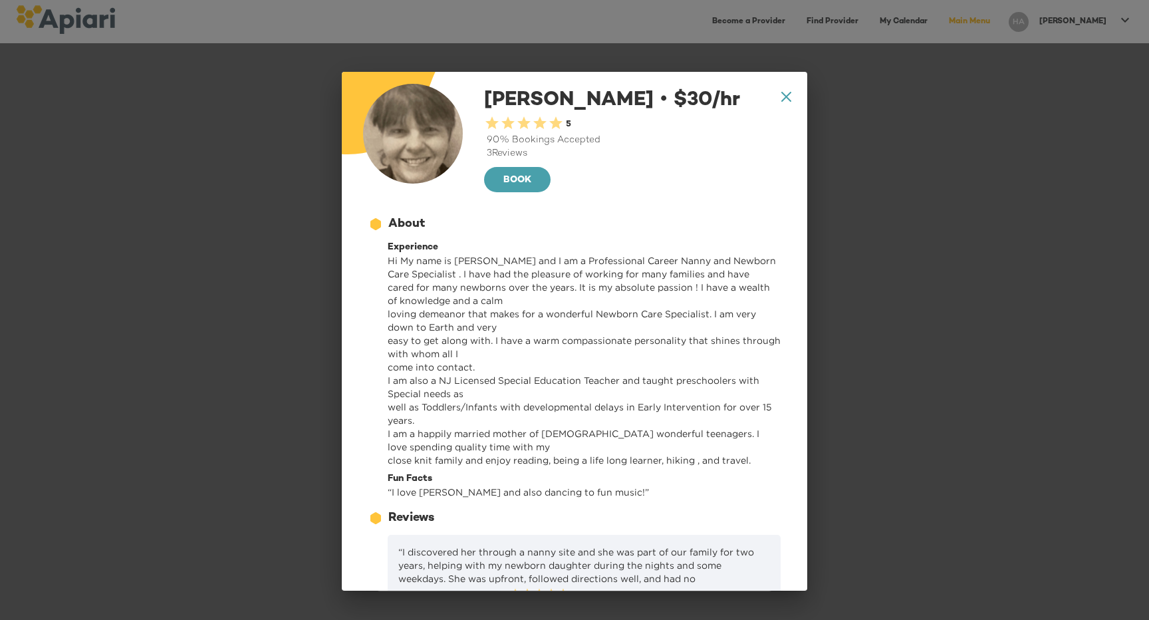
scroll to position [0, 0]
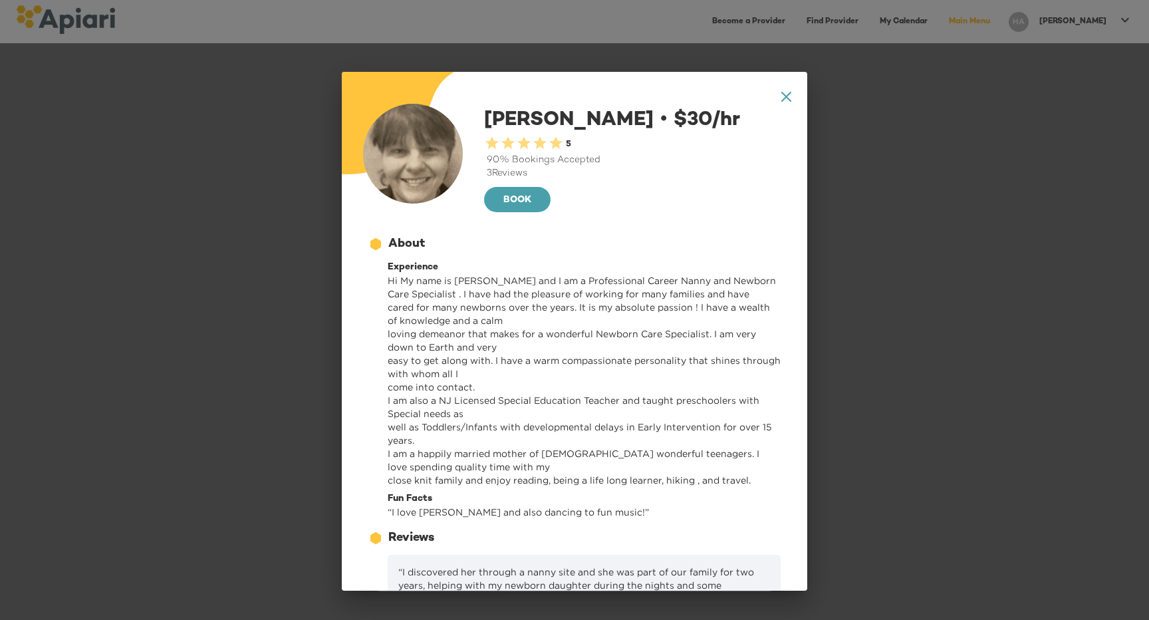
click at [786, 96] on icon at bounding box center [786, 97] width 10 height 10
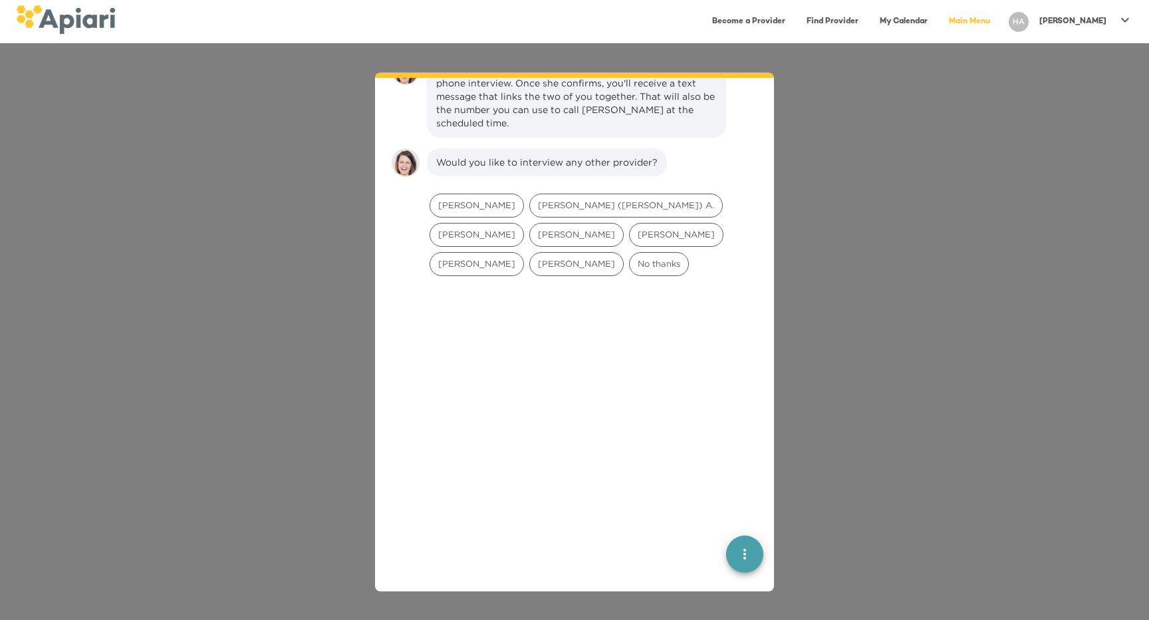
scroll to position [3147, 0]
click at [596, 256] on div "[PERSON_NAME]" at bounding box center [576, 268] width 94 height 24
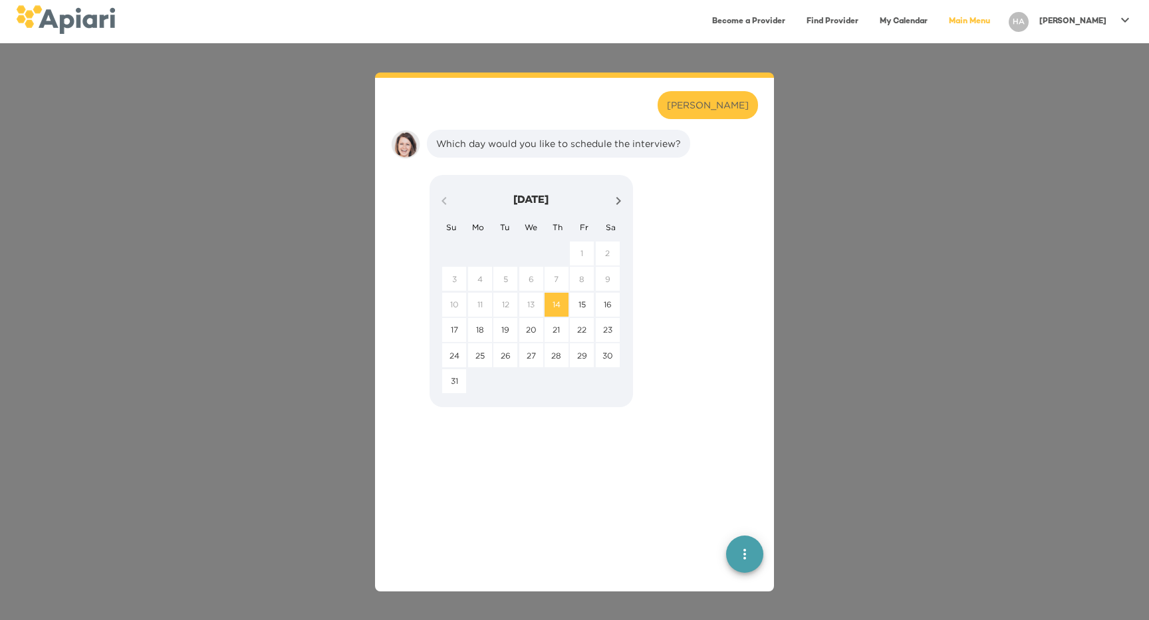
scroll to position [3259, 0]
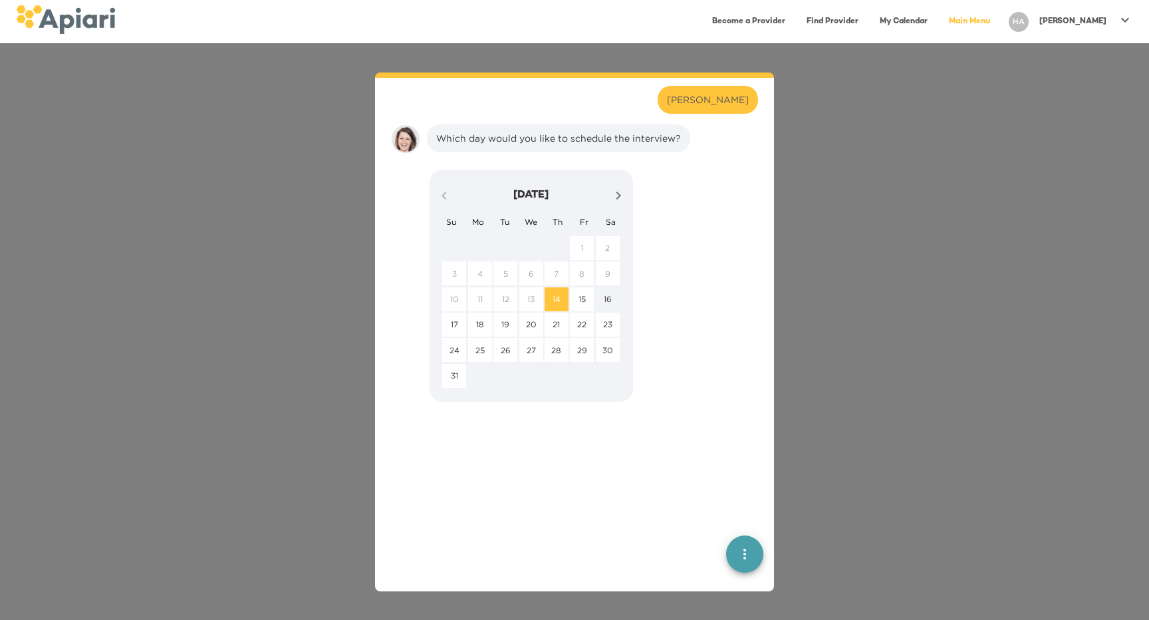
click at [607, 293] on p "16" at bounding box center [608, 298] width 8 height 11
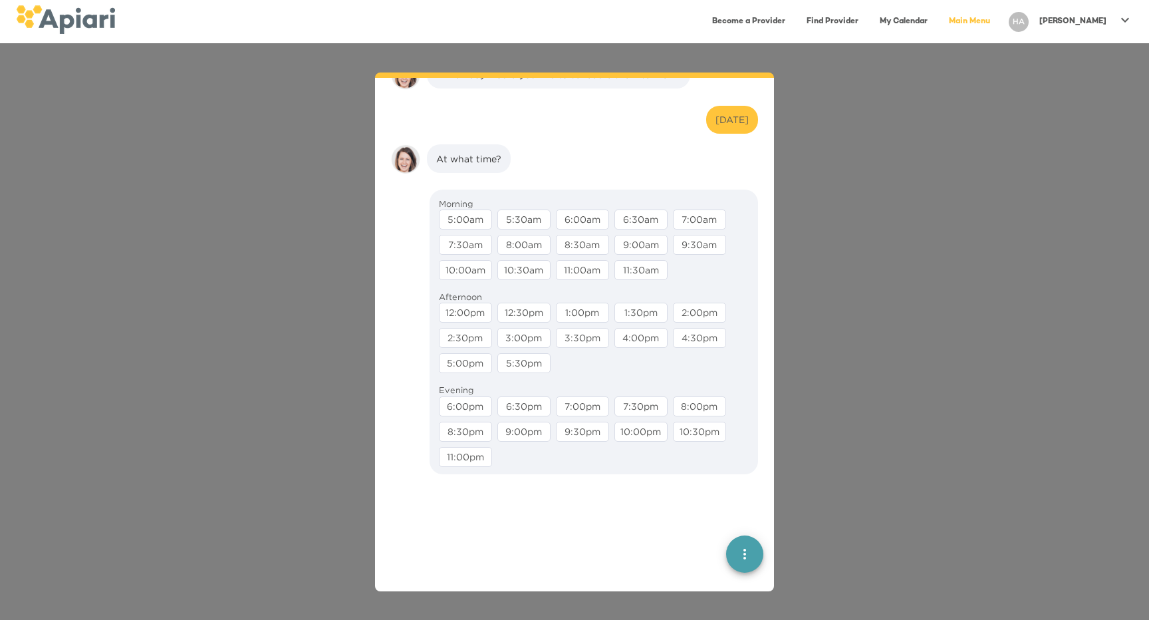
scroll to position [3343, 0]
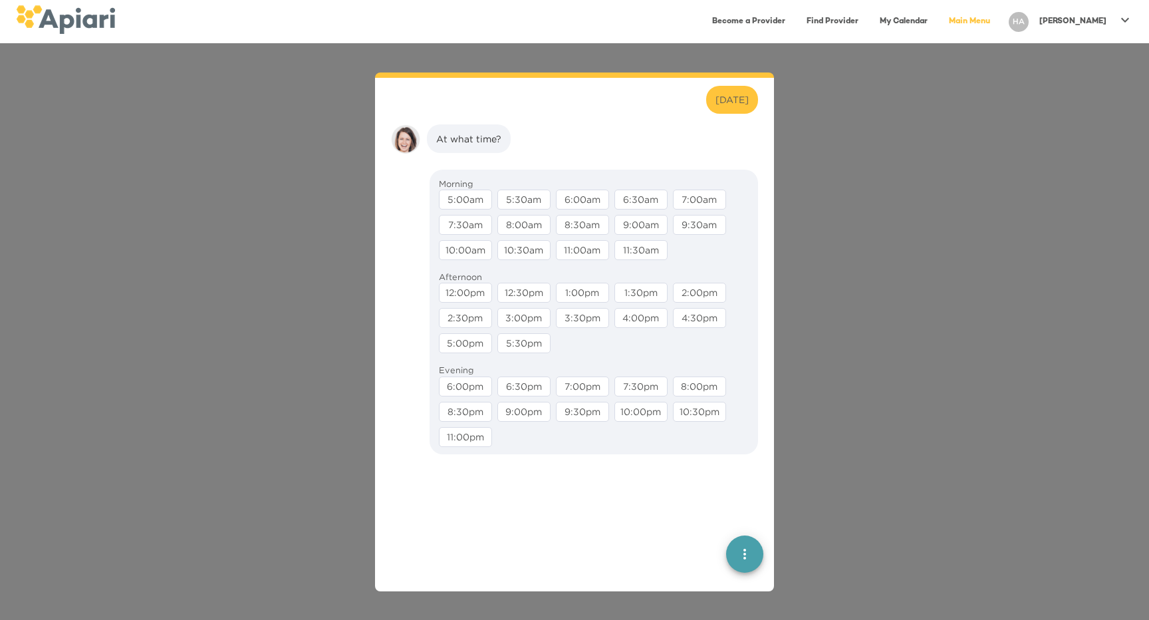
click at [485, 283] on div "12:00pm" at bounding box center [465, 293] width 53 height 20
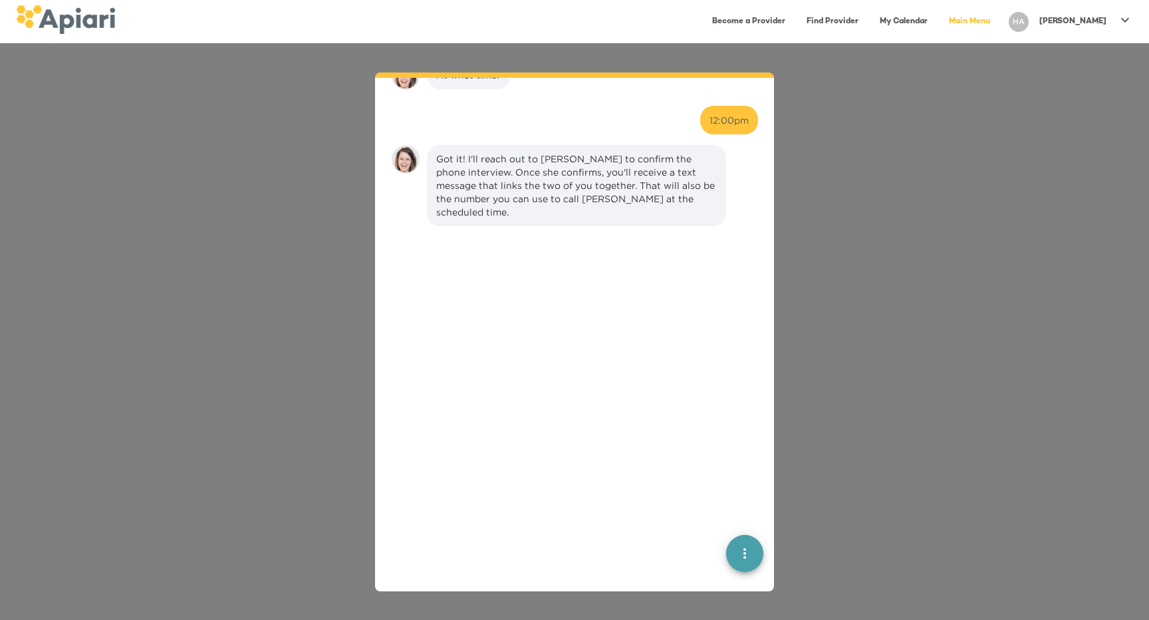
scroll to position [3427, 0]
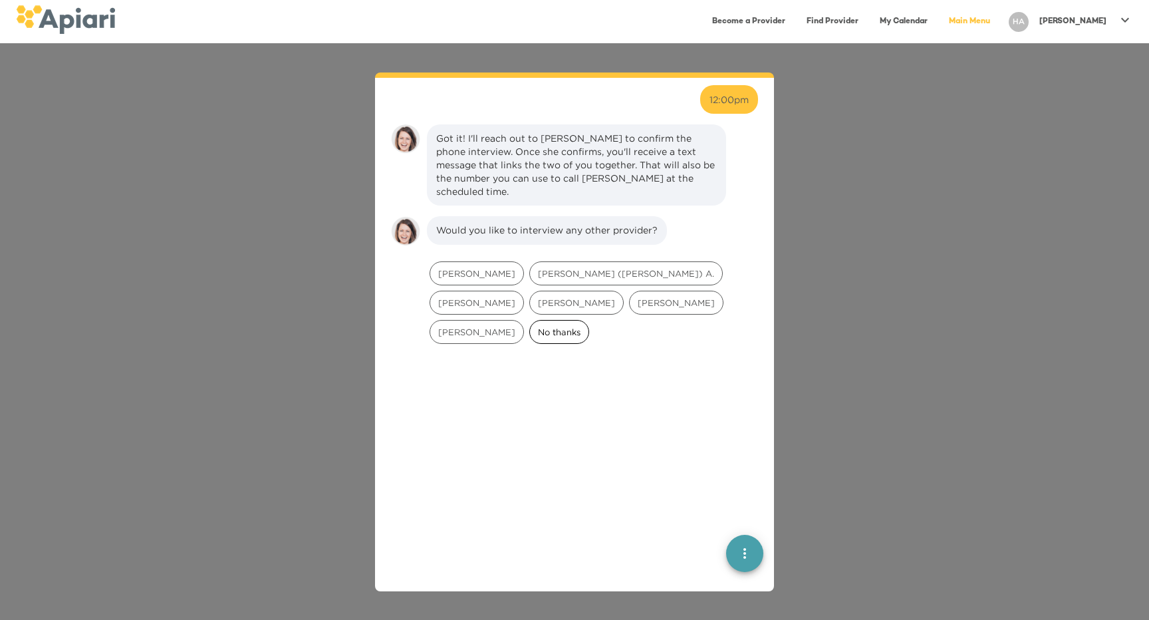
click at [589, 320] on div "No thanks" at bounding box center [559, 332] width 60 height 24
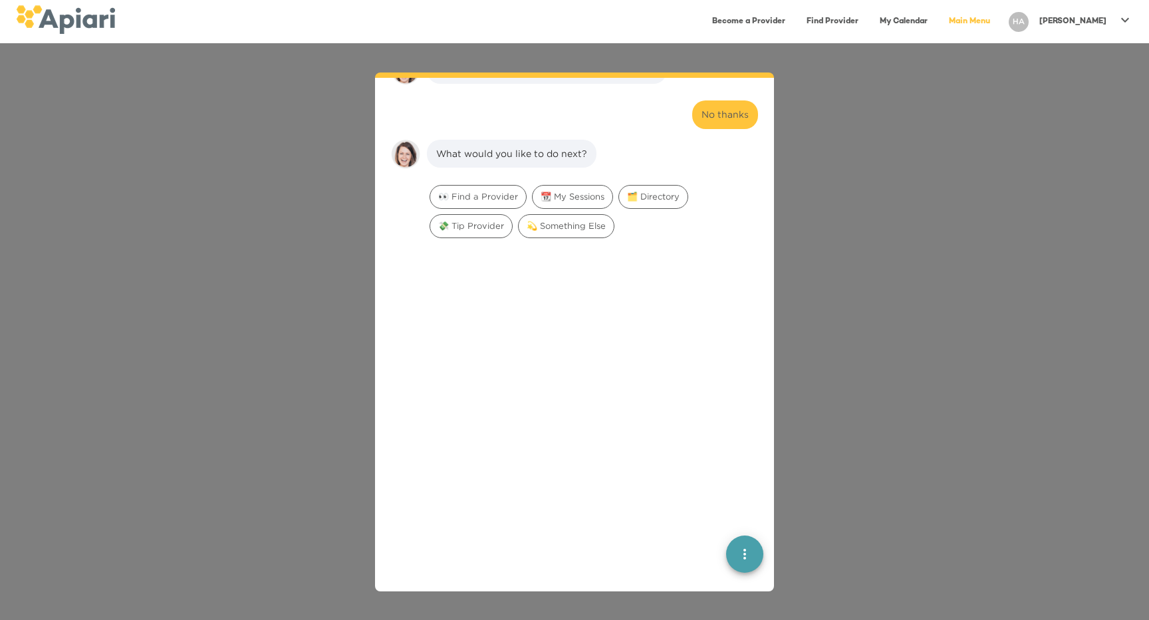
scroll to position [3589, 0]
click at [659, 183] on div "🗂️ Directory" at bounding box center [653, 195] width 70 height 24
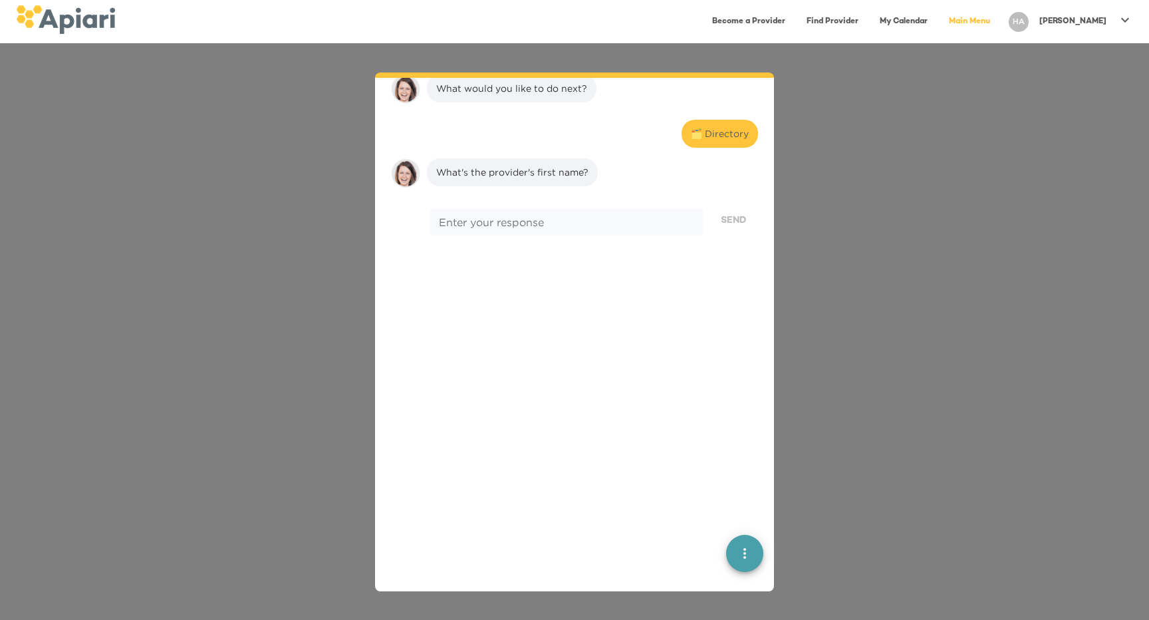
scroll to position [3674, 0]
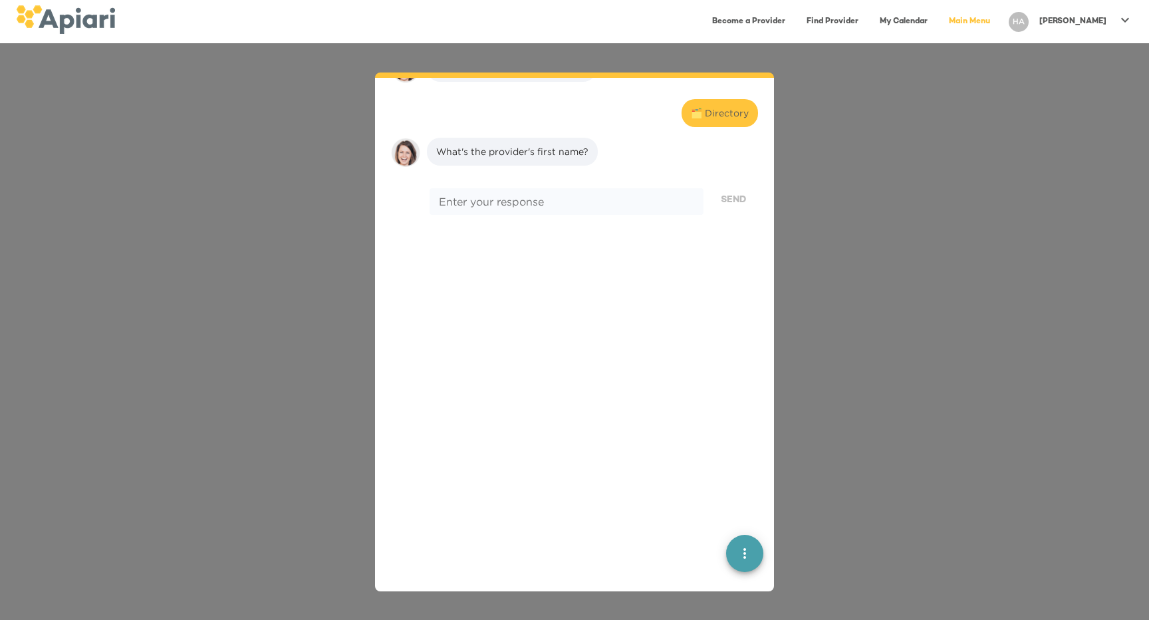
click at [925, 18] on link "My Calendar" at bounding box center [904, 21] width 64 height 27
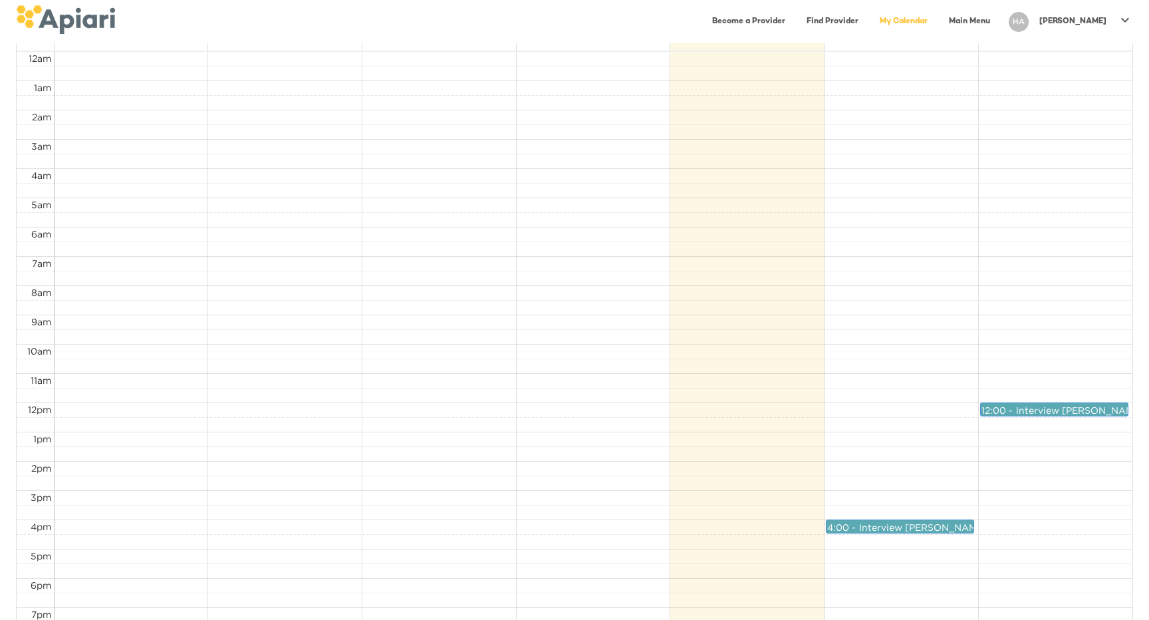
scroll to position [37, 0]
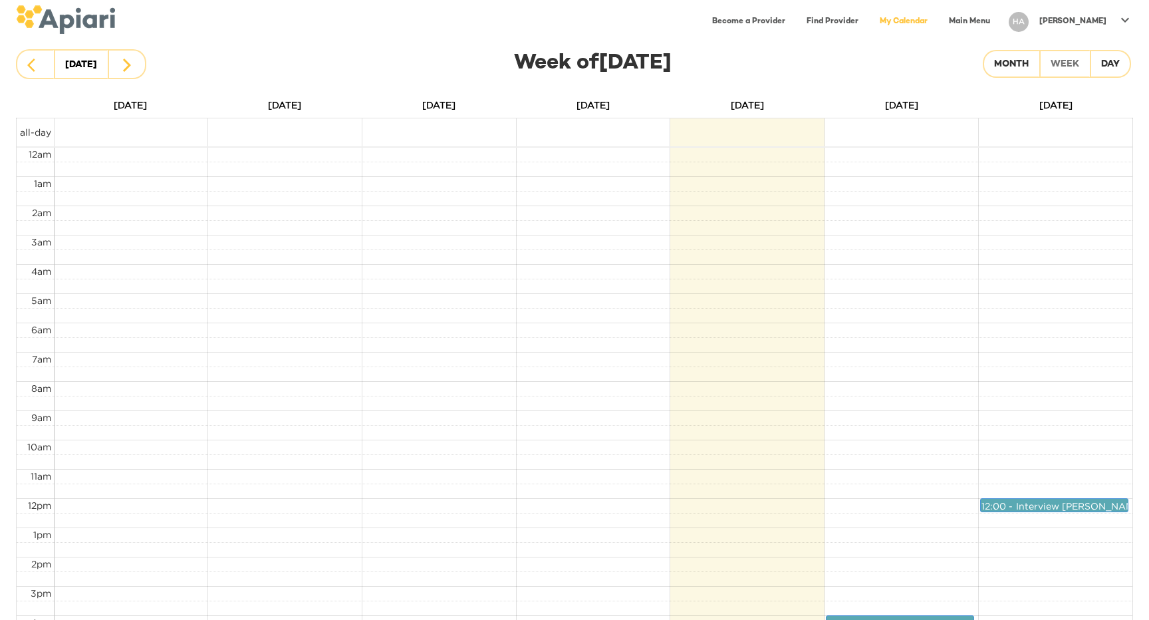
click at [847, 16] on link "Find Provider" at bounding box center [832, 21] width 68 height 27
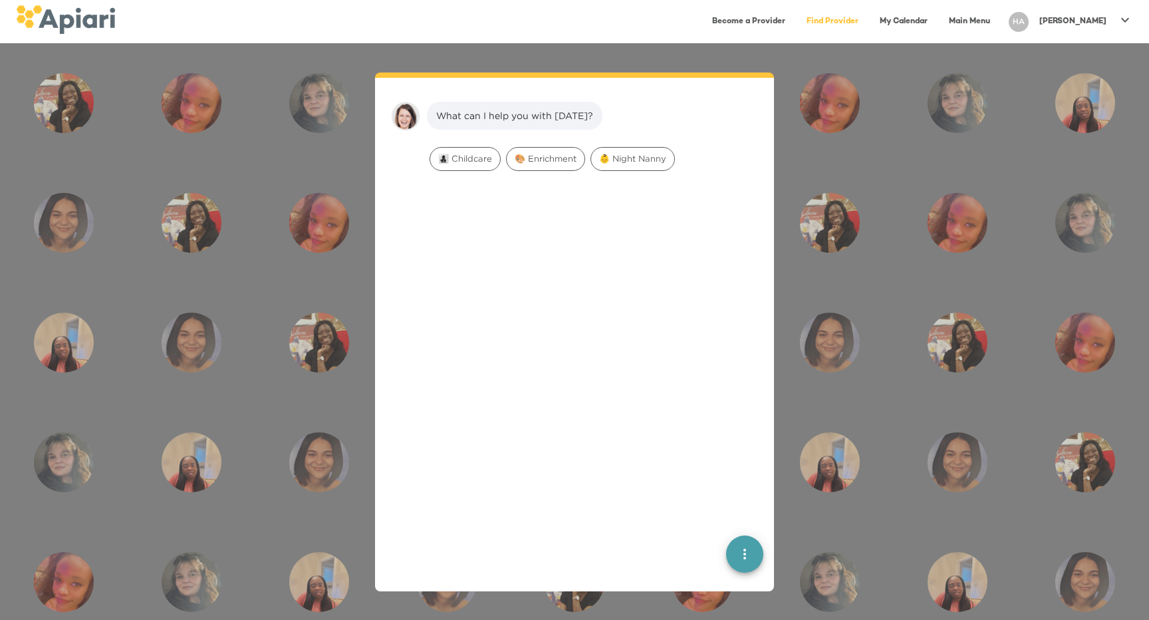
scroll to position [19, 0]
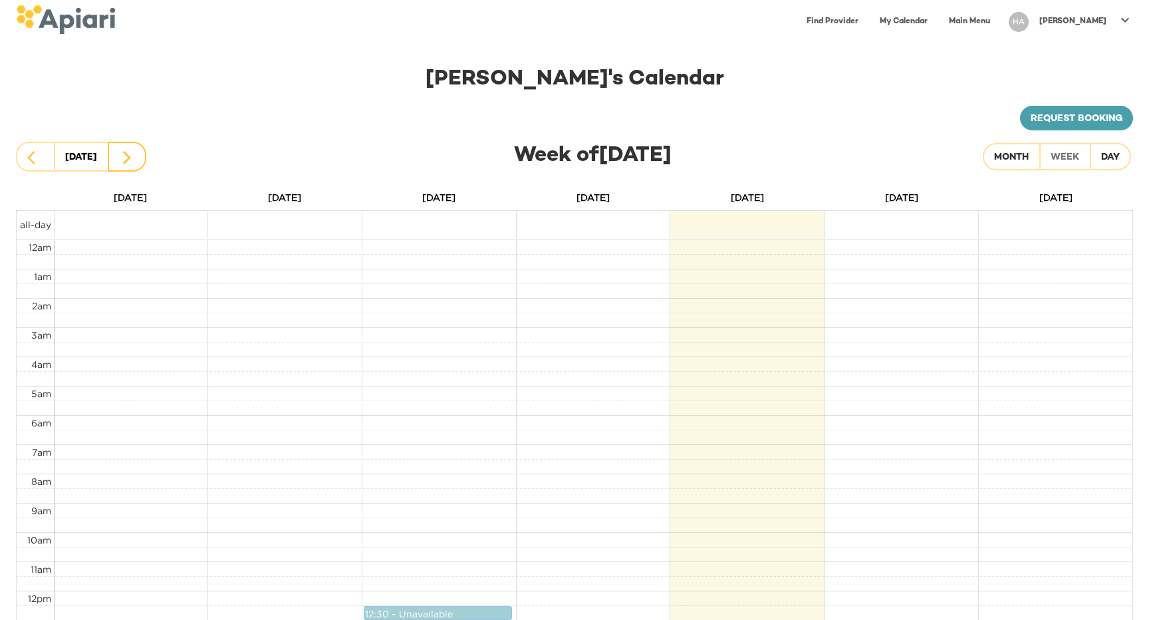
click at [116, 162] on button "button" at bounding box center [127, 157] width 39 height 30
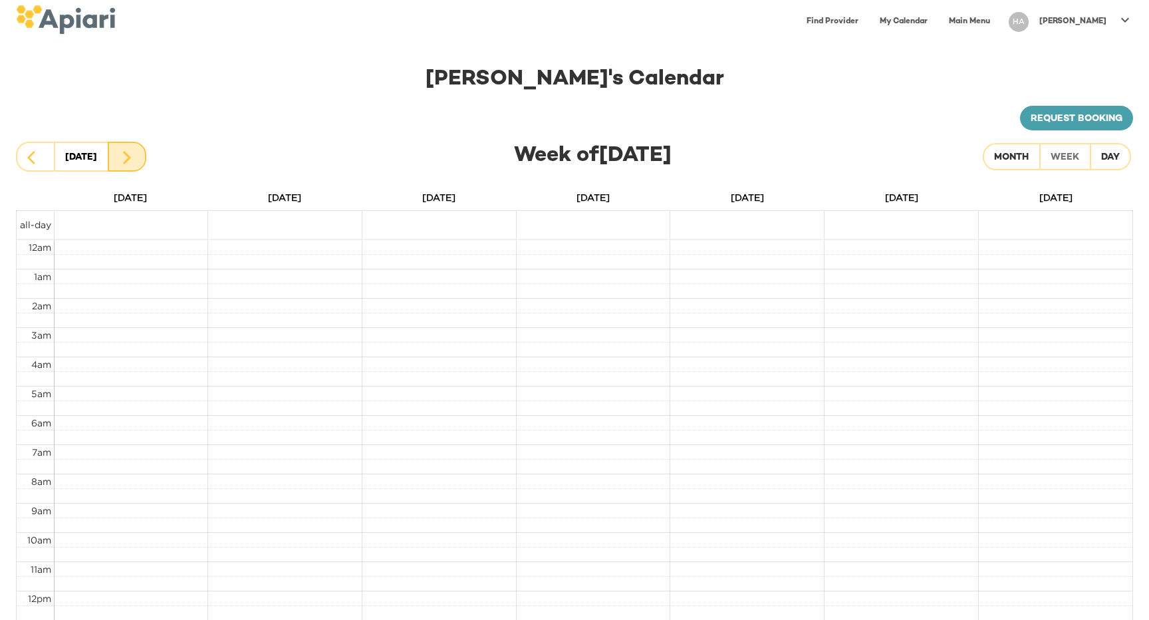
click at [119, 162] on icon "button" at bounding box center [127, 158] width 16 height 16
